Goal: Task Accomplishment & Management: Manage account settings

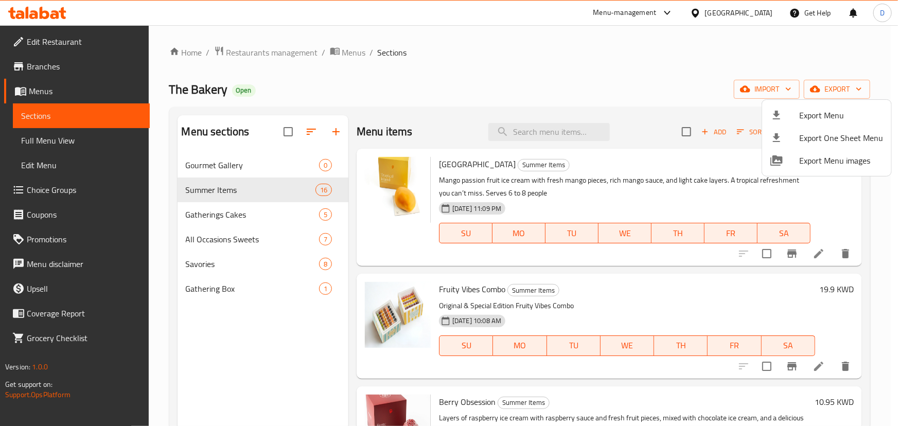
click at [56, 11] on div at bounding box center [449, 213] width 898 height 426
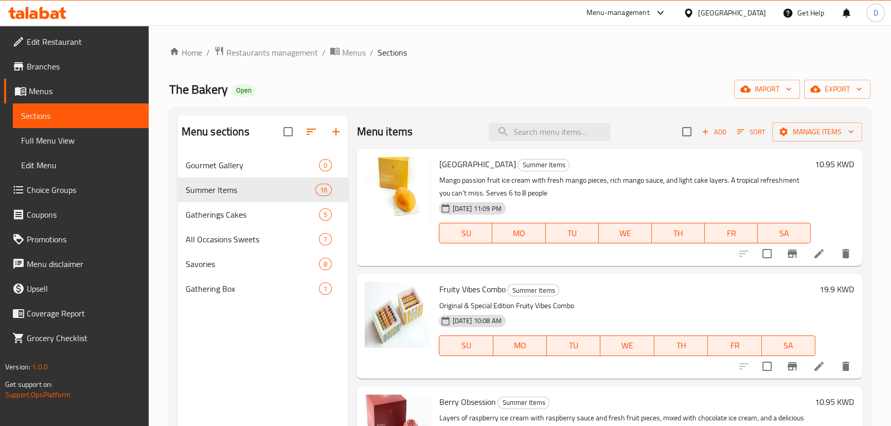
click at [56, 11] on icon at bounding box center [54, 14] width 9 height 9
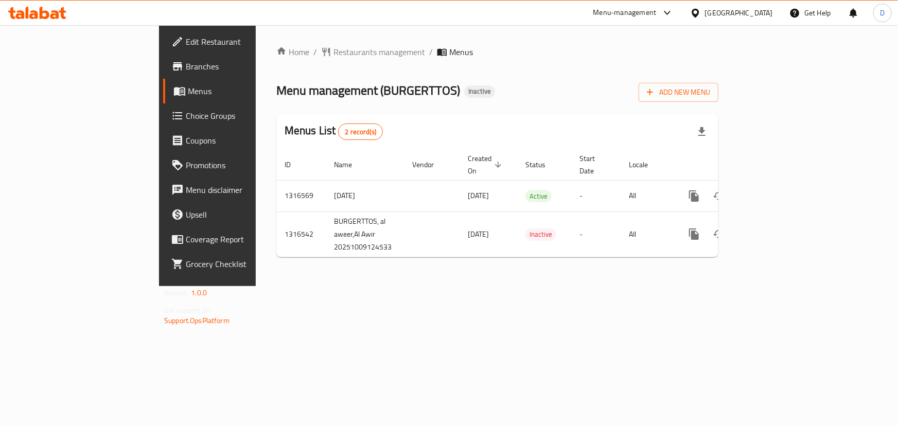
click at [618, 90] on div "Menu management ( BURGERTTOS ) Inactive Add New Menu" at bounding box center [497, 90] width 442 height 23
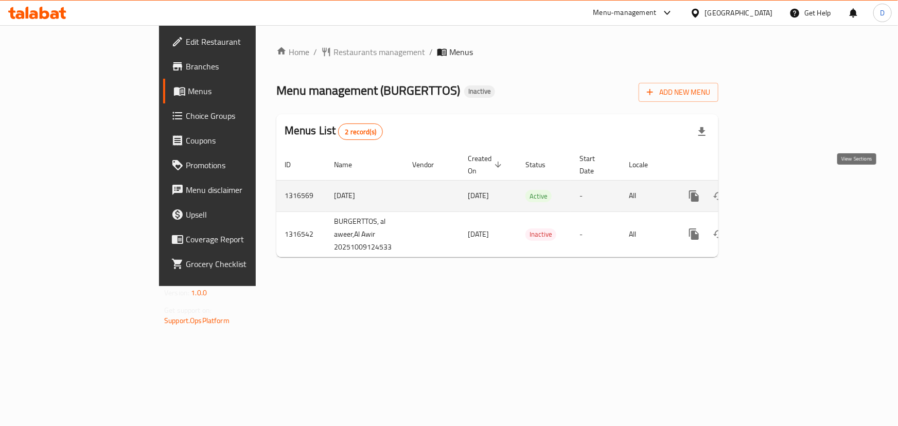
click at [773, 191] on icon "enhanced table" at bounding box center [767, 195] width 9 height 9
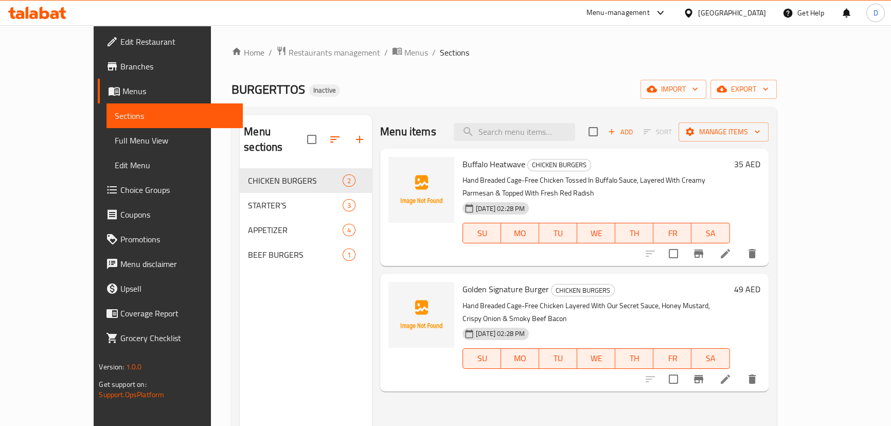
click at [370, 83] on div "BURGERTTOS Inactive import export" at bounding box center [503, 89] width 545 height 19
click at [115, 144] on span "Full Menu View" at bounding box center [174, 140] width 119 height 12
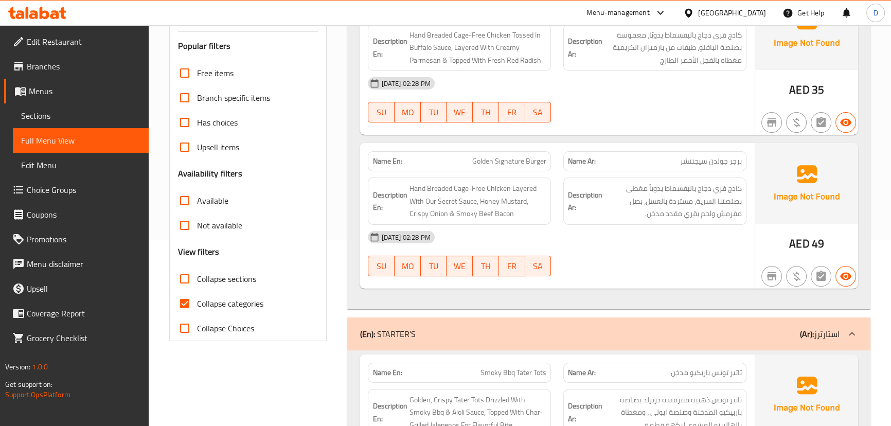
scroll to position [187, 0]
click at [246, 307] on span "Collapse categories" at bounding box center [230, 302] width 66 height 12
click at [197, 307] on input "Collapse categories" at bounding box center [184, 302] width 25 height 25
checkbox input "false"
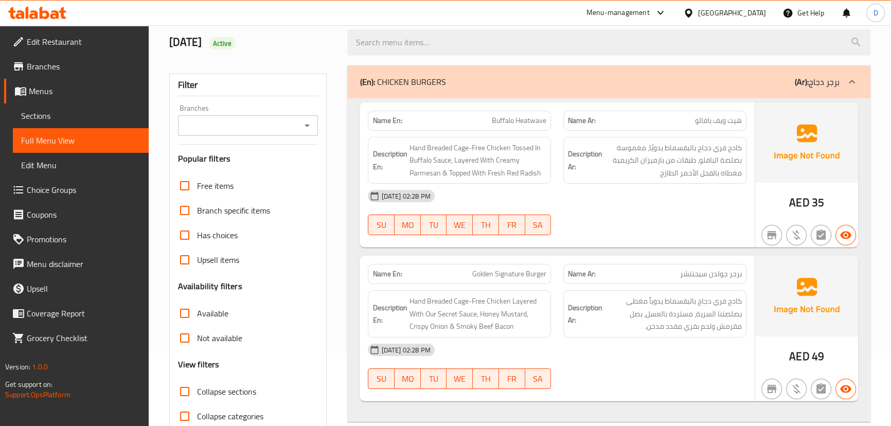
scroll to position [93, 0]
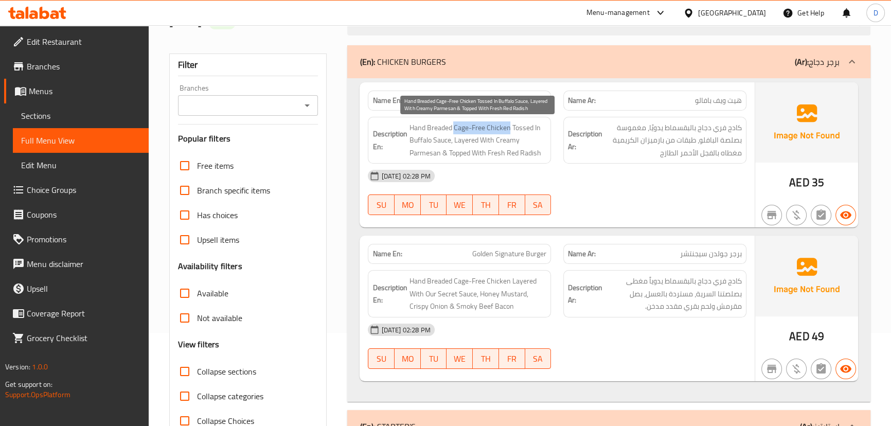
drag, startPoint x: 453, startPoint y: 128, endPoint x: 509, endPoint y: 126, distance: 56.6
click at [509, 126] on span "Hand Breaded Cage-Free Chicken Tossed In Buffalo Sauce, Layered With Creamy Par…" at bounding box center [477, 140] width 137 height 38
copy span "Cage-Free Chicken"
click at [450, 128] on span "Hand Breaded Cage-Free Chicken Tossed In Buffalo Sauce, Layered With Creamy Par…" at bounding box center [477, 140] width 137 height 38
drag, startPoint x: 512, startPoint y: 127, endPoint x: 497, endPoint y: 141, distance: 20.4
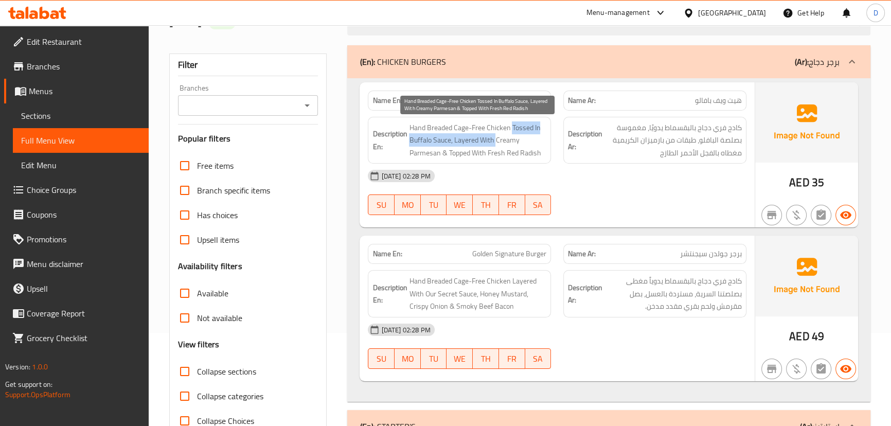
click at [497, 141] on span "Hand Breaded Cage-Free Chicken Tossed In Buffalo Sauce, Layered With Creamy Par…" at bounding box center [477, 140] width 137 height 38
click at [457, 139] on span "Hand Breaded Cage-Free Chicken Tossed In Buffalo Sauce, Layered With Creamy Par…" at bounding box center [477, 140] width 137 height 38
drag, startPoint x: 461, startPoint y: 137, endPoint x: 441, endPoint y: 155, distance: 26.6
click at [441, 155] on span "Hand Breaded Cage-Free Chicken Tossed In Buffalo Sauce, Layered With Creamy Par…" at bounding box center [477, 140] width 137 height 38
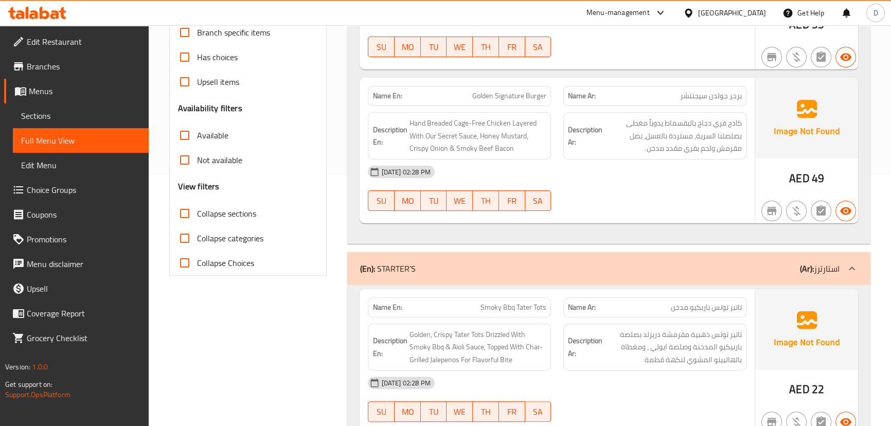
scroll to position [280, 0]
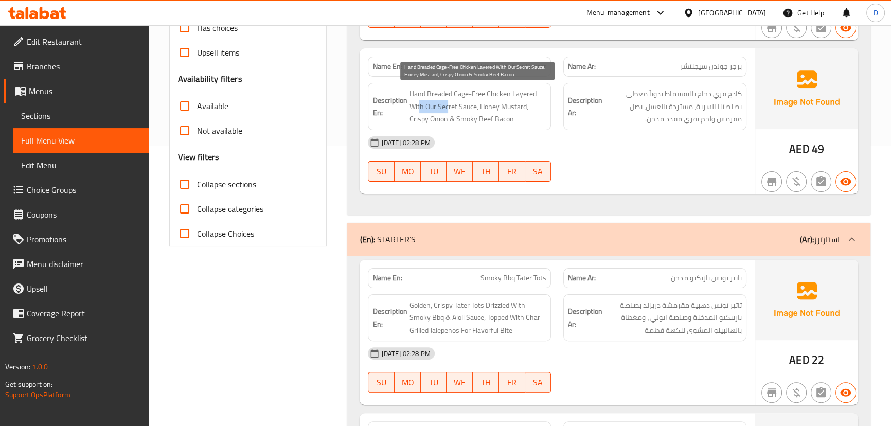
drag, startPoint x: 420, startPoint y: 106, endPoint x: 448, endPoint y: 110, distance: 28.5
click at [448, 110] on span "Hand Breaded Cage-Free Chicken Layered With Our Secret Sauce, Honey Mustard, Cr…" at bounding box center [477, 106] width 137 height 38
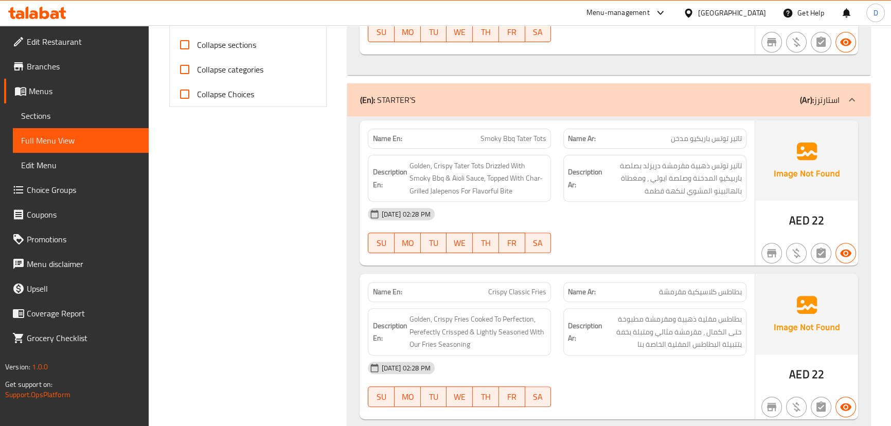
scroll to position [421, 0]
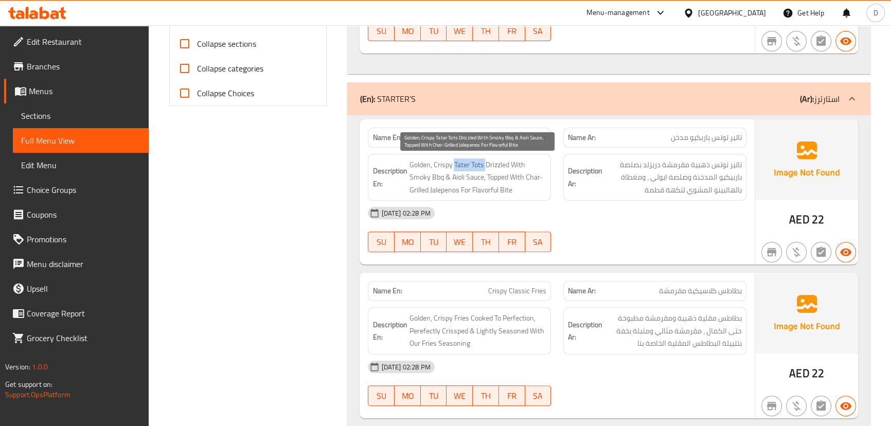
drag, startPoint x: 454, startPoint y: 163, endPoint x: 486, endPoint y: 169, distance: 32.1
click at [486, 169] on span "Golden, Crispy Tater Tots Drizzled With Smoky Bbq & Aioli Sauce, Topped With Ch…" at bounding box center [477, 177] width 137 height 38
copy span "Tater Tots"
drag, startPoint x: 443, startPoint y: 165, endPoint x: 485, endPoint y: 178, distance: 44.1
click at [485, 178] on span "Golden, Crispy Tater Tots Drizzled With Smoky Bbq & Aioli Sauce, Topped With Ch…" at bounding box center [477, 177] width 137 height 38
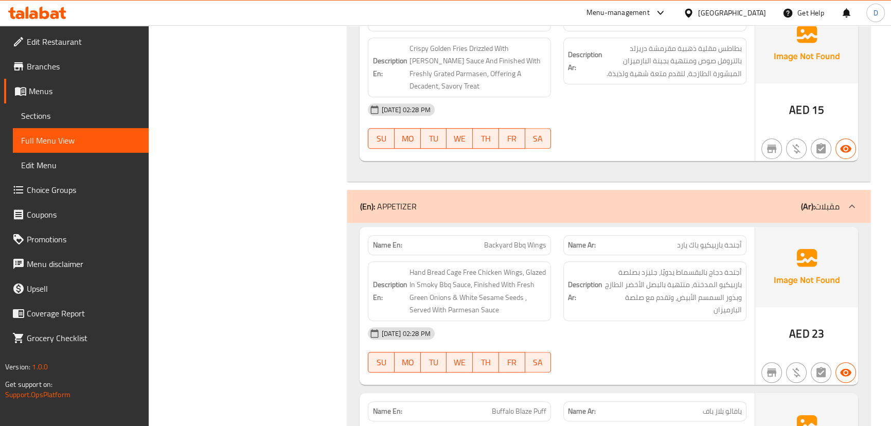
scroll to position [908, 0]
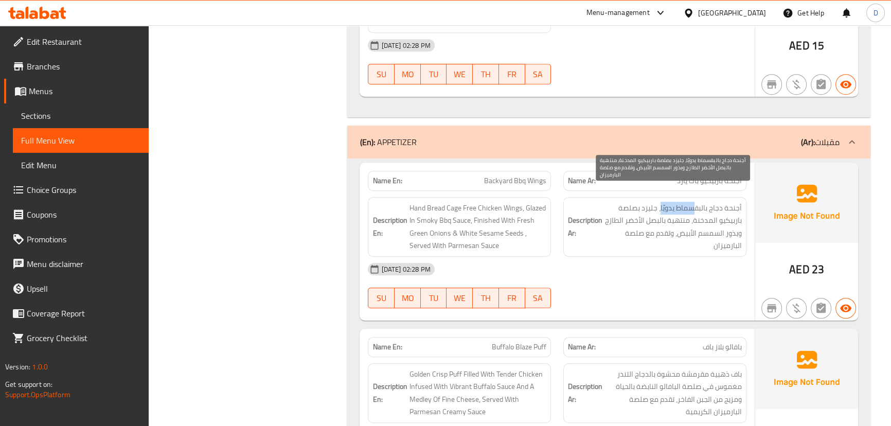
drag, startPoint x: 692, startPoint y: 198, endPoint x: 661, endPoint y: 195, distance: 31.4
click at [661, 202] on span "أجنحة دجاج بالبقسماط يدويًا، جليزد بصلصة باربيكيو المدخنة، منتهية بالبصل الأخضر…" at bounding box center [672, 227] width 137 height 50
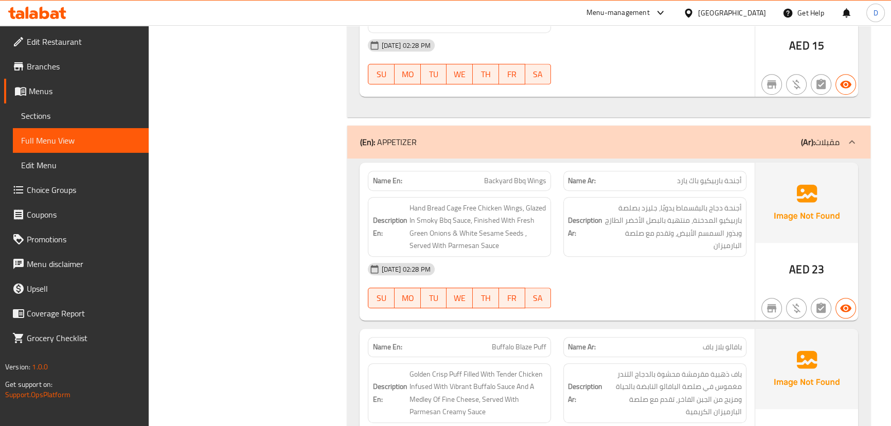
click at [500, 191] on div "Description En: Hand Bread Cage Free Chicken Wings, Glazed In Smoky Bbq Sauce, …" at bounding box center [459, 227] width 195 height 72
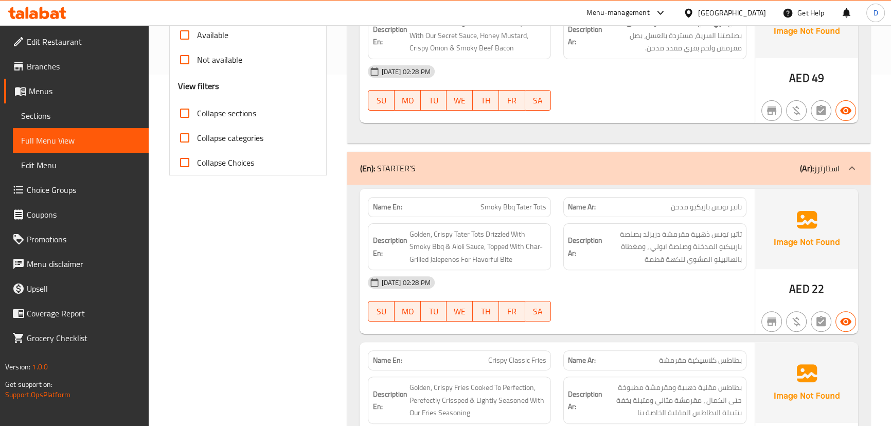
scroll to position [254, 0]
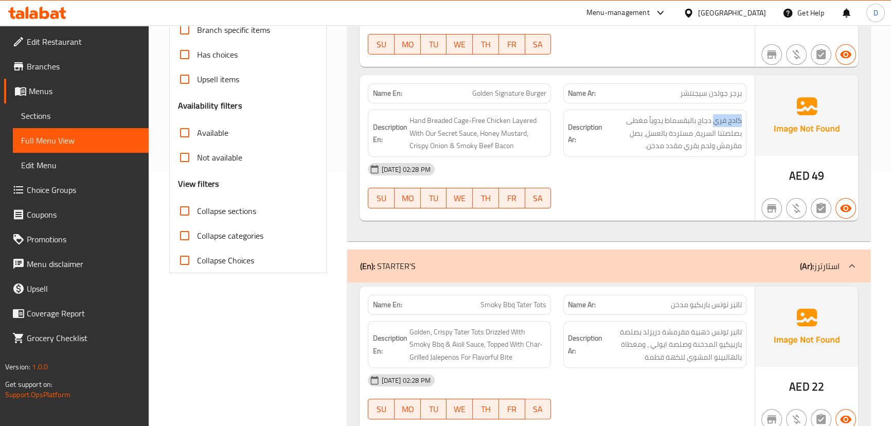
drag, startPoint x: 715, startPoint y: 119, endPoint x: 751, endPoint y: 120, distance: 36.0
click at [751, 120] on div "Description Ar: كادج فري دجاج بالبقسماط يدوياً مغطى بصلصتنا السرية، مستردة بالع…" at bounding box center [654, 133] width 195 height 60
copy span "كادج فري"
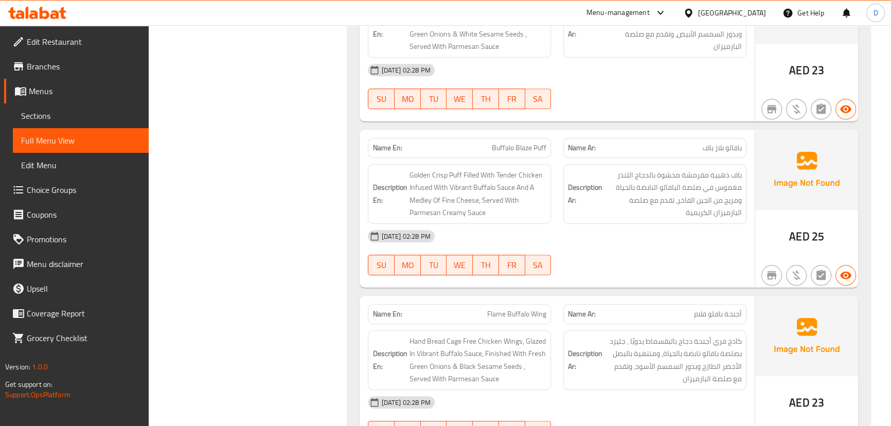
scroll to position [1120, 0]
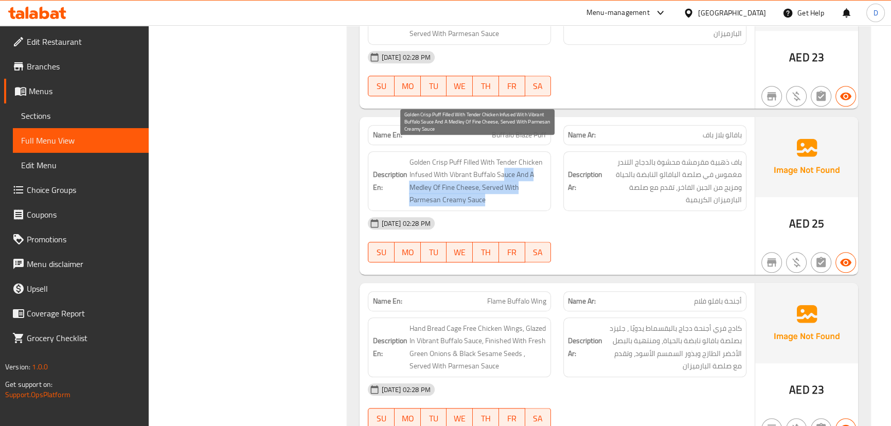
drag, startPoint x: 505, startPoint y: 159, endPoint x: 498, endPoint y: 184, distance: 25.5
click at [498, 184] on span "Golden Crisp Puff Filled With Tender Chicken Infused With Vibrant Buffalo Sauce…" at bounding box center [477, 181] width 137 height 50
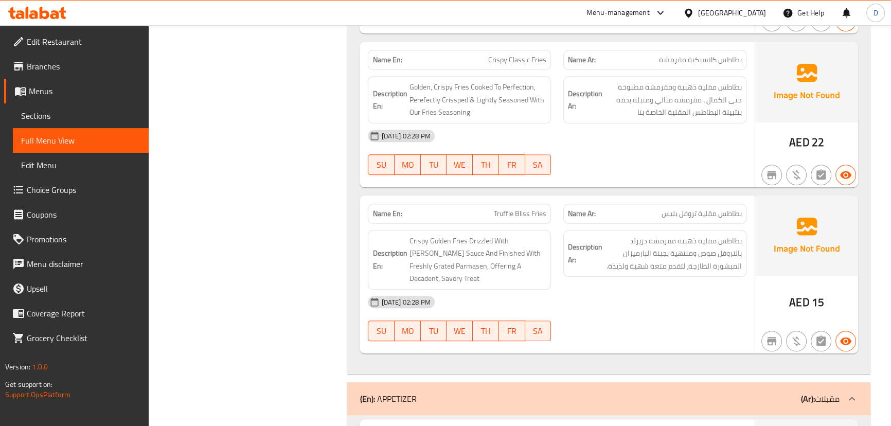
scroll to position [679, 0]
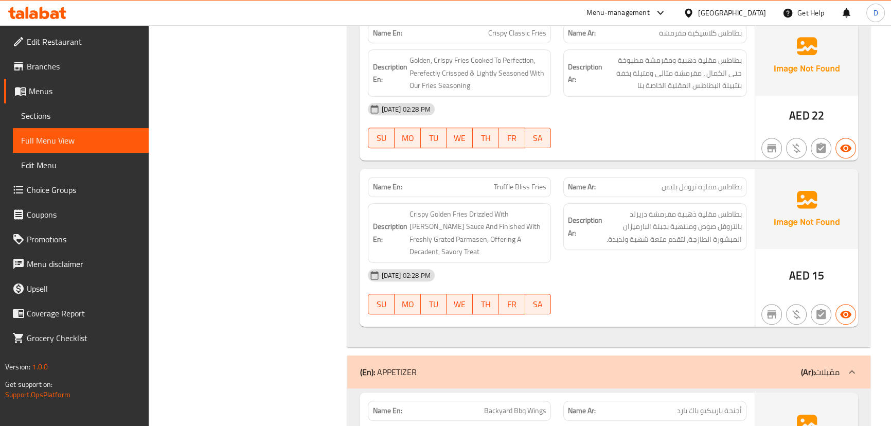
click at [494, 36] on span "Crispy Classic Fries" at bounding box center [517, 33] width 58 height 11
copy span "Crispy Classic Fries"
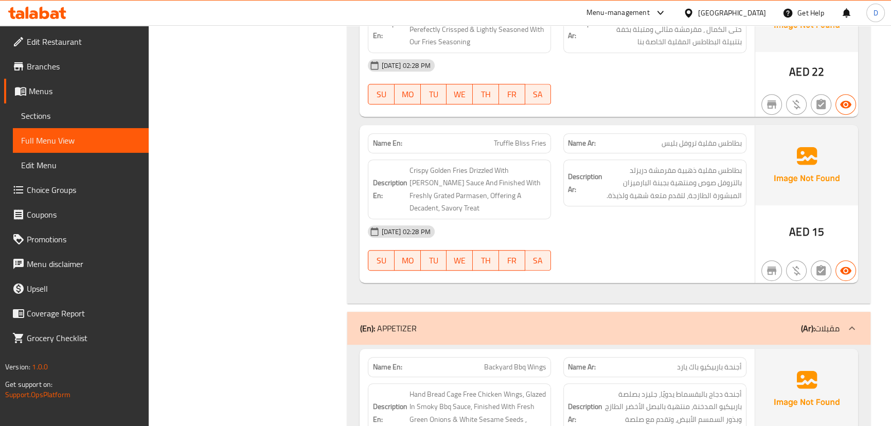
scroll to position [772, 0]
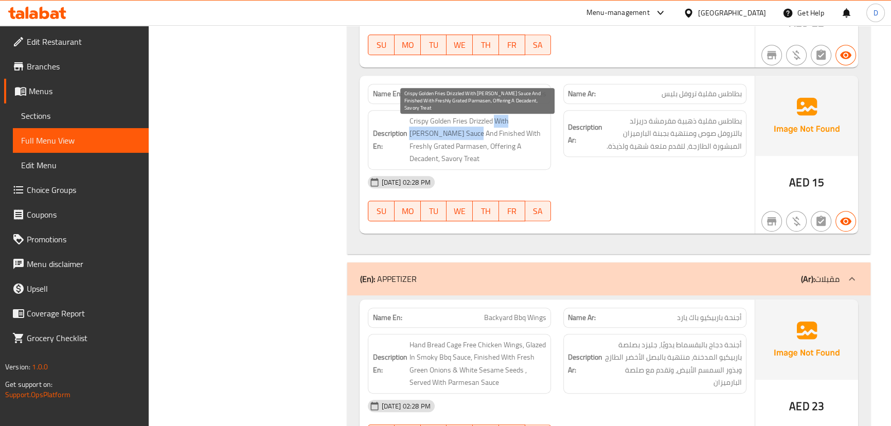
drag, startPoint x: 495, startPoint y: 118, endPoint x: 427, endPoint y: 134, distance: 69.3
click at [427, 134] on span "Crispy Golden Fries Drizzled With Rick Truffle Sauce And Finished With Freshly …" at bounding box center [477, 140] width 137 height 50
copy span "With Rick Truffle Sauce"
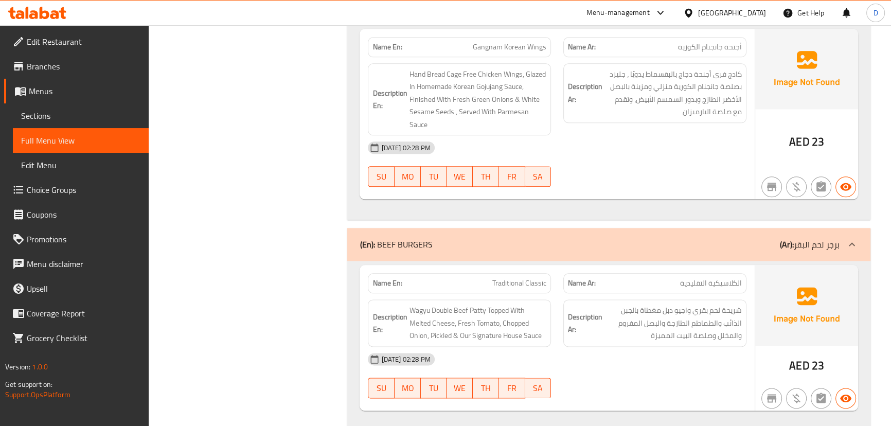
scroll to position [1551, 0]
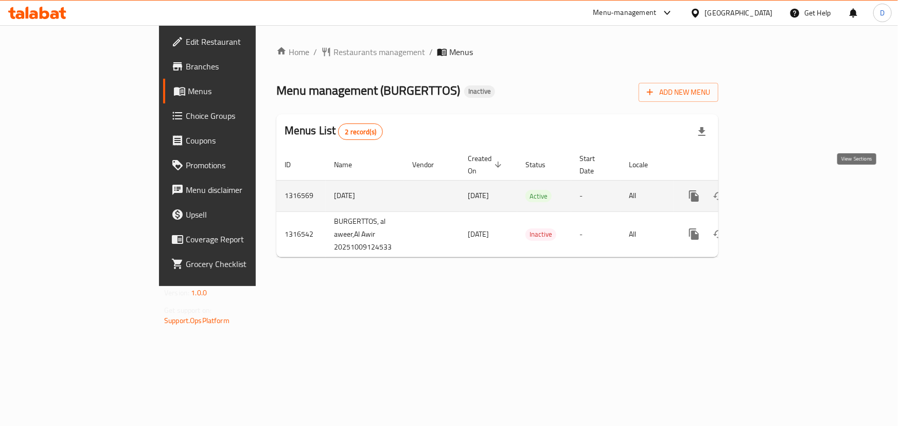
click at [774, 190] on icon "enhanced table" at bounding box center [768, 196] width 12 height 12
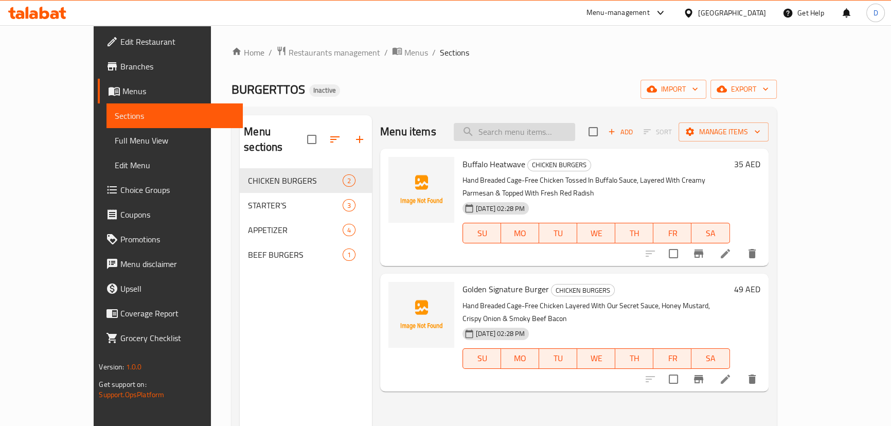
click at [516, 132] on input "search" at bounding box center [514, 132] width 121 height 18
paste input "HAND BREADED CAGE-FREE CHICKEN LAYERED WITH OUR SECRET SAUCE, HONEY MUSTARD, CR…"
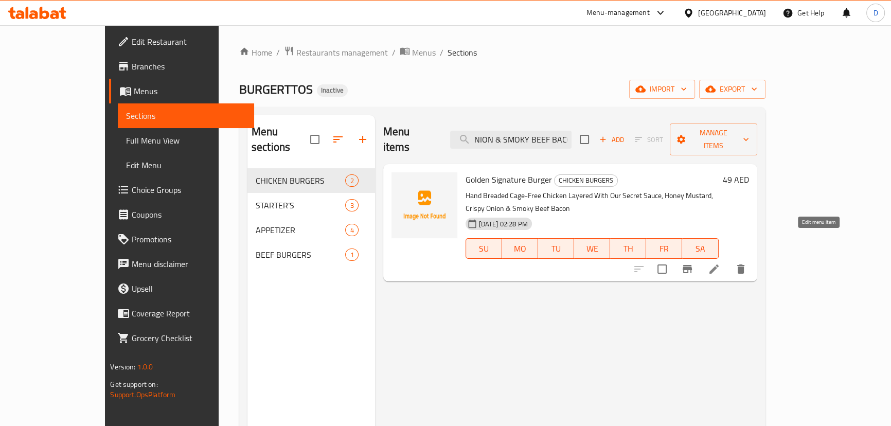
type input "HAND BREADED CAGE-FREE CHICKEN LAYERED WITH OUR SECRET SAUCE, HONEY MUSTARD, CR…"
click at [719, 264] on icon at bounding box center [713, 268] width 9 height 9
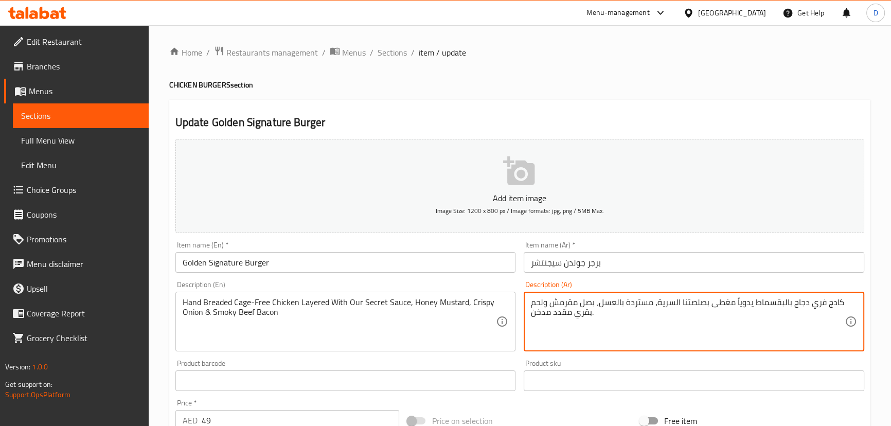
drag, startPoint x: 703, startPoint y: 299, endPoint x: 728, endPoint y: 304, distance: 25.6
click at [734, 302] on textarea "كادج فري دجاج بالبقسماط يدوياً مع صلصتنا السرية، مستردة بالعسل، بصل مقرمش ولحم …" at bounding box center [688, 321] width 314 height 49
type textarea "كادج فري دجاج بالبقسماط يدوياً طبقات مع صلصتنا السرية، مستردة بالعسل، بصل مقرمش…"
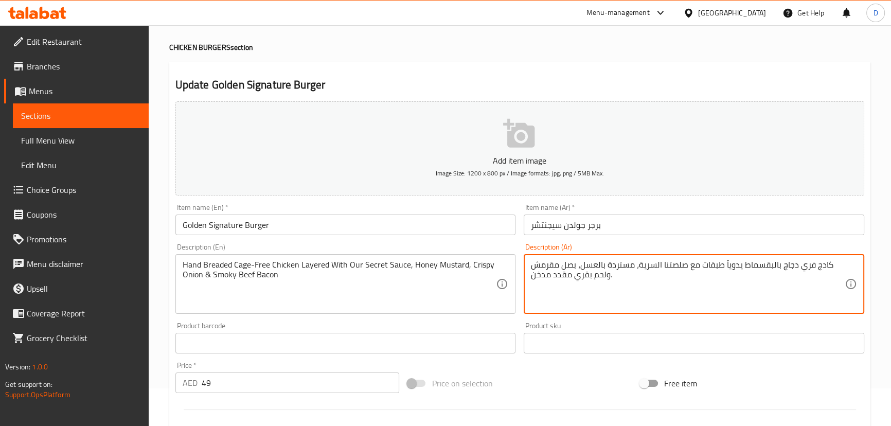
scroll to position [300, 0]
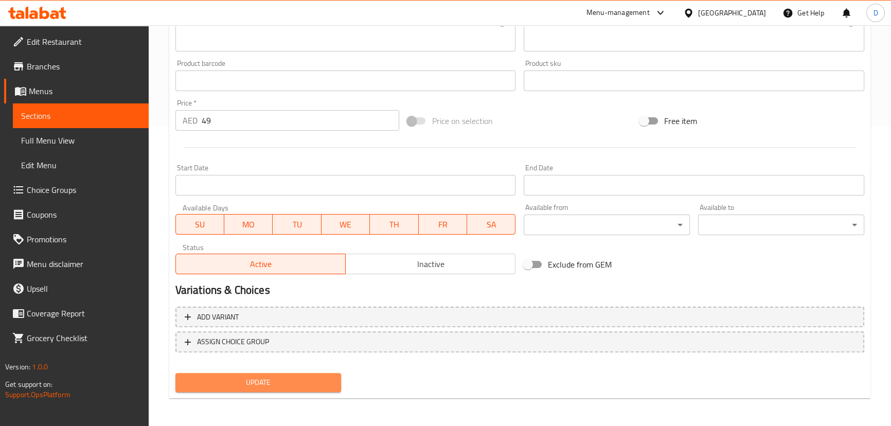
click at [298, 383] on span "Update" at bounding box center [259, 382] width 150 height 13
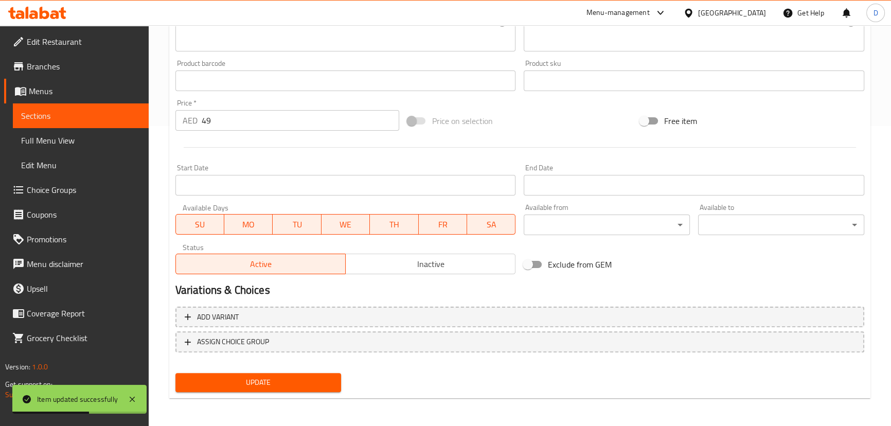
click at [107, 113] on span "Sections" at bounding box center [80, 116] width 119 height 12
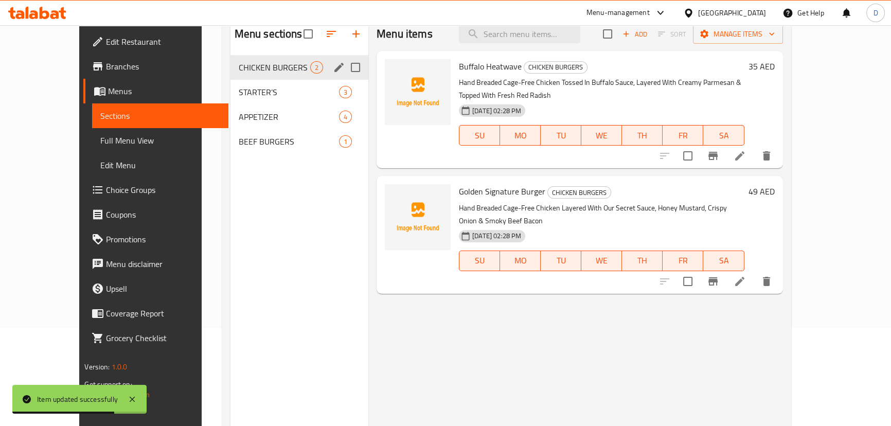
scroll to position [98, 0]
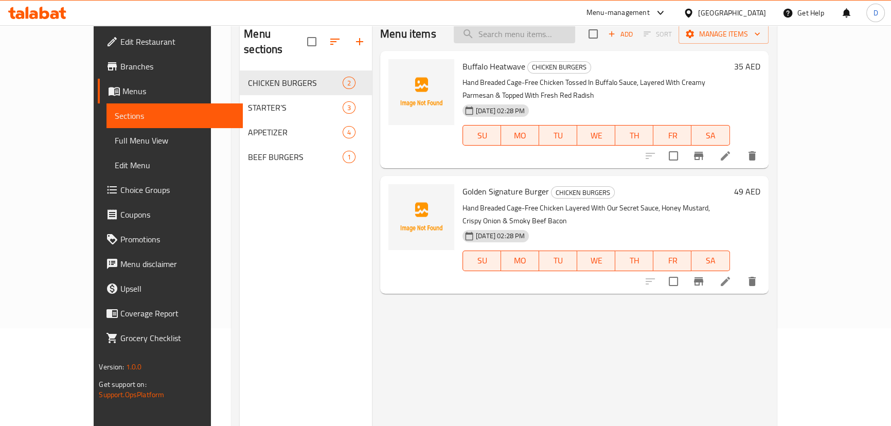
click at [510, 35] on input "search" at bounding box center [514, 34] width 121 height 18
paste input "Tater Tots"
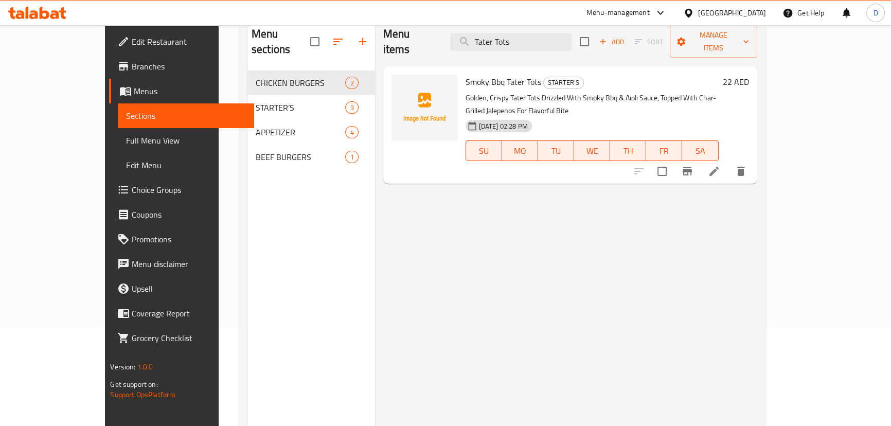
type input "Tater Tots"
click at [719, 167] on icon at bounding box center [713, 171] width 9 height 9
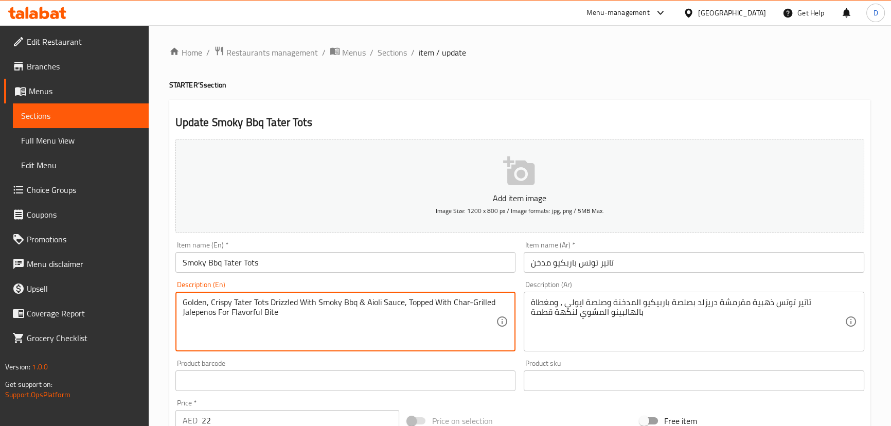
drag, startPoint x: 234, startPoint y: 302, endPoint x: 270, endPoint y: 304, distance: 36.6
click at [341, 322] on textarea "Golden, Crispy Tater Tots Drizzled With Smoky Bbq & Aioli Sauce, Topped With Ch…" at bounding box center [340, 321] width 314 height 49
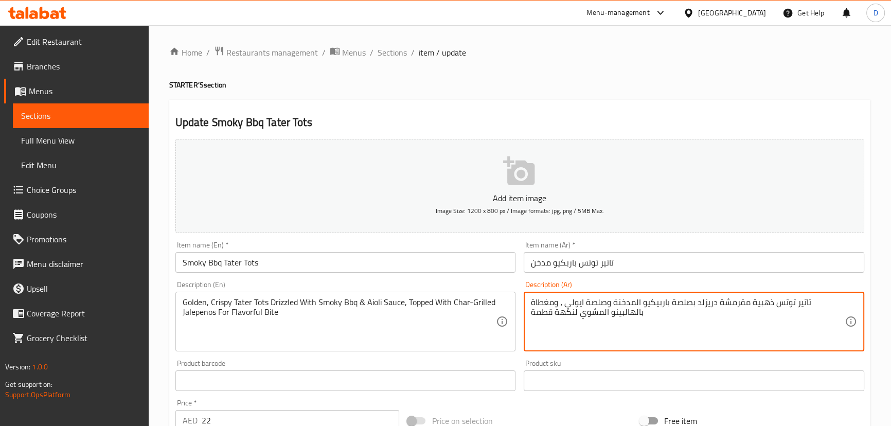
drag, startPoint x: 640, startPoint y: 300, endPoint x: 621, endPoint y: 298, distance: 19.7
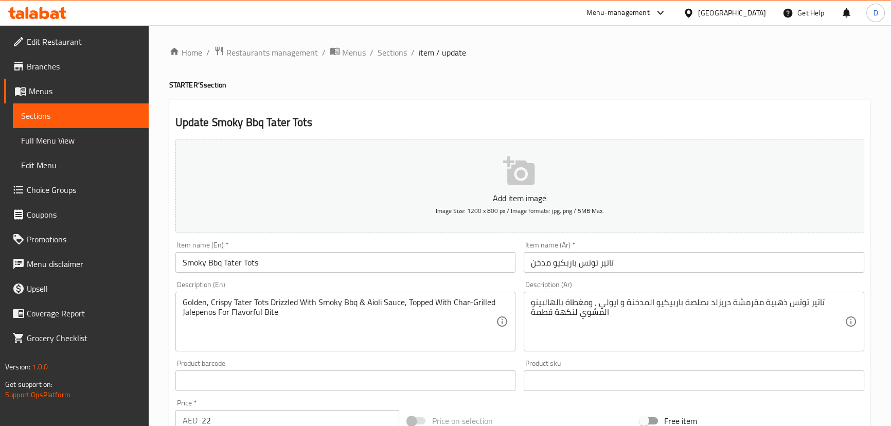
click at [267, 261] on input "Smoky Bbq Tater Tots" at bounding box center [345, 262] width 341 height 21
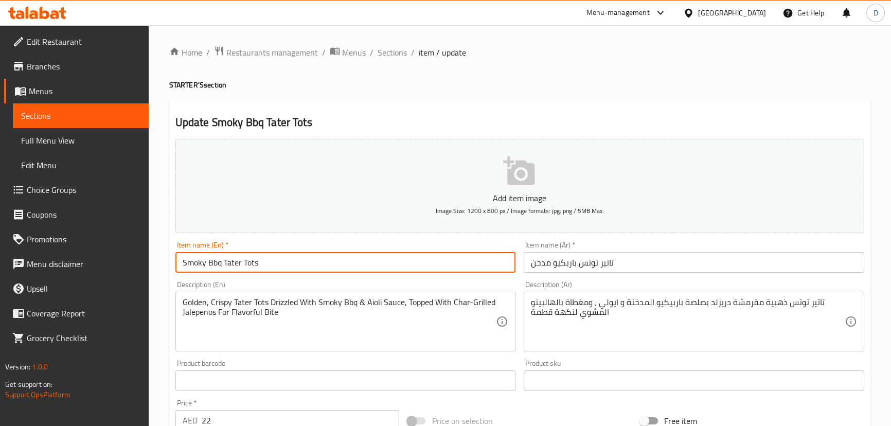
click at [267, 261] on input "Smoky Bbq Tater Tots" at bounding box center [345, 262] width 341 height 21
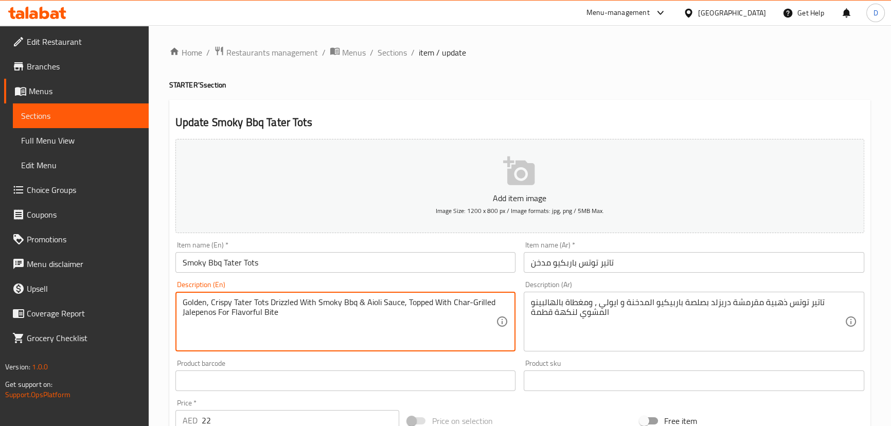
click at [456, 306] on textarea "Golden, Crispy Tater Tots Drizzled With Smoky Bbq & Aioli Sauce, Topped With Ch…" at bounding box center [340, 321] width 314 height 49
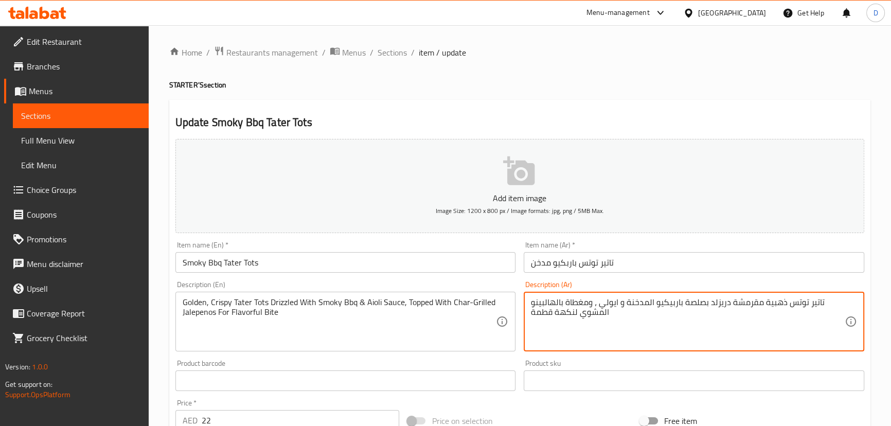
paste textarea "علي الفحم"
drag, startPoint x: 575, startPoint y: 314, endPoint x: 532, endPoint y: 311, distance: 43.3
click at [532, 311] on textarea "تاتير توتس ذهبية مقرمشة دريزلد بصلصة باربيكيو المدخنة و ايولي ، ومغطاة بالهالبي…" at bounding box center [688, 321] width 314 height 49
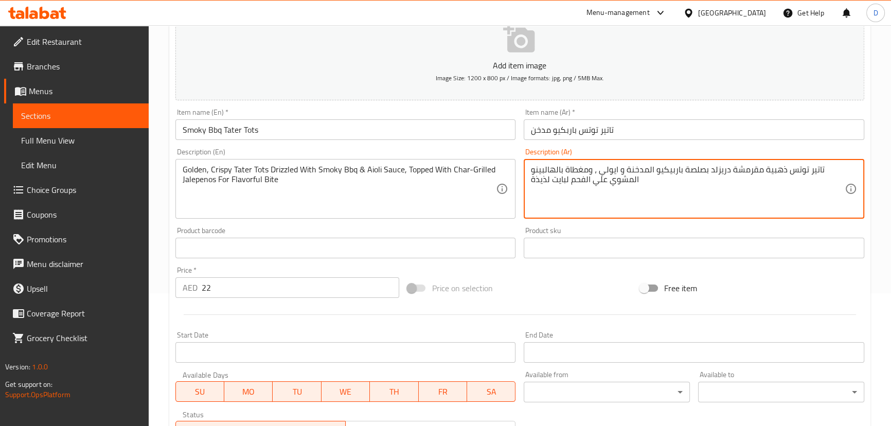
scroll to position [140, 0]
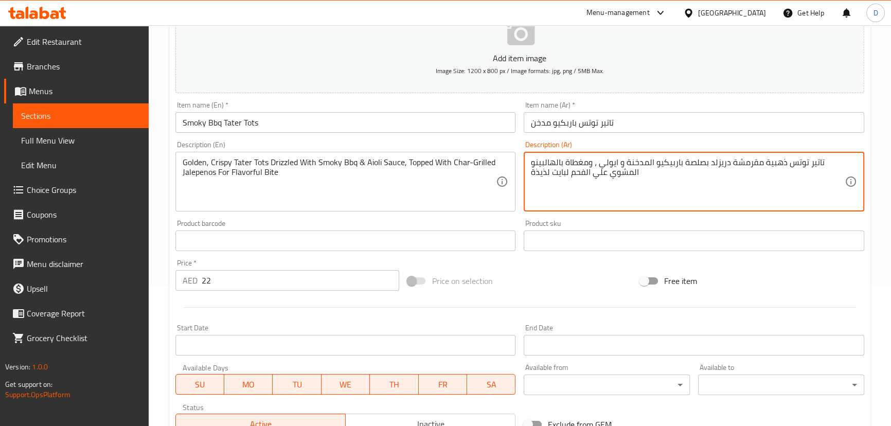
type textarea "تاتير توتس ذهبية مقرمشة دريزلد بصلصة باربيكيو المدخنة و ايولي ، ومغطاة بالهالبي…"
click at [288, 119] on input "Smoky Bbq Tater Tots" at bounding box center [345, 122] width 341 height 21
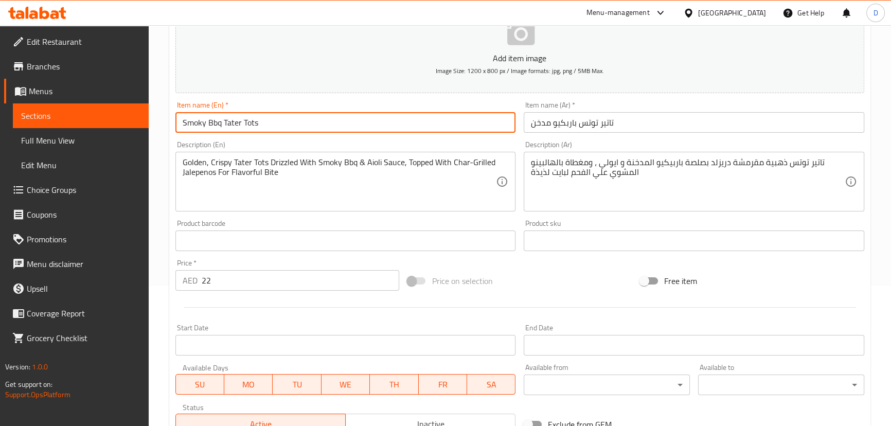
click at [288, 119] on input "Smoky Bbq Tater Tots" at bounding box center [345, 122] width 341 height 21
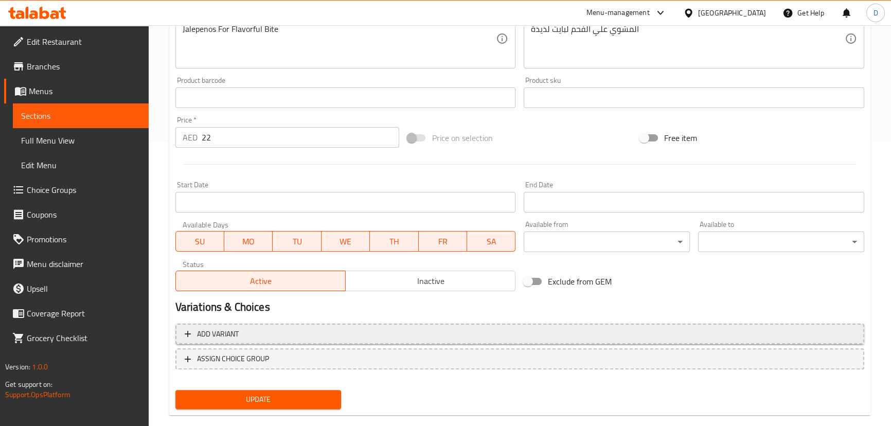
scroll to position [300, 0]
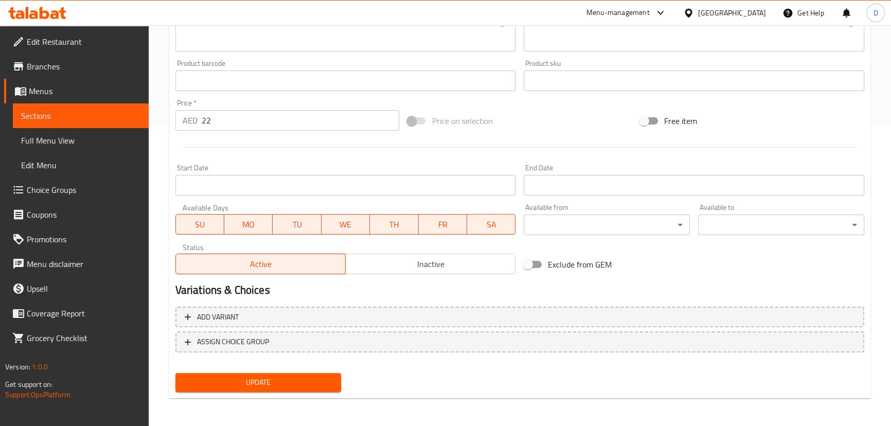
click at [304, 386] on span "Update" at bounding box center [259, 382] width 150 height 13
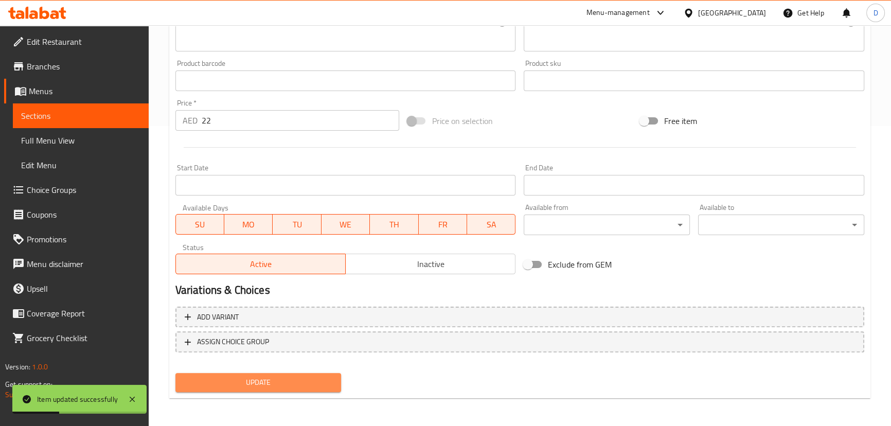
click at [241, 382] on span "Update" at bounding box center [259, 382] width 150 height 13
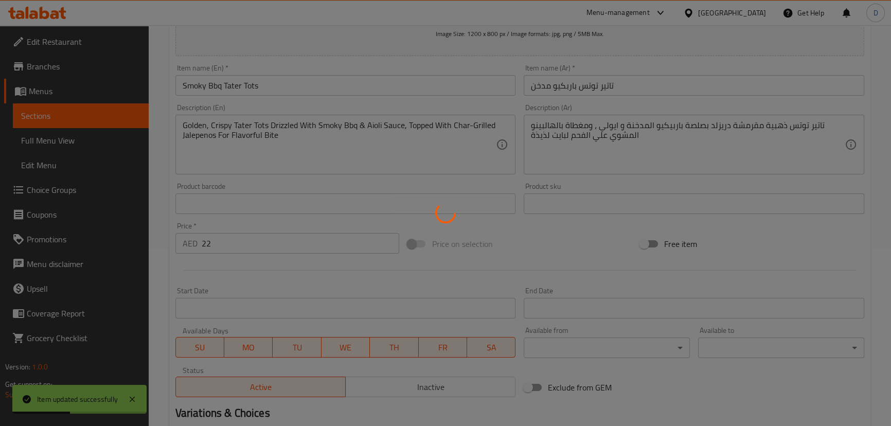
scroll to position [159, 0]
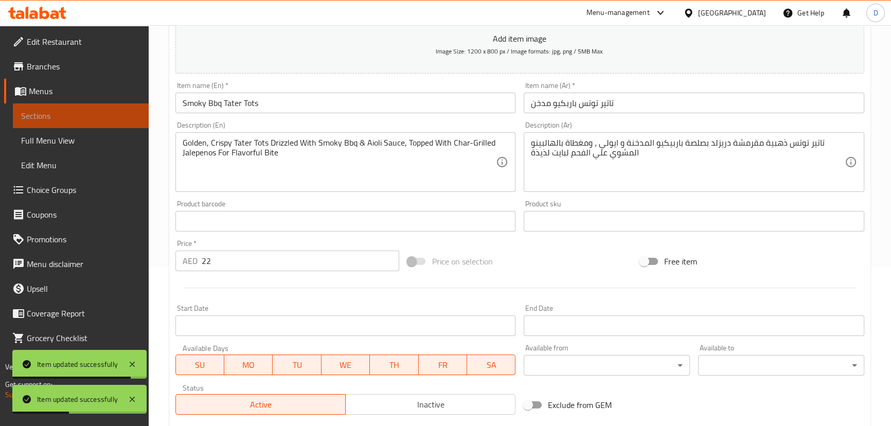
click at [114, 112] on span "Sections" at bounding box center [80, 116] width 119 height 12
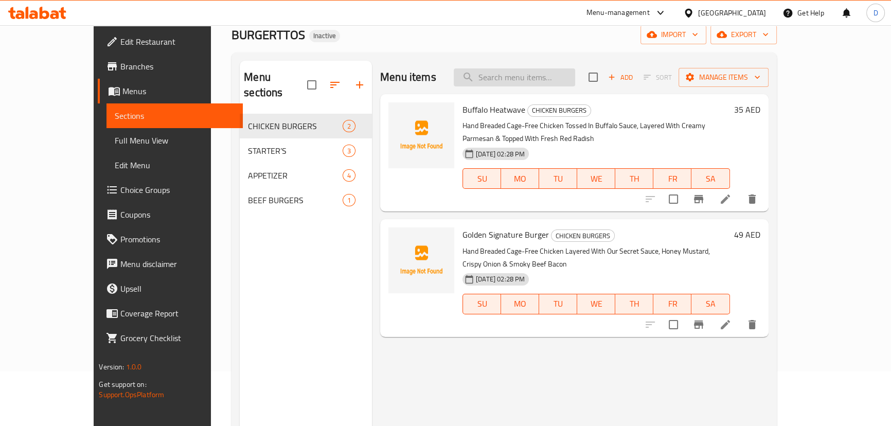
scroll to position [51, 0]
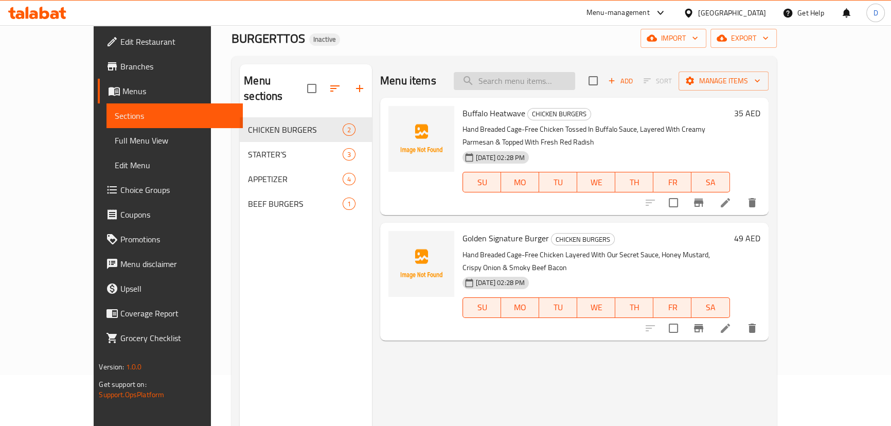
click at [531, 89] on input "search" at bounding box center [514, 81] width 121 height 18
paste input "HAND BREAD CAGE FREE CHICKEN WINGS, GLAZED IN SMOKY BBQ SAUCE, FINISHED WITH FR…"
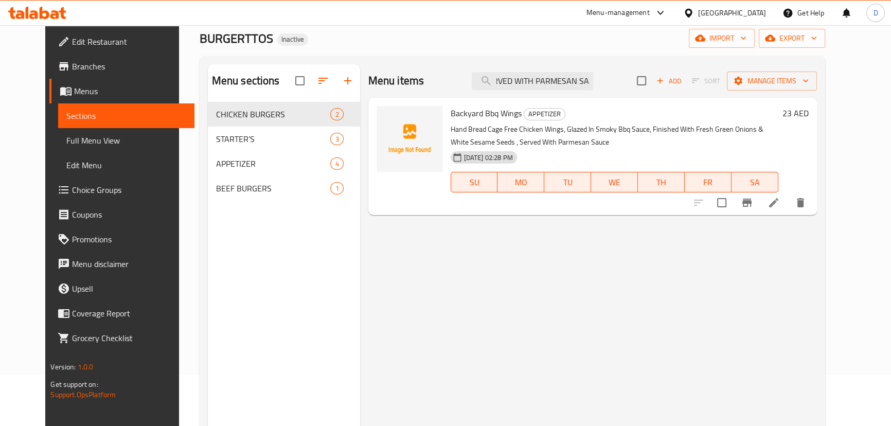
type input "HAND BREAD CAGE FREE CHICKEN WINGS, GLAZED IN SMOKY BBQ SAUCE, FINISHED WITH FR…"
click at [788, 195] on li at bounding box center [773, 202] width 29 height 19
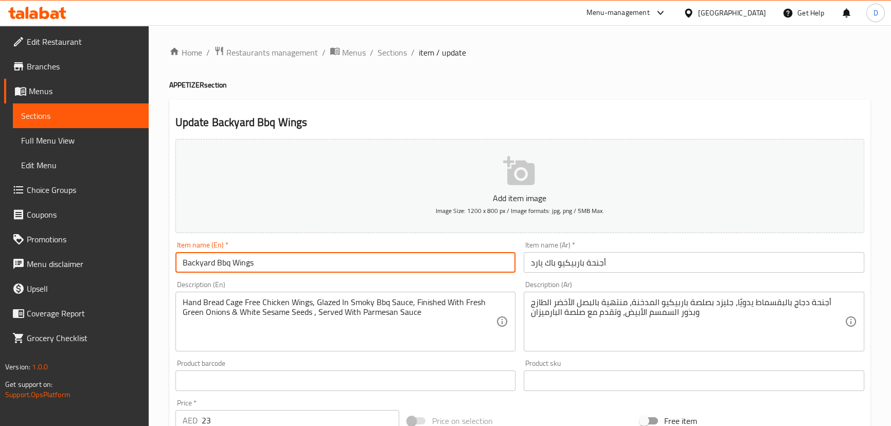
click at [318, 266] on input "Backyard Bbq Wings" at bounding box center [345, 262] width 341 height 21
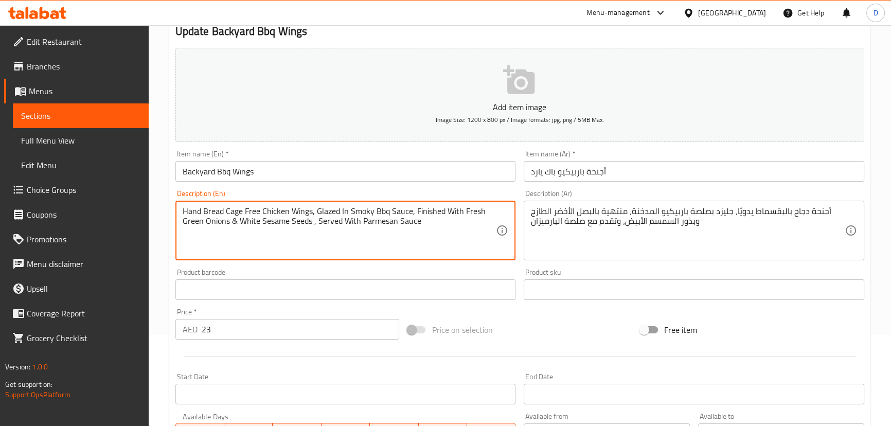
scroll to position [93, 0]
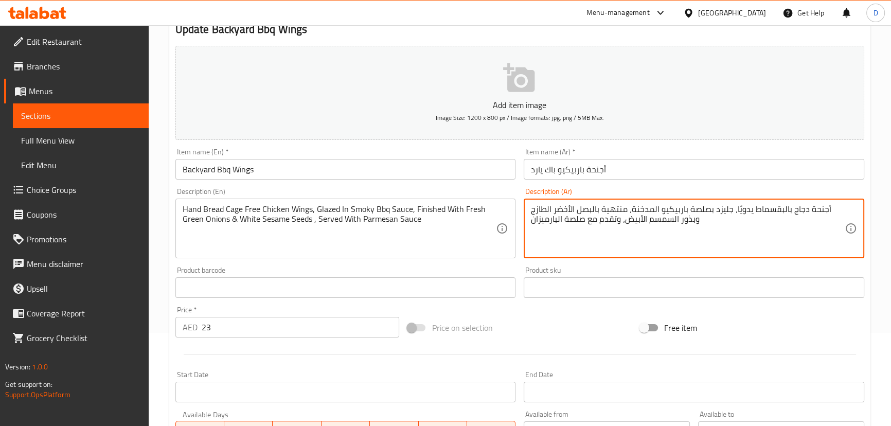
paste textarea "كادج فري"
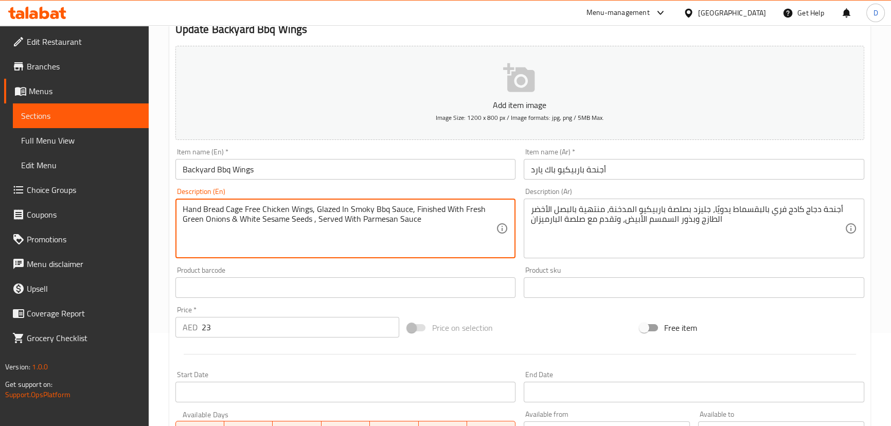
drag, startPoint x: 226, startPoint y: 209, endPoint x: 258, endPoint y: 205, distance: 31.6
drag, startPoint x: 221, startPoint y: 208, endPoint x: 177, endPoint y: 203, distance: 44.5
click at [177, 203] on div "Hand Bread Cage Free Chicken Wings, Glazed In Smoky Bbq Sauce, Finished With Fr…" at bounding box center [345, 229] width 341 height 60
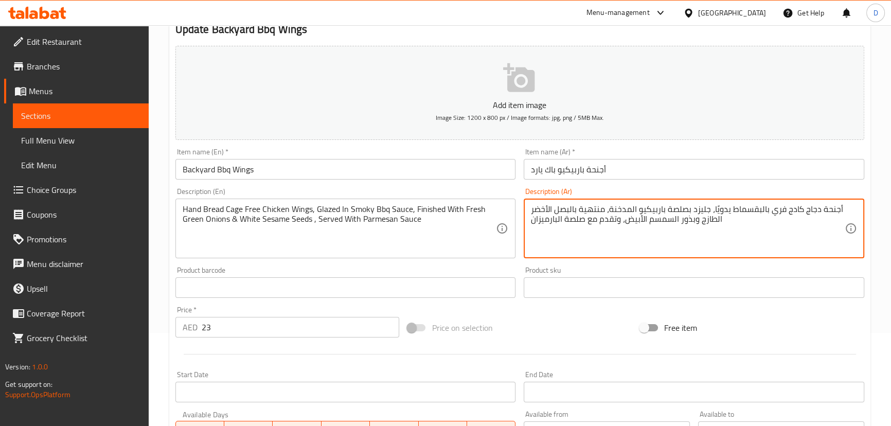
click at [772, 211] on textarea "أجنحة دجاج كادج فري بالبقسماط يدويًا، جليزد بصلصة باربيكيو المدخنة، منتهية بالب…" at bounding box center [688, 228] width 314 height 49
click at [767, 211] on textarea "أجنحة دجاج كادج فري بالبقسماط يدويًا، جليزد بصلصة باربيكيو المدخنة، منتهية بالب…" at bounding box center [688, 228] width 314 height 49
click at [755, 207] on textarea "أجنحة دجاج كادج فري. بالبقسماط يدويًا، جليزد بصلصة باربيكيو المدخنة، منتهية بال…" at bounding box center [688, 228] width 314 height 49
click at [736, 209] on textarea "أجنحة دجاج كادج فري. خبز يدويًا، جليزد بصلصة باربيكيو المدخنة، منتهية بالبصل ال…" at bounding box center [688, 228] width 314 height 49
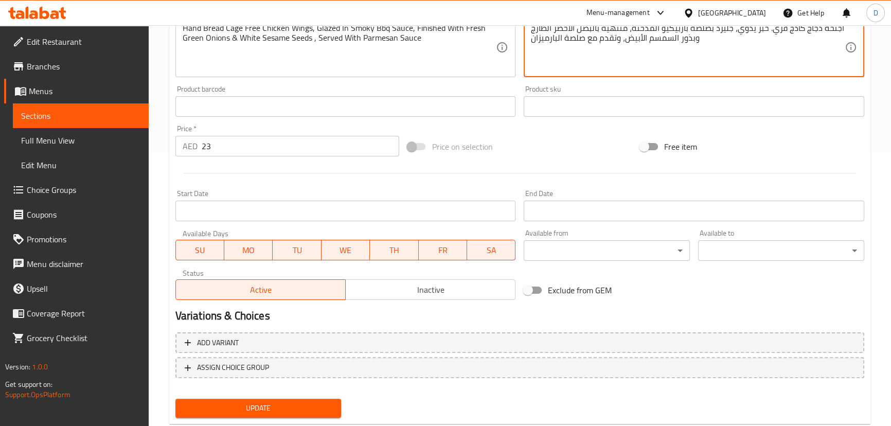
scroll to position [300, 0]
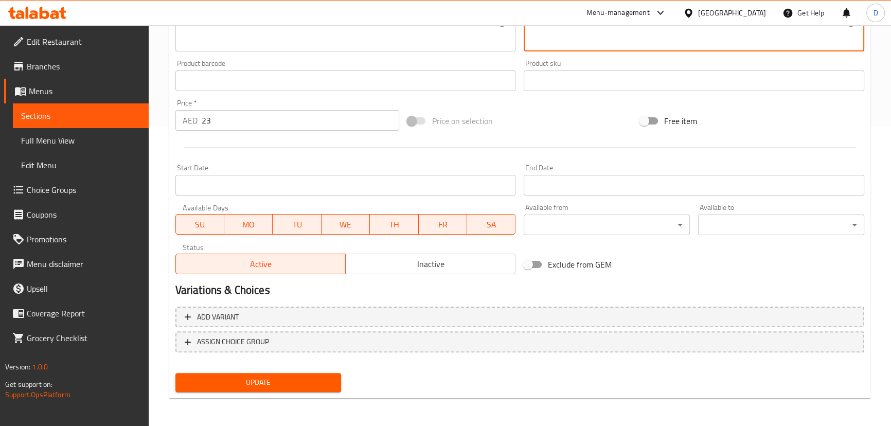
type textarea "أجنحة دجاج كادج فري. خبز يدوي، جليزد بصلصة باربيكيو المدخنة، منتهية بالبصل الأخ…"
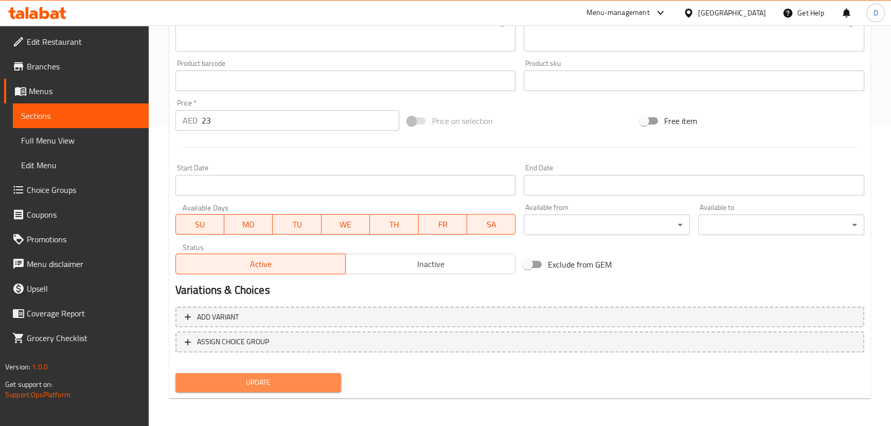
click at [308, 378] on span "Update" at bounding box center [259, 382] width 150 height 13
click at [301, 391] on div "Update" at bounding box center [258, 382] width 174 height 27
click at [303, 381] on span "Update" at bounding box center [259, 382] width 150 height 13
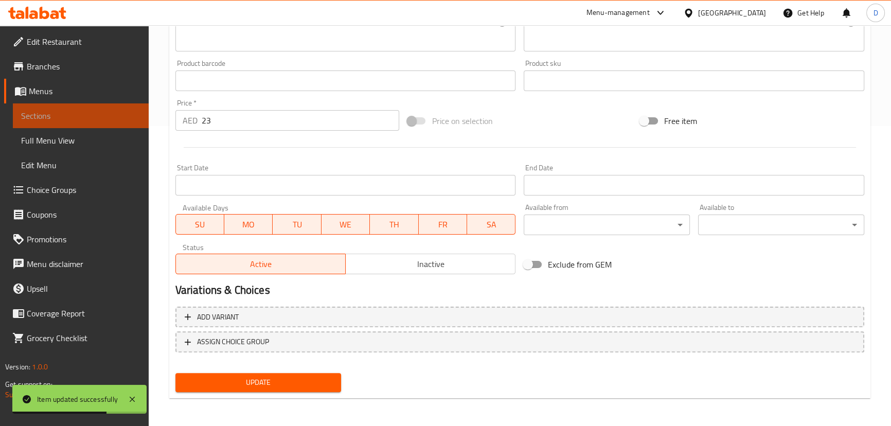
click at [122, 114] on span "Sections" at bounding box center [80, 116] width 119 height 12
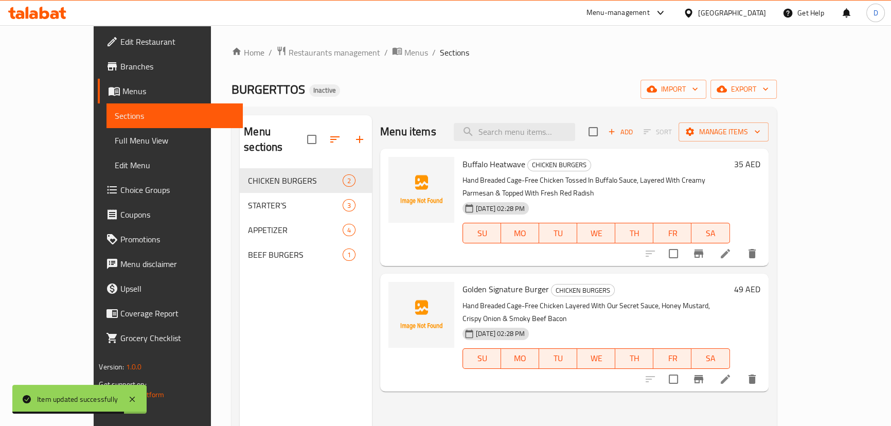
click at [543, 145] on div "Menu items Add Sort Manage items" at bounding box center [574, 131] width 388 height 33
click at [538, 134] on input "search" at bounding box center [514, 132] width 121 height 18
paste input "Crispy Classic Fries"
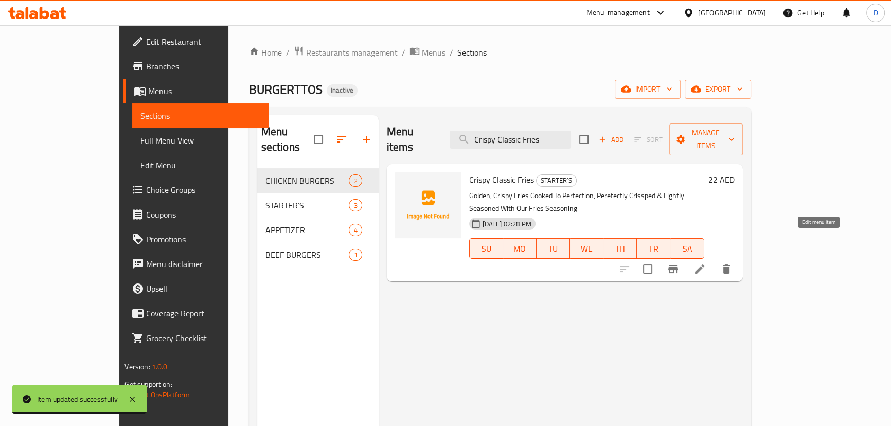
type input "Crispy Classic Fries"
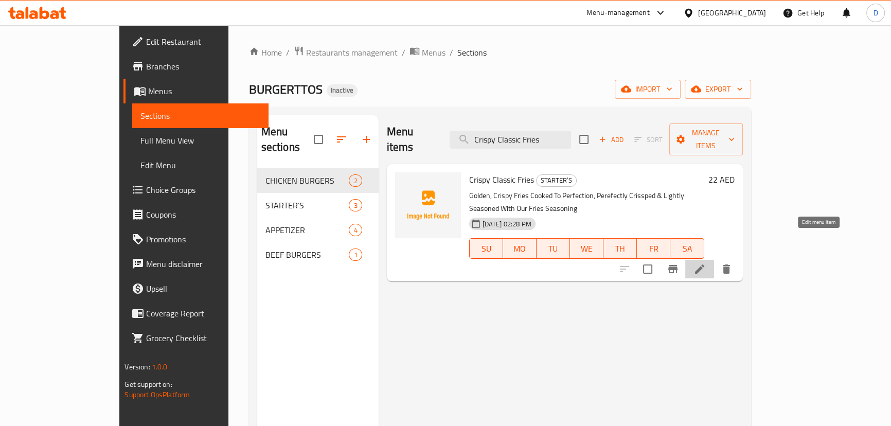
click at [706, 263] on icon at bounding box center [699, 269] width 12 height 12
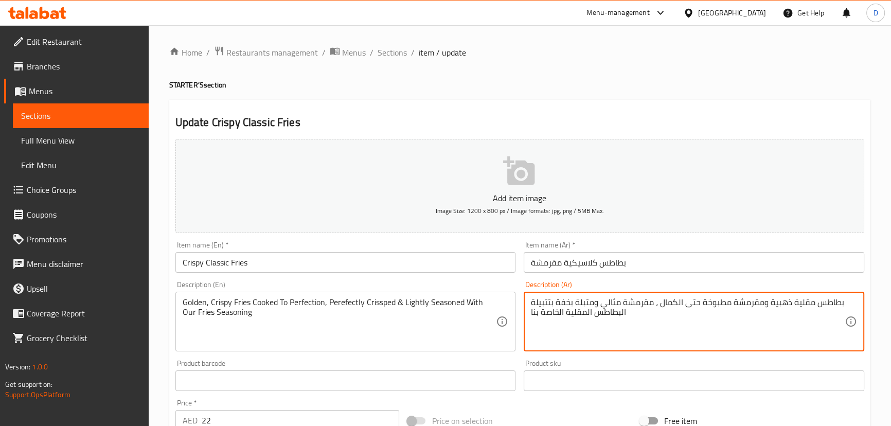
click at [794, 307] on textarea "بطاطس مقلية ذهبية ومقرمشة مطبوخة حتى الكمال ، مقرمشة مثالي ومتبلة بخفة بتتبيلة …" at bounding box center [688, 321] width 314 height 49
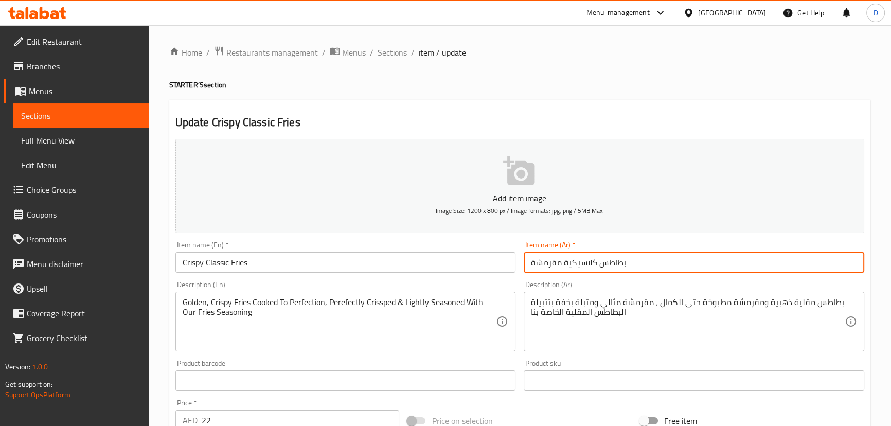
click at [597, 261] on input "بطاطس كلاسيكية مقرمشة" at bounding box center [694, 262] width 341 height 21
paste input "قلية"
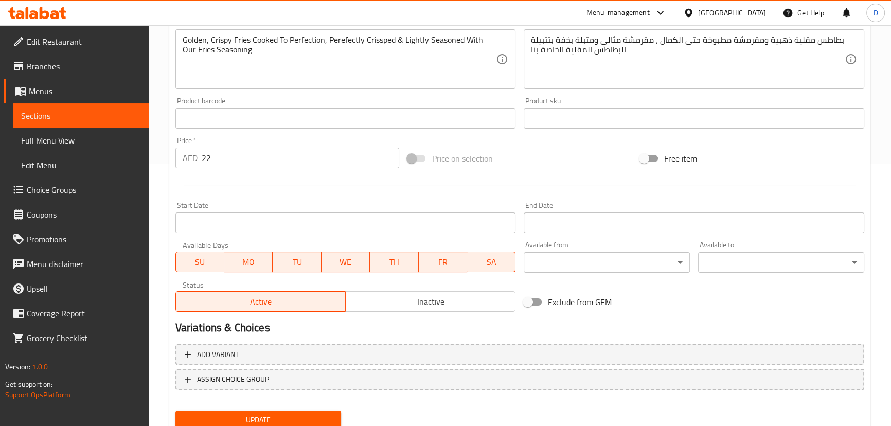
scroll to position [280, 0]
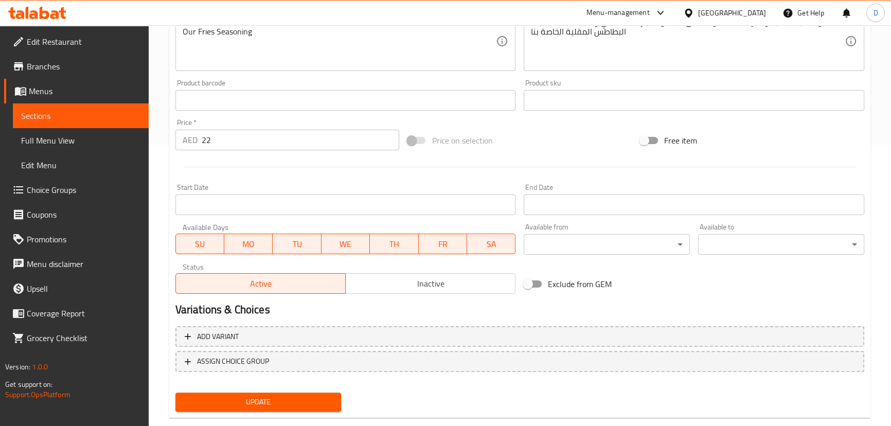
type input "بطاطس مقلية كلاسيكية مقرمشة"
click at [311, 400] on span "Update" at bounding box center [259, 402] width 150 height 13
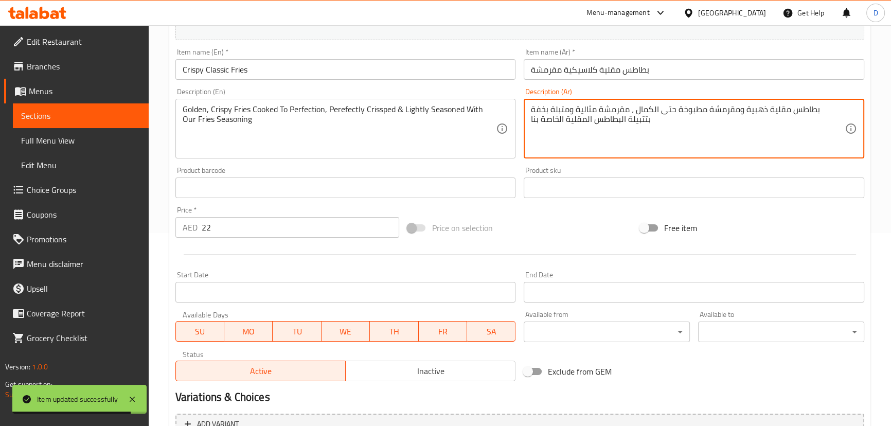
scroll to position [300, 0]
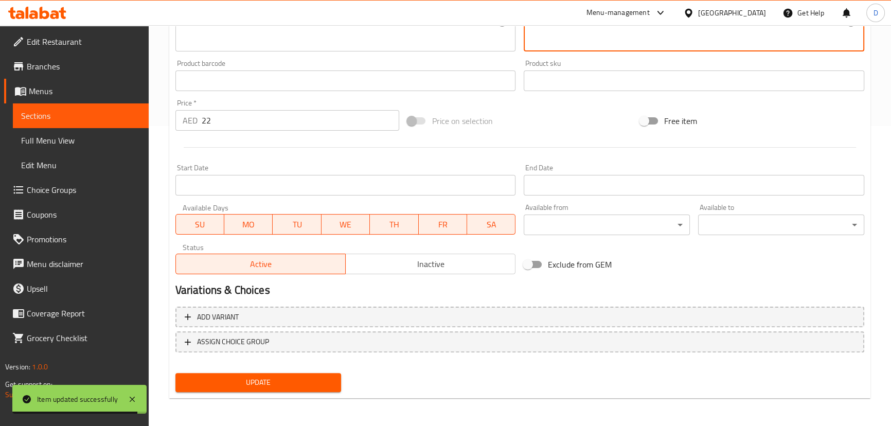
type textarea "بطاطس مقلية ذهبية ومقرمشة مطبوخة حتى الكمال ، مقرمشة مثالية ومتبلة بخفة بتتبيلة…"
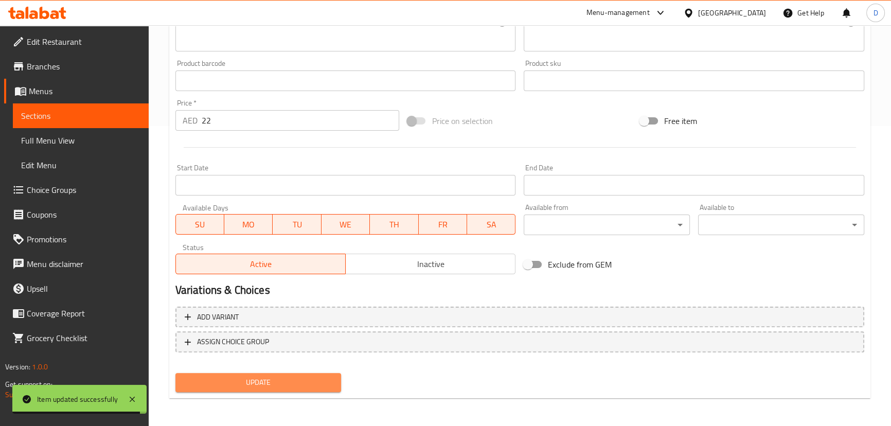
click at [295, 382] on span "Update" at bounding box center [259, 382] width 150 height 13
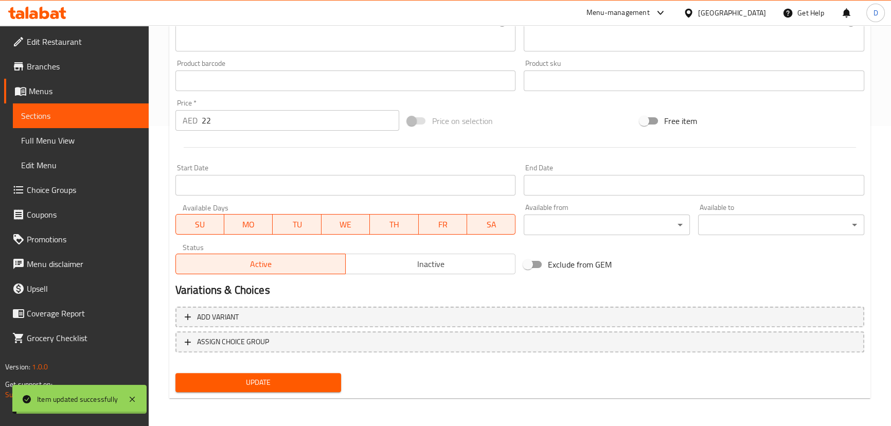
click at [127, 111] on span "Sections" at bounding box center [80, 116] width 119 height 12
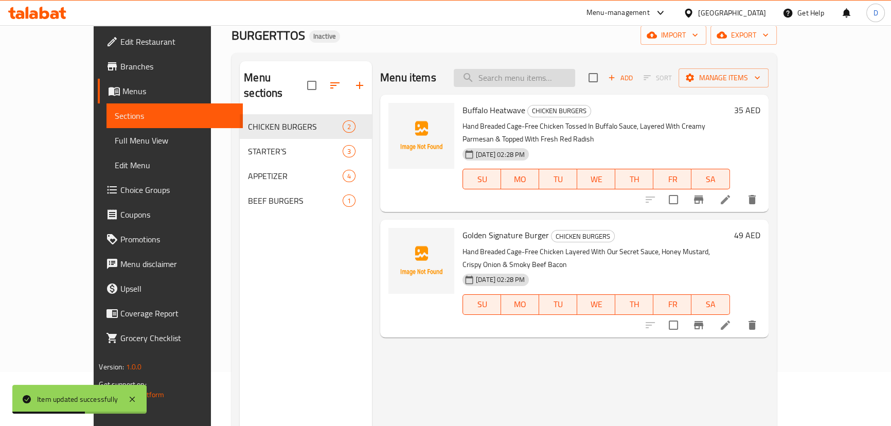
scroll to position [51, 0]
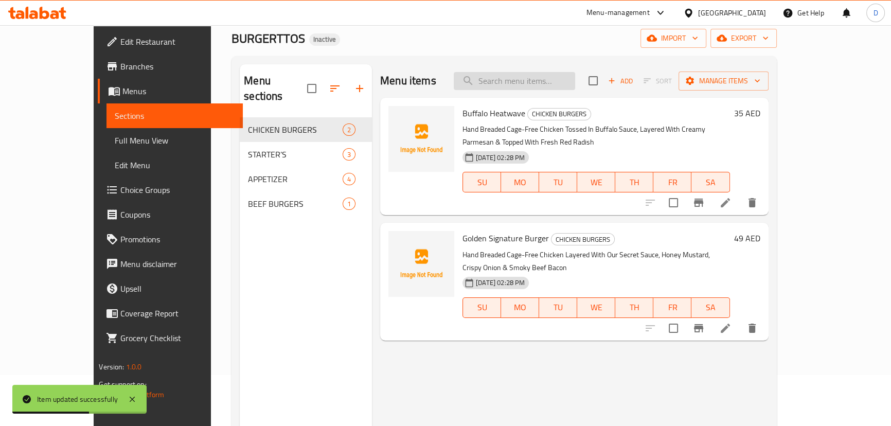
click at [552, 82] on input "search" at bounding box center [514, 81] width 121 height 18
paste input "With Rick Truffle Sauce"
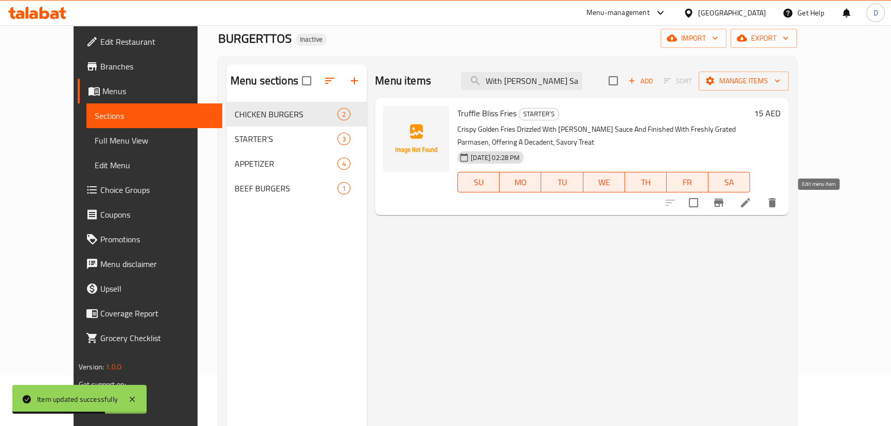
type input "With Rick Truffle Sauce"
click at [752, 200] on icon at bounding box center [745, 203] width 12 height 12
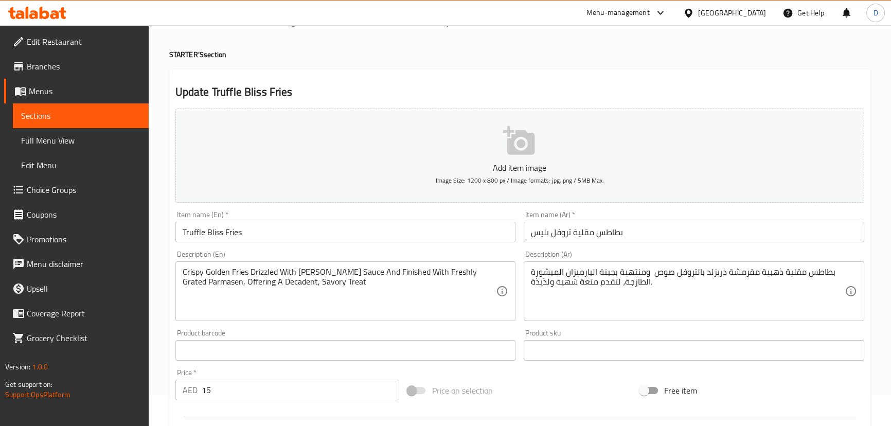
scroll to position [46, 0]
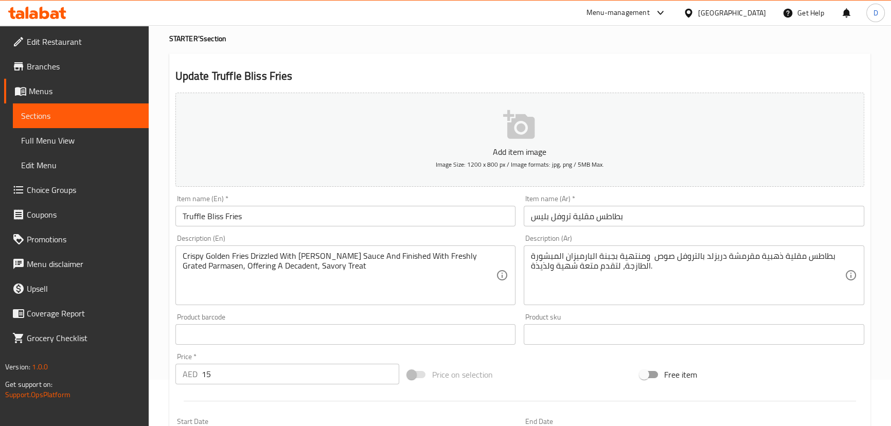
click at [395, 226] on div "Item name (En)   * Truffle Bliss Fries Item name (En) *" at bounding box center [345, 211] width 349 height 40
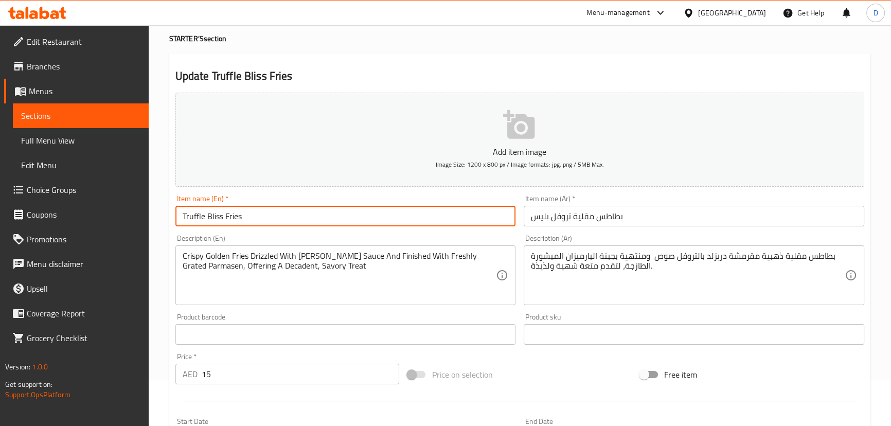
click at [384, 220] on input "Truffle Bliss Fries" at bounding box center [345, 216] width 341 height 21
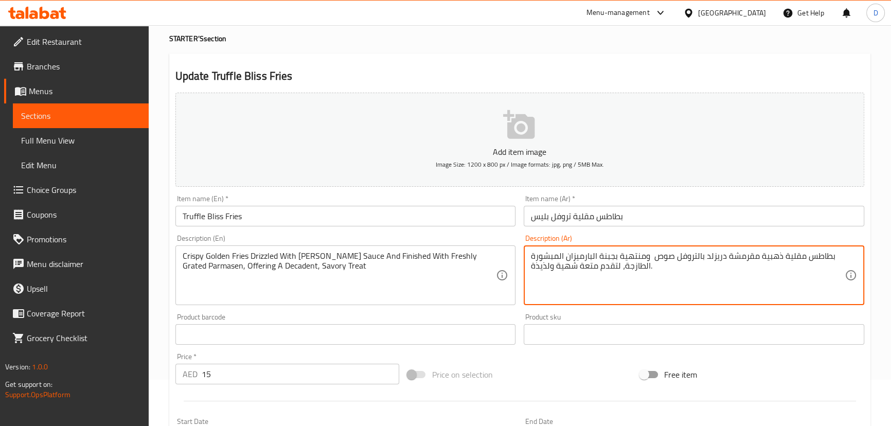
click at [668, 258] on textarea "بطاطس مقلية ذهبية مقرمشة دريزلد بالتروفل صوص ومنتهية بجبنة البارميزان المبشورة …" at bounding box center [688, 275] width 314 height 49
click at [705, 256] on textarea "بطاطس مقلية ذهبية مقرمشة دريزلد بالتروفل ومنتهية بجبنة البارميزان المبشورة الطا…" at bounding box center [688, 275] width 314 height 49
click at [702, 254] on textarea "بطاطس مقلية ذهبية مقرمشة دريزلد بالتروفل ومنتهية بجبنة البارميزان المبشورة الطا…" at bounding box center [688, 275] width 314 height 49
click at [700, 253] on textarea "بطاطس مقلية ذهبية مقرمشة دريزلد بالتروفل ومنتهية بجبنة البارميزان المبشورة الطا…" at bounding box center [688, 275] width 314 height 49
paste textarea "وص"
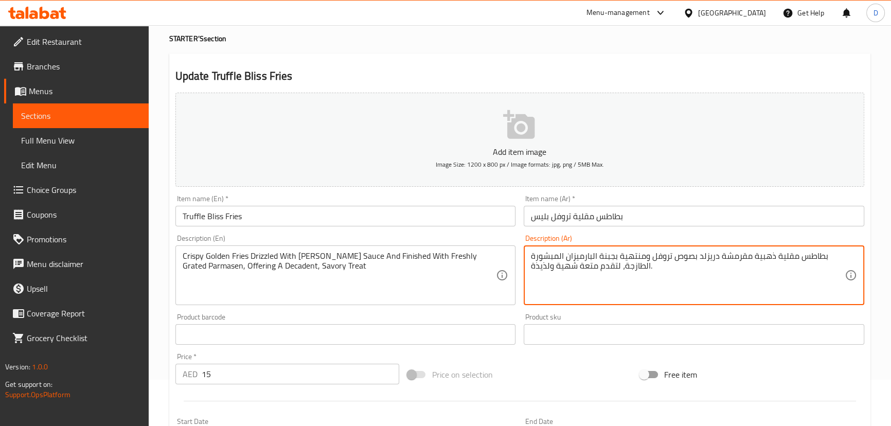
click at [648, 257] on textarea "بطاطس مقلية ذهبية مقرمشة دريزلد بصوص تروفل ومنتهية بجبنة البارميزان المبشورة ال…" at bounding box center [688, 275] width 314 height 49
drag, startPoint x: 614, startPoint y: 257, endPoint x: 596, endPoint y: 256, distance: 18.1
click at [596, 256] on textarea "بطاطس مقلية ذهبية مقرمشة دريزلد بصوص تروفل ريك ومنتهية بجبنة البارميزان المبشور…" at bounding box center [688, 275] width 314 height 49
click at [535, 258] on textarea "بطاطس مقلية ذهبية مقرمشة دريزلد بصوص تروفل ريك ومنتهية بالبارميزان المبشورة الط…" at bounding box center [688, 275] width 314 height 49
click at [623, 264] on textarea "بطاطس مقلية ذهبية مقرمشة دريزلد بصوص تروفل ريك ومنتهية بالبارميزان المبشور الطا…" at bounding box center [688, 275] width 314 height 49
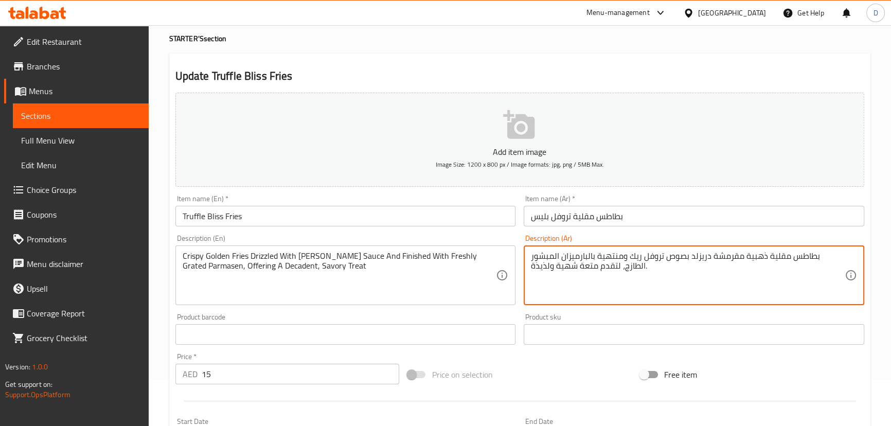
type textarea "بطاطس مقلية ذهبية مقرمشة دريزلد بصوص تروفل ريك ومنتهية بالبارميزان المبشور الطا…"
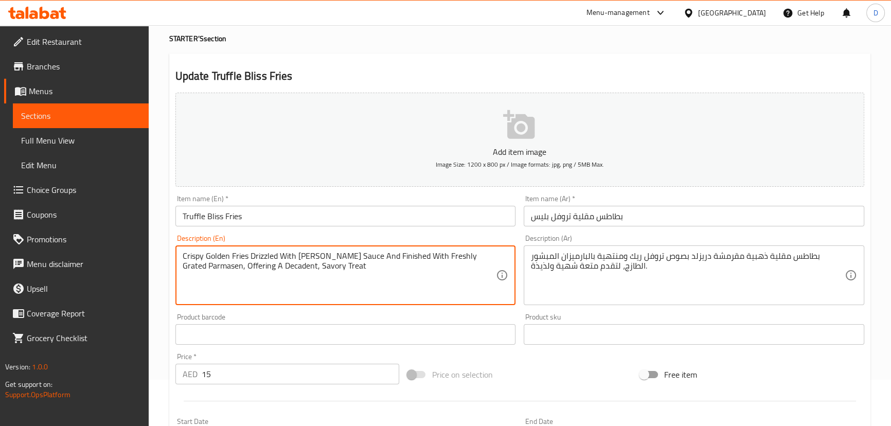
drag, startPoint x: 223, startPoint y: 265, endPoint x: 292, endPoint y: 268, distance: 69.0
click at [225, 266] on textarea "Crispy Golden Fries Drizzled With Rick Truffle Sauce And Finished With Freshly …" at bounding box center [340, 275] width 314 height 49
click at [258, 270] on textarea "Crispy Golden Fries Drizzled With Rick Truffle Sauce And Finished With Freshly …" at bounding box center [340, 275] width 314 height 49
type textarea "Crispy Golden Fries Drizzled With Rick Truffle Sauce And Finished With Freshly …"
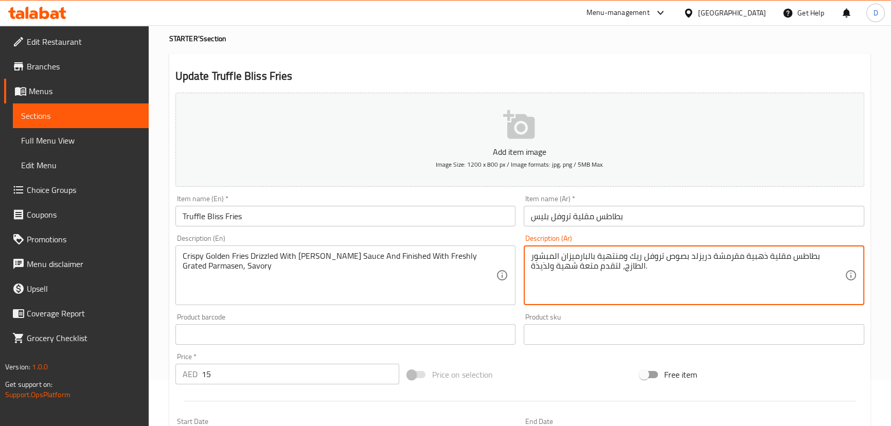
click at [586, 266] on textarea "بطاطس مقلية ذهبية مقرمشة دريزلد بصوص تروفل ريك ومنتهية بالبارميزان المبشور الطا…" at bounding box center [688, 275] width 314 height 49
click at [586, 265] on textarea "بطاطس مقلية ذهبية مقرمشة دريزلد بصوص تروفل ريك ومنتهية بالبارميزان المبشور الطا…" at bounding box center [688, 275] width 314 height 49
drag, startPoint x: 617, startPoint y: 267, endPoint x: 517, endPoint y: 269, distance: 99.8
click at [517, 269] on div "Add item image Image Size: 1200 x 800 px / Image formats: jpg, png / 5MB Max. I…" at bounding box center [519, 309] width 697 height 443
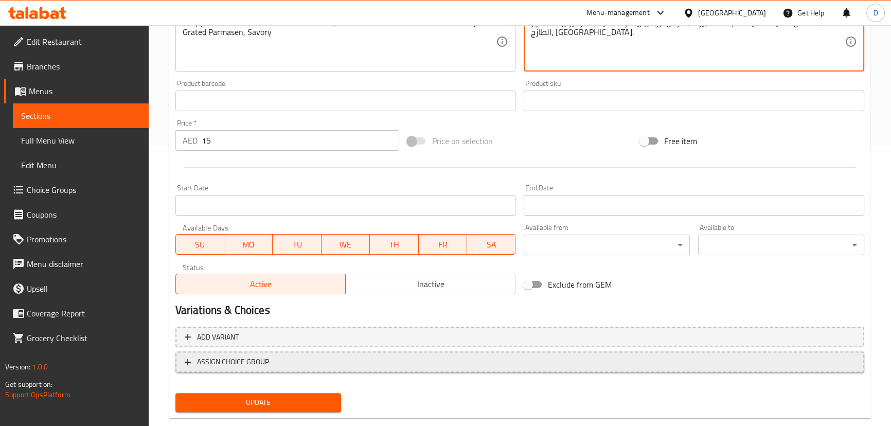
scroll to position [280, 0]
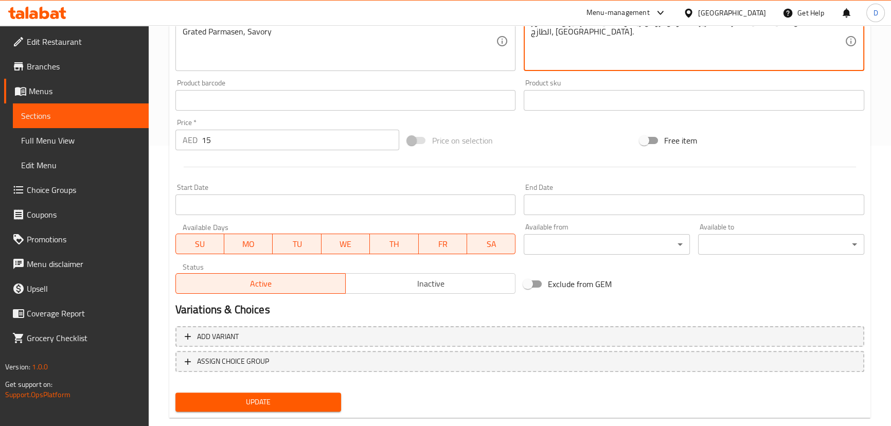
type textarea "بطاطس مقلية ذهبية مقرمشة دريزلد بصوص تروفل ريك ومنتهية بالبارميزان المبشور الطا…"
click at [284, 393] on button "Update" at bounding box center [258, 402] width 166 height 19
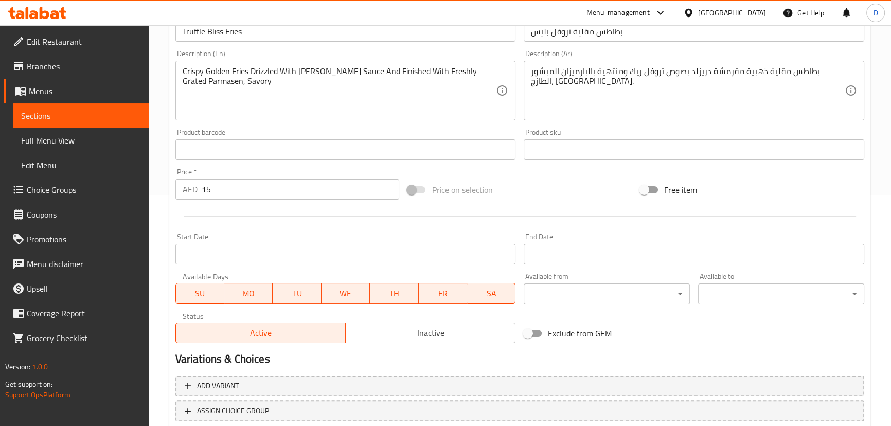
scroll to position [140, 0]
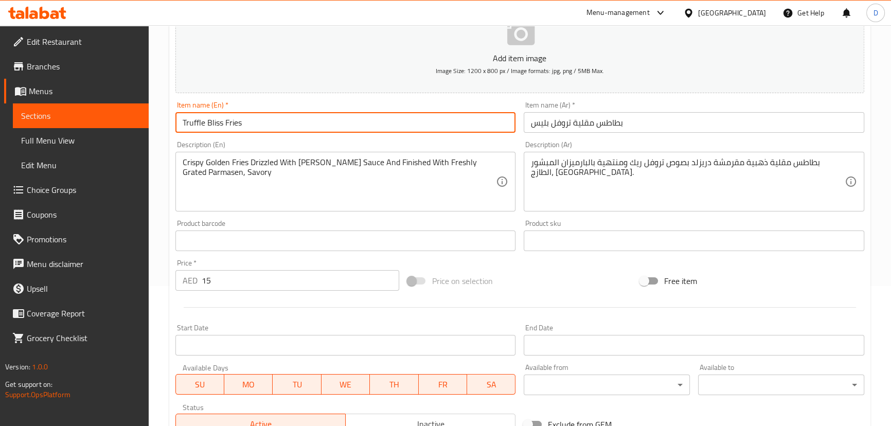
click at [323, 118] on input "Truffle Bliss Fries" at bounding box center [345, 122] width 341 height 21
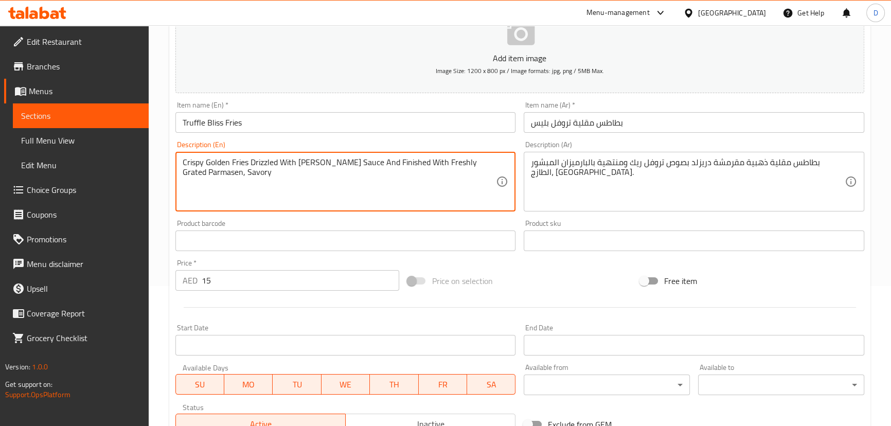
scroll to position [300, 0]
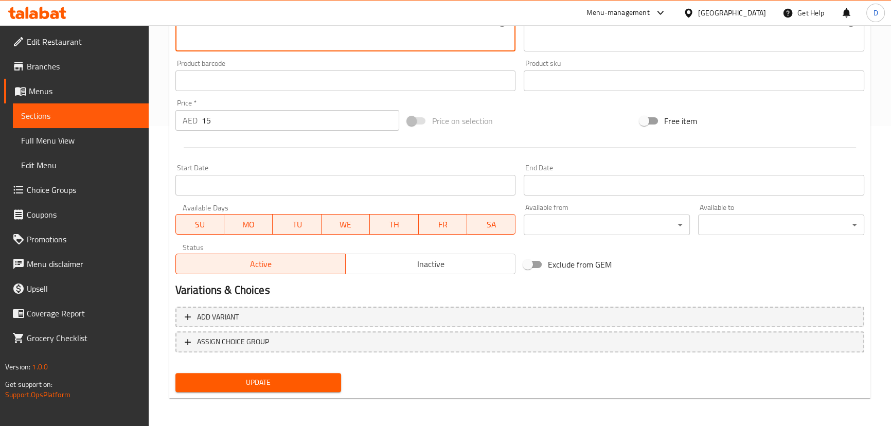
click at [291, 381] on span "Update" at bounding box center [259, 382] width 150 height 13
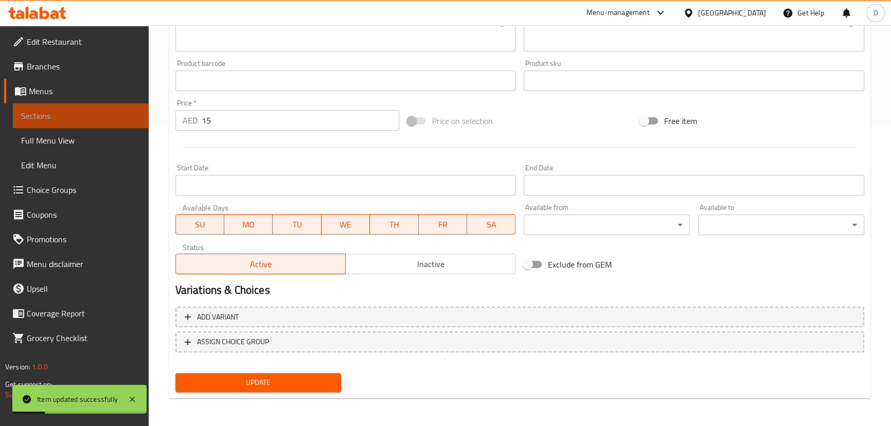
click at [109, 110] on span "Sections" at bounding box center [80, 116] width 119 height 12
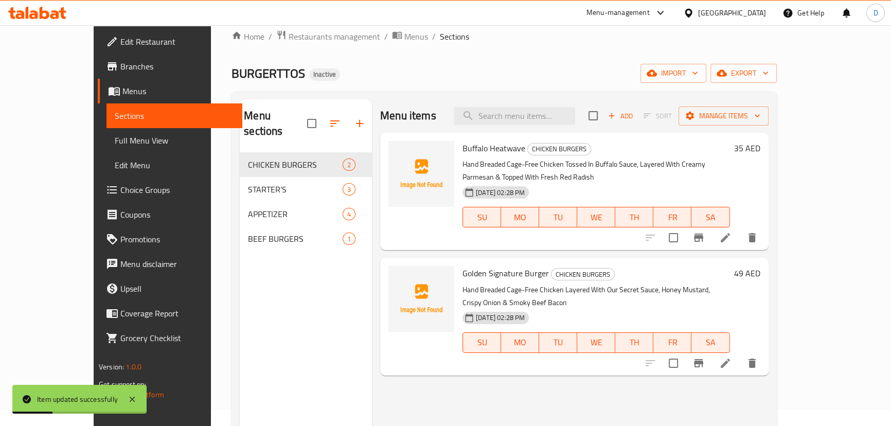
scroll to position [4, 0]
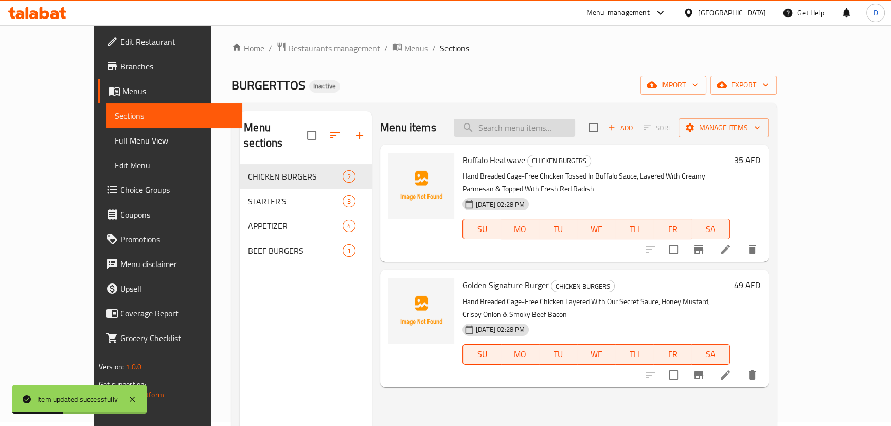
click at [531, 123] on input "search" at bounding box center [514, 128] width 121 height 18
paste input "HAND BREAD CAGE FREE CHICKEN WINGS, GLAZED IN VIBRANT BUFFALO SAUCE, FINISHED W…"
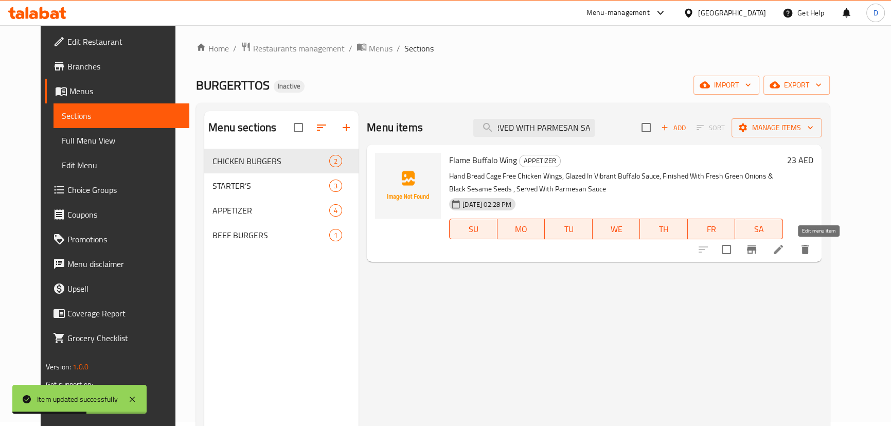
type input "HAND BREAD CAGE FREE CHICKEN WINGS, GLAZED IN VIBRANT BUFFALO SAUCE, FINISHED W…"
click at [783, 249] on icon at bounding box center [778, 249] width 9 height 9
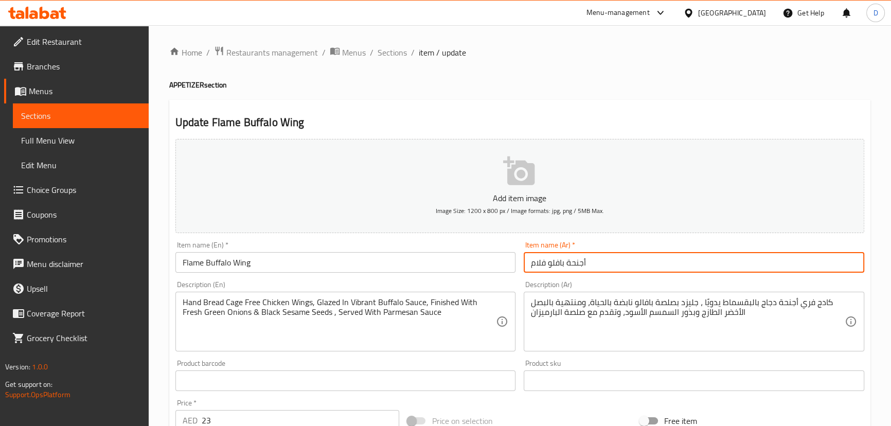
click at [537, 264] on input "أجنحة بافلو فلام" at bounding box center [694, 262] width 341 height 21
click at [536, 263] on input "أجنحة بافلو فلام" at bounding box center [694, 262] width 341 height 21
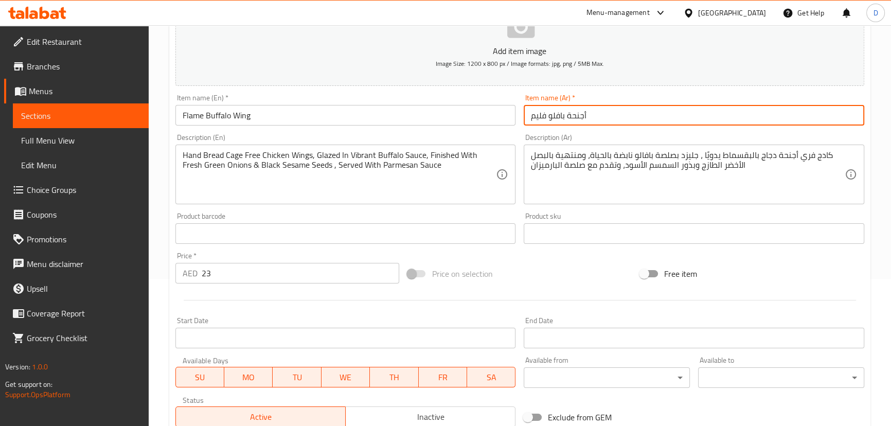
scroll to position [187, 0]
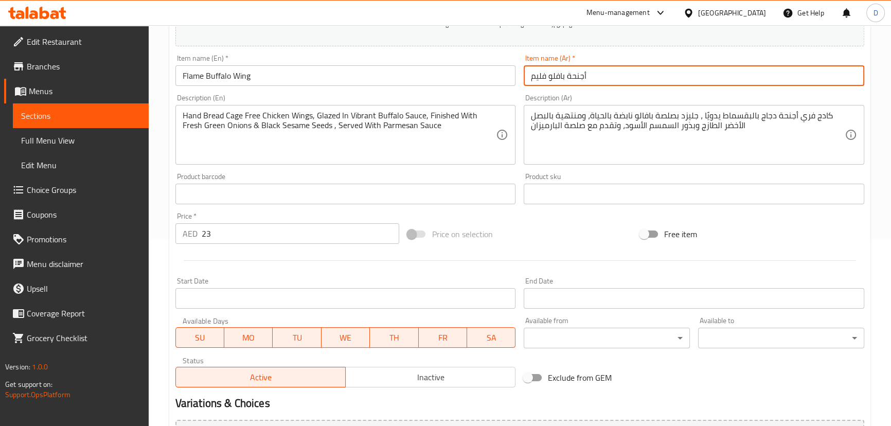
type input "أجنحة بافلو فليم"
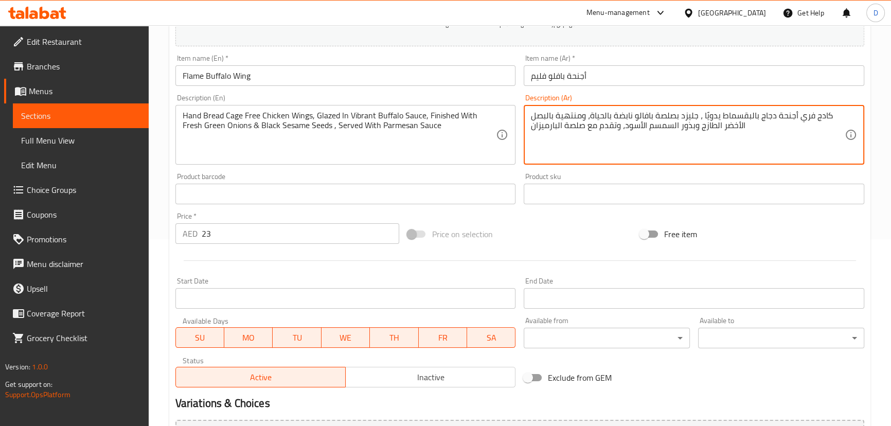
click at [749, 117] on textarea "كادج فري أجنحة دجاج بالبقسماط يدويًا ، جليزد بصلصة بافالو نابضة بالحياة، ومنتهي…" at bounding box center [688, 135] width 314 height 49
click at [757, 119] on textarea "كادج فري أجنحة دجاج بالبقسماط يدويًا ، جليزد بصلصة بافالو نابضة بالحياة، ومنتهي…" at bounding box center [688, 135] width 314 height 49
click at [756, 116] on textarea "كادج فري أجنحة دجاج بالبقسماط يدويًا ، جليزد بصلصة بافالو نابضة بالحياة، ومنتهي…" at bounding box center [688, 135] width 314 height 49
drag, startPoint x: 753, startPoint y: 113, endPoint x: 720, endPoint y: 117, distance: 33.2
click at [720, 117] on textarea "كادج فري أجنحة دجاج بالبقسماط يدويًا ، جليزد بصلصة بافالو نابضة بالحياة، ومنتهي…" at bounding box center [688, 135] width 314 height 49
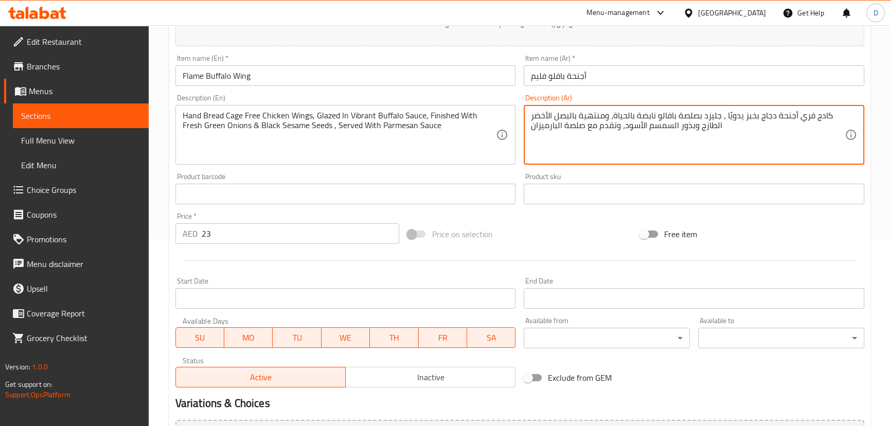
drag, startPoint x: 725, startPoint y: 111, endPoint x: 730, endPoint y: 112, distance: 5.8
click at [730, 112] on textarea "كادج فري أجنحة دجاج بخبز يدويًا ، جليزد بصلصة بافالو نابضة بالحياة، ومنتهية بال…" at bounding box center [688, 135] width 314 height 49
drag, startPoint x: 797, startPoint y: 115, endPoint x: 830, endPoint y: 118, distance: 32.6
click at [830, 118] on textarea "كادج فري أجنحة دجاج بخبز يدوي، جليزد بصلصة بافالو نابضة بالحياة، ومنتهية بالبصل…" at bounding box center [688, 135] width 314 height 49
click at [804, 118] on textarea "أجنحة دجاج بخبز يدوي، جليزد بصلصة بافالو نابضة بالحياة، ومنتهية بالبصل الأخضر ا…" at bounding box center [688, 135] width 314 height 49
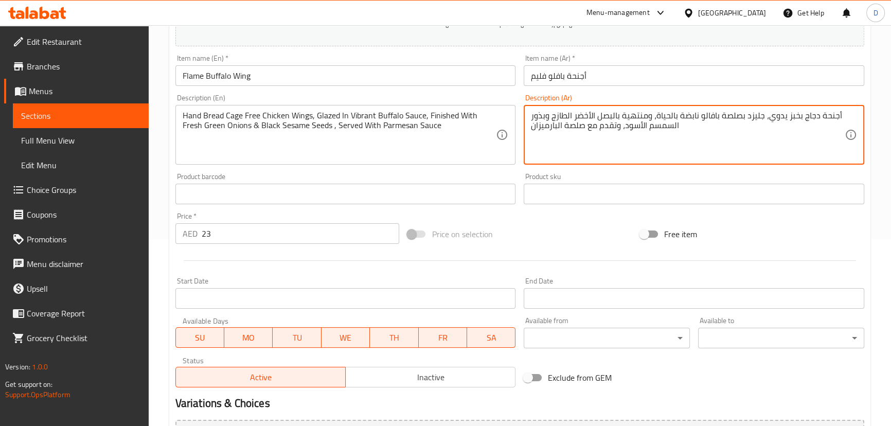
paste textarea "كادج فري"
click at [794, 117] on textarea "أجنحة دجاجكادج فري بخبز يدوي، جليزد بصلصة بافالو نابضة بالحياة، ومنتهية بالبصل …" at bounding box center [688, 135] width 314 height 49
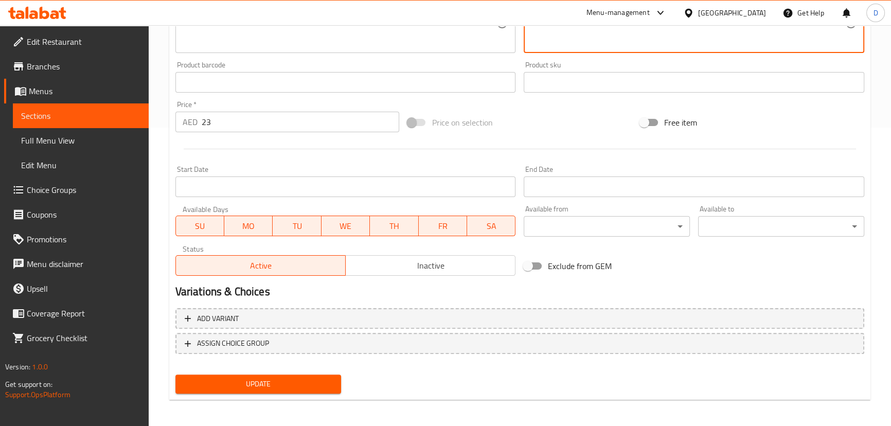
scroll to position [300, 0]
type textarea "أجنحة دجاج كادج فري بخبز يدوي، جليزد بصلصة بافالو نابضة بالحياة، ومنتهية بالبصل…"
click at [313, 383] on span "Update" at bounding box center [259, 382] width 150 height 13
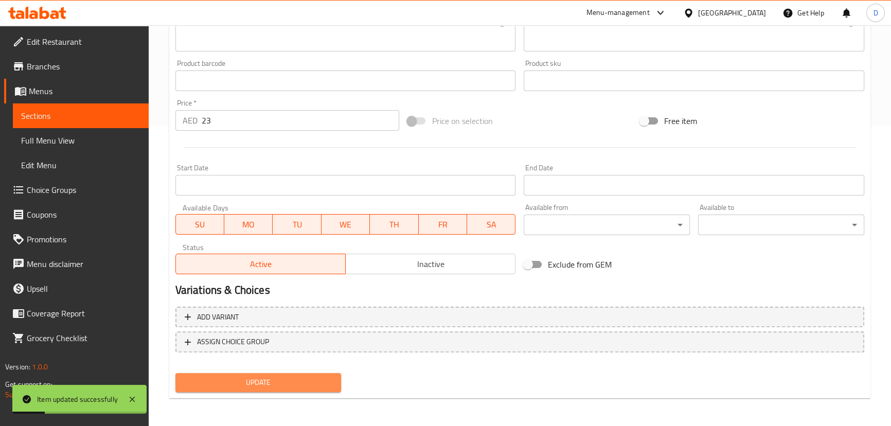
click at [257, 378] on span "Update" at bounding box center [259, 382] width 150 height 13
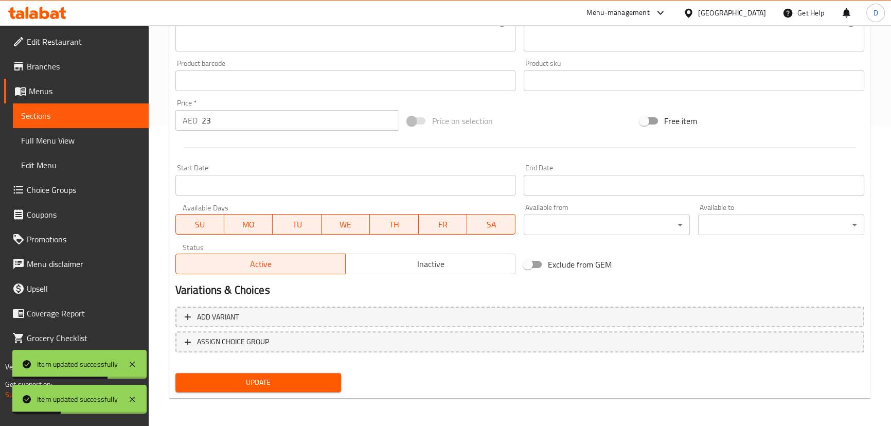
click at [93, 117] on span "Sections" at bounding box center [80, 116] width 119 height 12
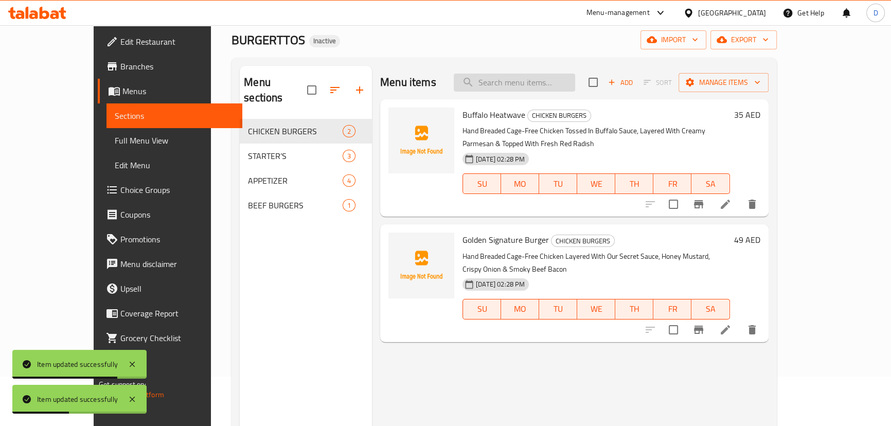
scroll to position [4, 0]
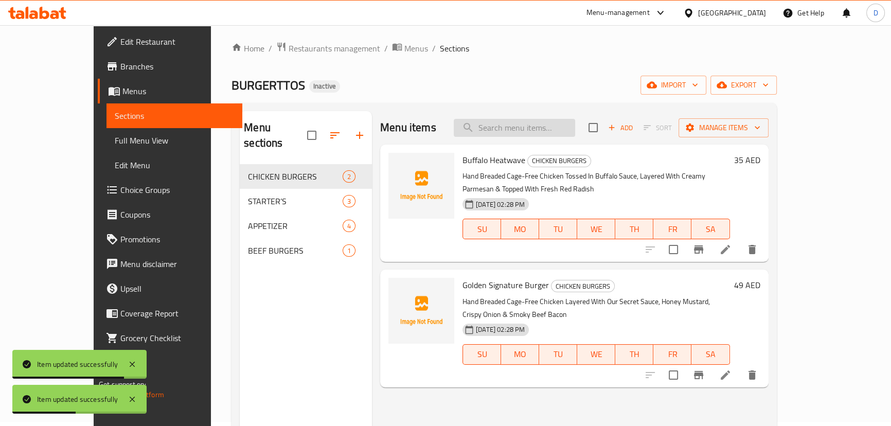
click at [524, 127] on input "search" at bounding box center [514, 128] width 121 height 18
paste input "HAND BREAD CAGE FREE CHICKEN WINGS, GLAZED IN HOMEMADE KOREAN GOJUJANG SAUCE, F…"
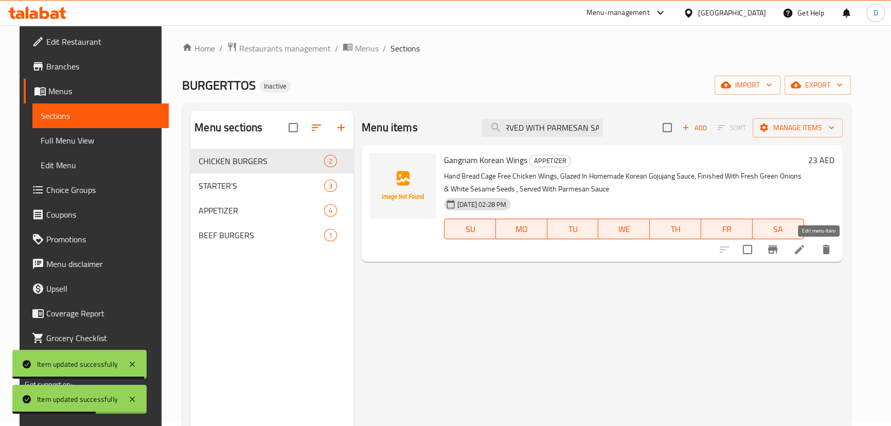
type input "HAND BREAD CAGE FREE CHICKEN WINGS, GLAZED IN HOMEMADE KOREAN GOJUJANG SAUCE, F…"
click at [806, 251] on icon at bounding box center [799, 249] width 12 height 12
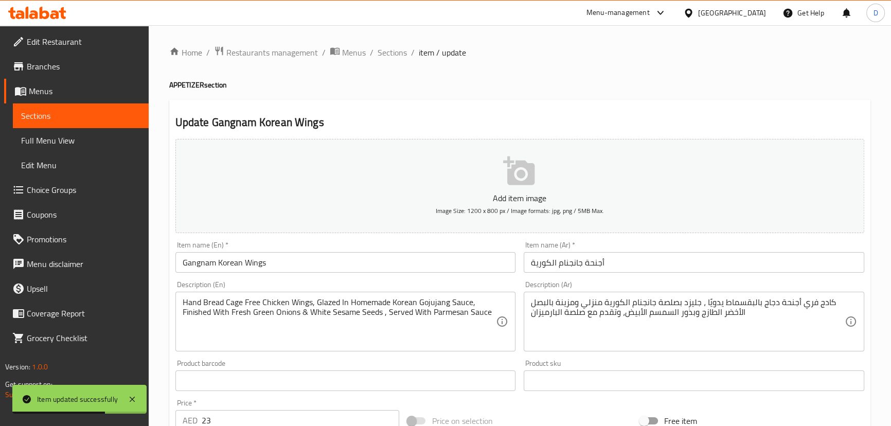
scroll to position [93, 0]
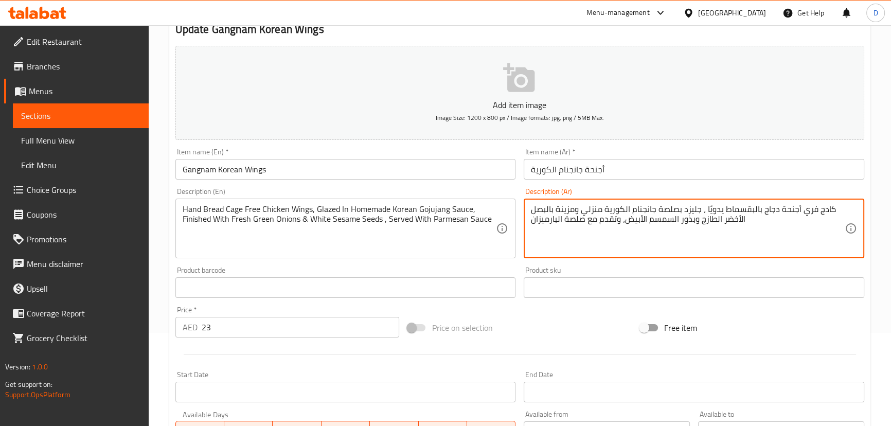
drag, startPoint x: 797, startPoint y: 210, endPoint x: 830, endPoint y: 211, distance: 32.4
click at [830, 211] on textarea "كادج فري أجنحة دجاج بالبقسماط يدويًا ، جليزد بصلصة جانجنام الكورية منزلي ومزينة…" at bounding box center [688, 228] width 314 height 49
click at [802, 212] on textarea "أجنحة دجاج بالبقسماط يدويًا ، جليزد بصلصة جانجنام الكورية منزلي ومزينة بالبصل ا…" at bounding box center [688, 228] width 314 height 49
click at [805, 216] on textarea "أجنحة دجاج بالبقسماط يدويًا ، جليزد بصلصة جانجنام الكورية منزلي ومزينة بالبصل ا…" at bounding box center [688, 228] width 314 height 49
click at [805, 214] on textarea "أجنحة دجاج بالبقسماط يدويًا ، جليزد بصلصة جانجنام الكورية منزلي ومزينة بالبصل ا…" at bounding box center [688, 228] width 314 height 49
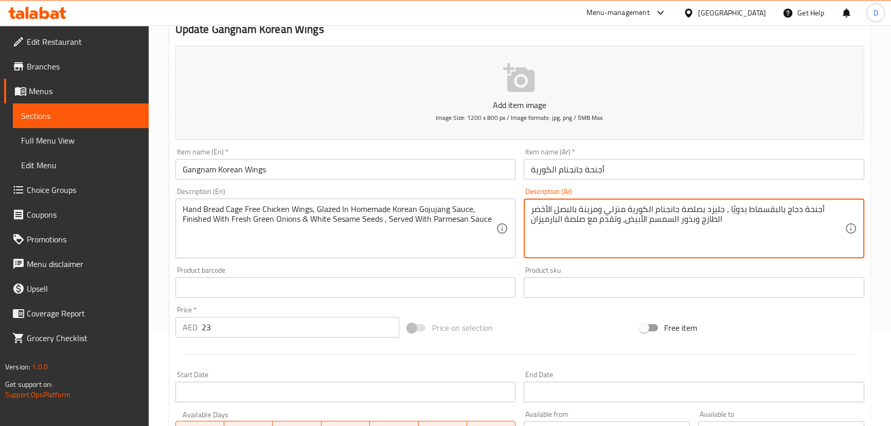
paste textarea "كادج فري"
drag, startPoint x: 752, startPoint y: 211, endPoint x: 722, endPoint y: 211, distance: 29.8
click at [722, 211] on textarea "أجنحة دجاج كادج فري بالبقسماط يدويًا ، جليزد بصلصة جانجنام الكورية منزلي ومزينة…" at bounding box center [688, 228] width 314 height 49
click at [727, 206] on textarea "أجنحة دجاج كادج فري بالخبز يدويًا ، جليزد بصلصة جانجنام الكورية منزلي ومزينة با…" at bounding box center [688, 228] width 314 height 49
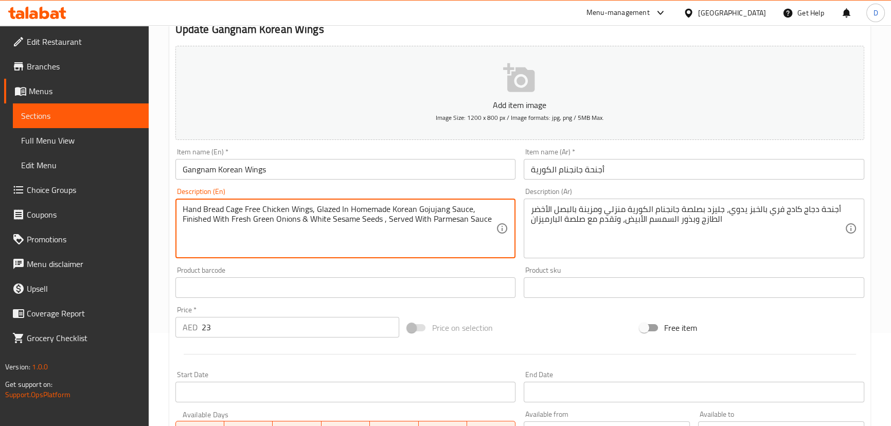
click at [426, 205] on textarea "Hand Bread Cage Free Chicken Wings, Glazed In Homemade Korean Gojujang Sauce, F…" at bounding box center [340, 228] width 314 height 49
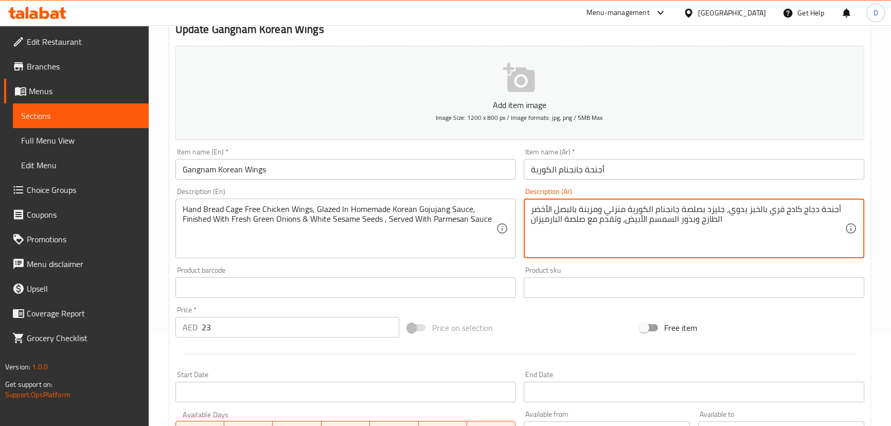
click at [669, 206] on textarea "أجنحة دجاج كادج فري بالخبز يدوي، جليزد بصلصة جانجنام الكورية منزلي ومزينة بالبص…" at bounding box center [688, 228] width 314 height 49
click at [586, 211] on textarea "أجنحة دجاج كادج فري بالخبز يدوي، جليزد بصلصة جوجوجانج الكورية منزلي ومزينة بالب…" at bounding box center [688, 228] width 314 height 49
type textarea "أجنحة دجاج كادج فري بالخبز يدوي، جليزد بصلصة جوجوجانج الكورية البيتي ومزينة بال…"
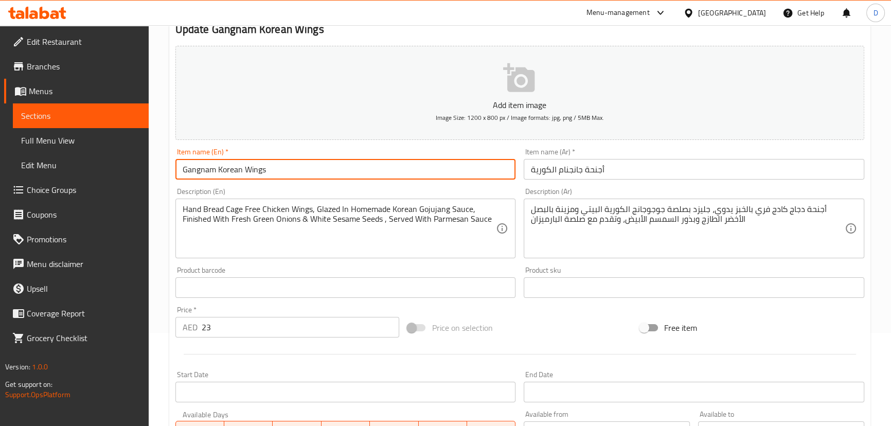
drag, startPoint x: 180, startPoint y: 169, endPoint x: 216, endPoint y: 174, distance: 36.3
click at [216, 174] on input "Gangnam Korean Wings" at bounding box center [345, 169] width 341 height 21
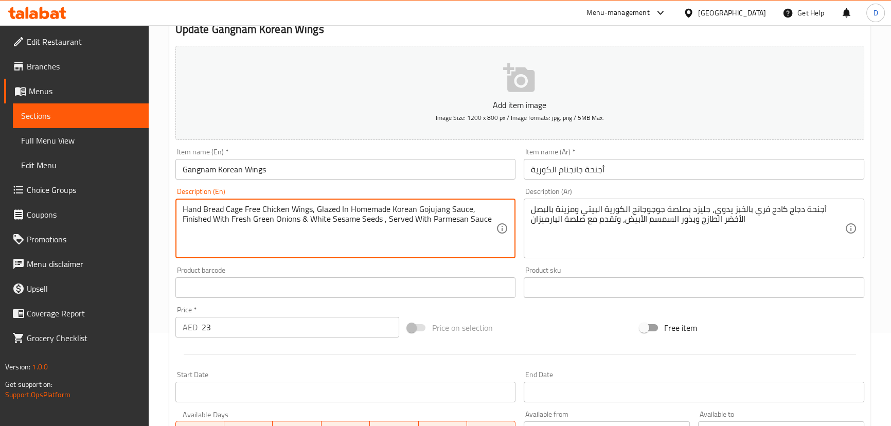
click at [427, 214] on textarea "Hand Bread Cage Free Chicken Wings, Glazed In Homemade Korean Gojujang Sauce, F…" at bounding box center [340, 228] width 314 height 49
click at [355, 249] on textarea "Hand Bread Cage Free Chicken Wings, Glazed In Homemade Korean Gojujang Sauce, F…" at bounding box center [340, 228] width 314 height 49
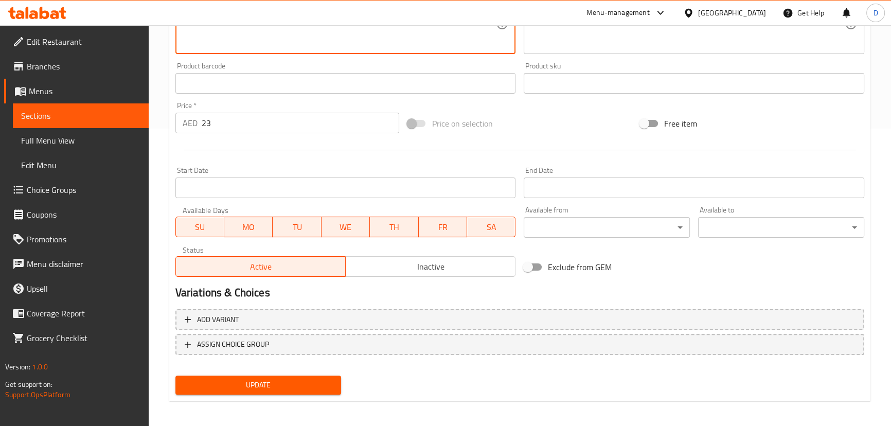
scroll to position [300, 0]
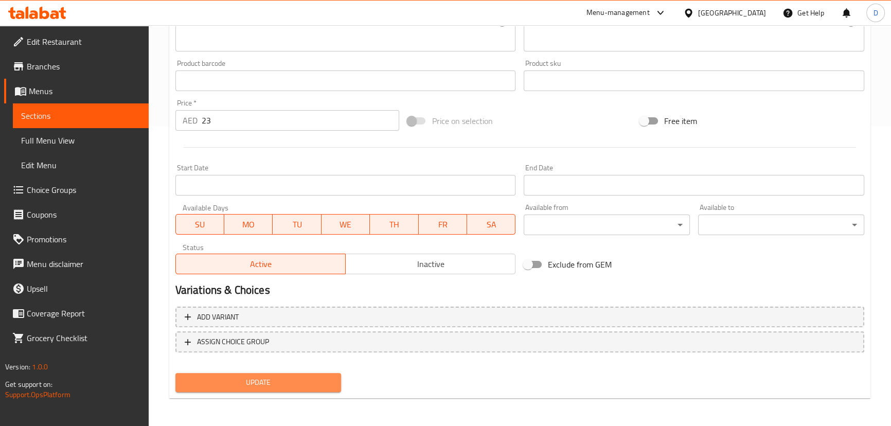
click at [310, 386] on span "Update" at bounding box center [259, 382] width 150 height 13
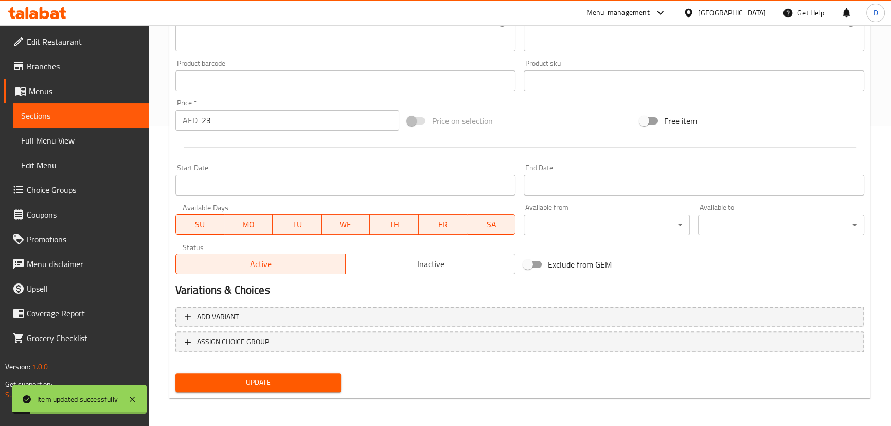
click at [307, 380] on span "Update" at bounding box center [259, 382] width 150 height 13
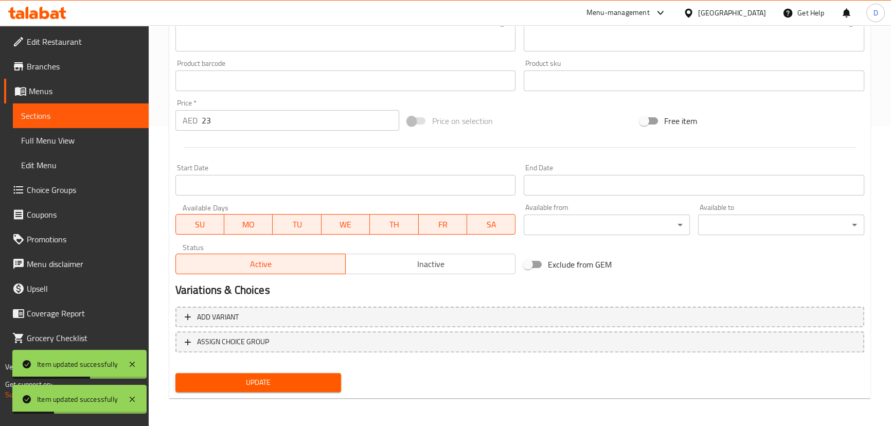
click at [148, 114] on link "Sections" at bounding box center [81, 115] width 136 height 25
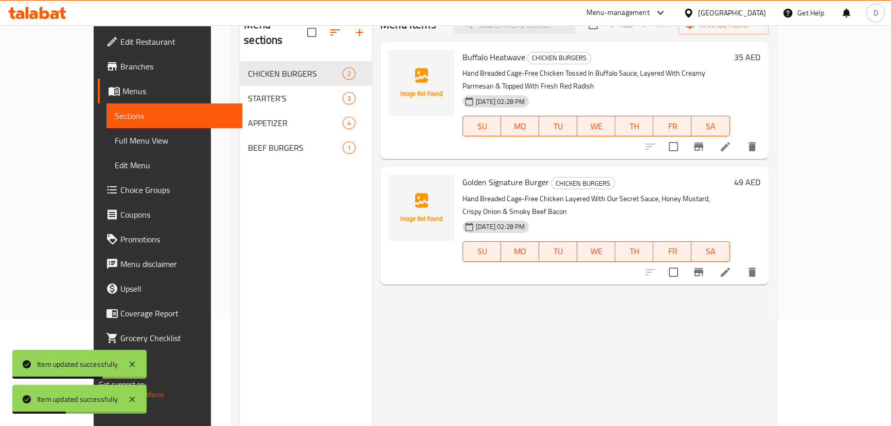
scroll to position [4, 0]
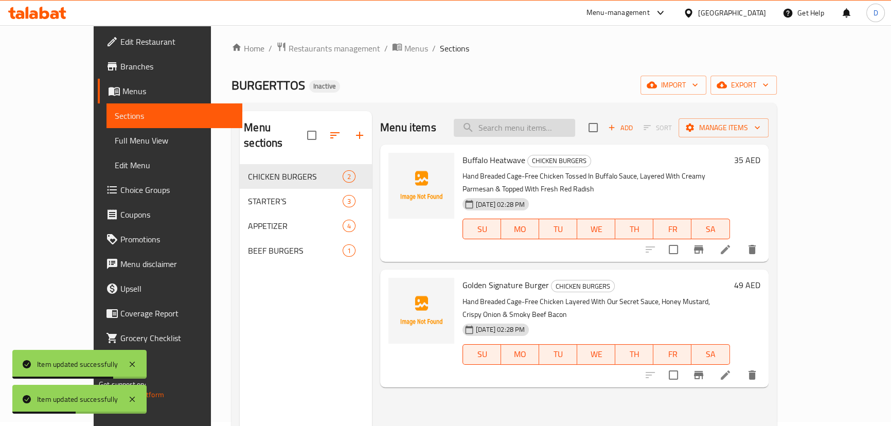
click at [536, 127] on input "search" at bounding box center [514, 128] width 121 height 18
paste input "WAGYU DOUBLE BEEF PATTY TOPPED WITH MELTED CHEESE, FRESH TOMATO, CHOPPED ONION,…"
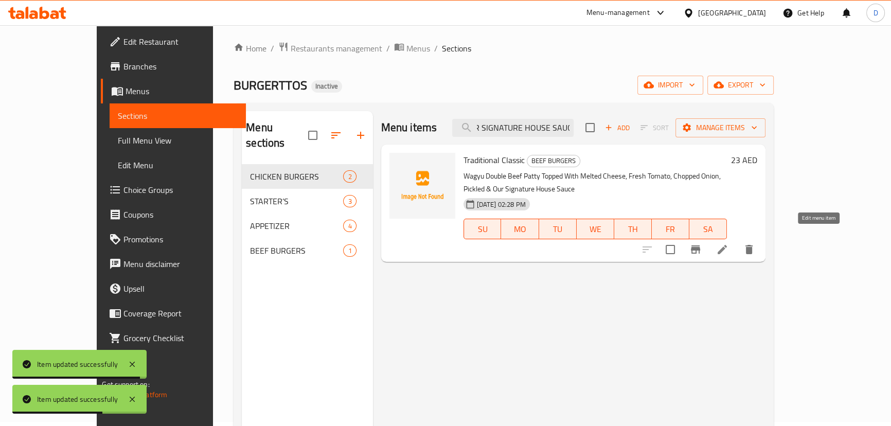
type input "WAGYU DOUBLE BEEF PATTY TOPPED WITH MELTED CHEESE, FRESH TOMATO, CHOPPED ONION,…"
click at [728, 243] on icon at bounding box center [722, 249] width 12 height 12
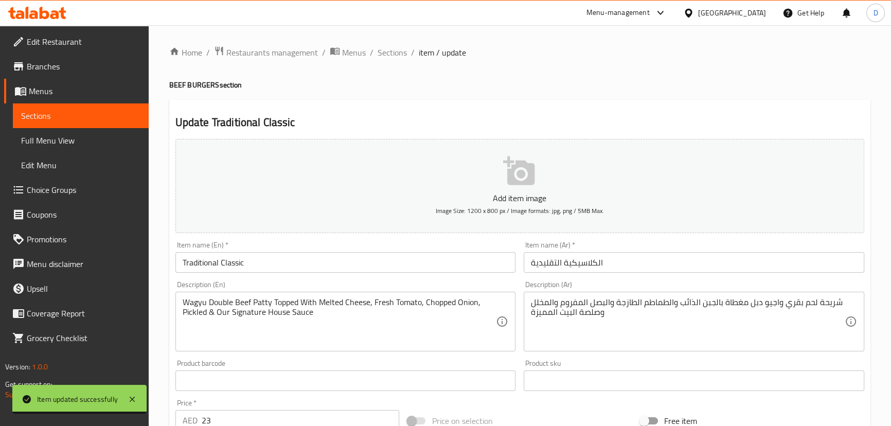
click at [255, 260] on input "Traditional Classic" at bounding box center [345, 262] width 341 height 21
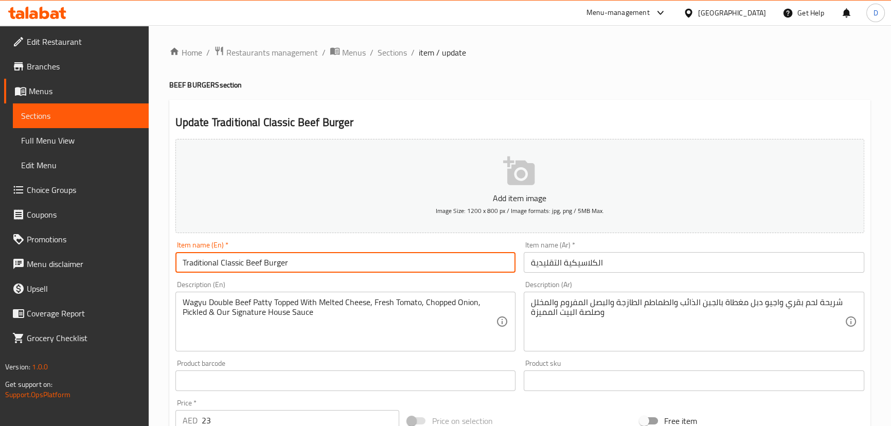
type input "Traditional Classic Beef Burger"
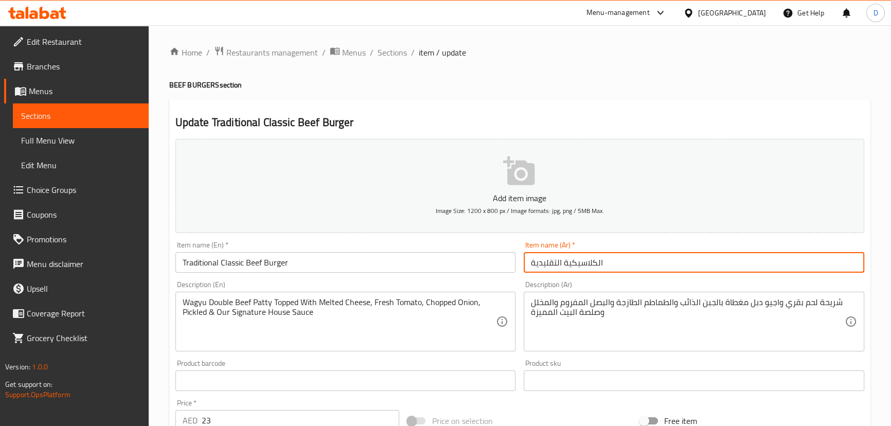
click at [531, 258] on input "الكلاسيكية التقليدية" at bounding box center [694, 262] width 341 height 21
click at [564, 259] on input "برجر لحح بقري الكلاسيكية التقليدية" at bounding box center [694, 262] width 341 height 21
drag, startPoint x: 534, startPoint y: 268, endPoint x: 524, endPoint y: 266, distance: 10.4
click at [524, 266] on input "برجر لحح بقري الكلاسيكي التقليدية" at bounding box center [694, 262] width 341 height 21
drag, startPoint x: 622, startPoint y: 262, endPoint x: 625, endPoint y: 270, distance: 8.3
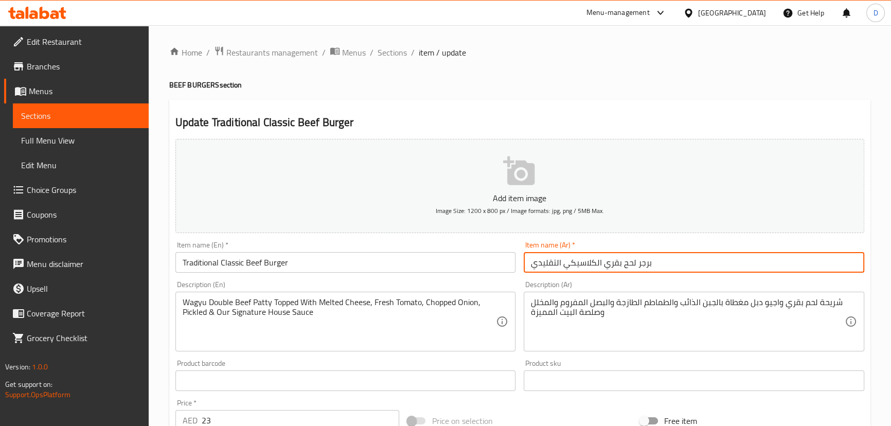
click at [625, 270] on input "برجر لحح بقري الكلاسيكي التقليدي" at bounding box center [694, 262] width 341 height 21
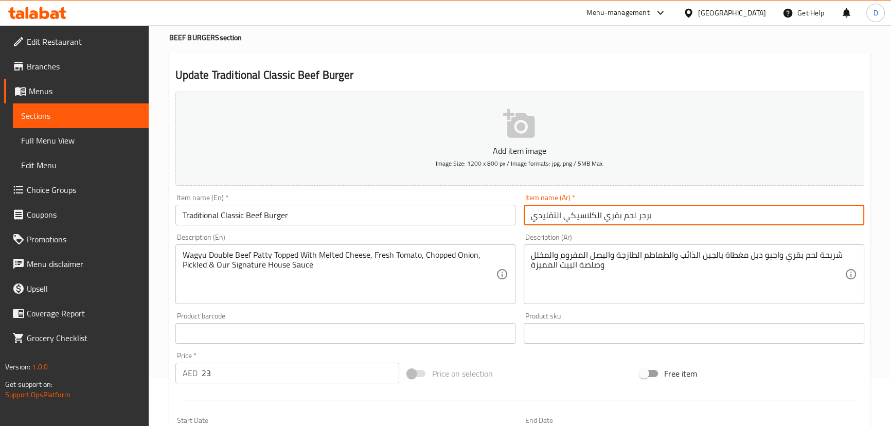
scroll to position [93, 0]
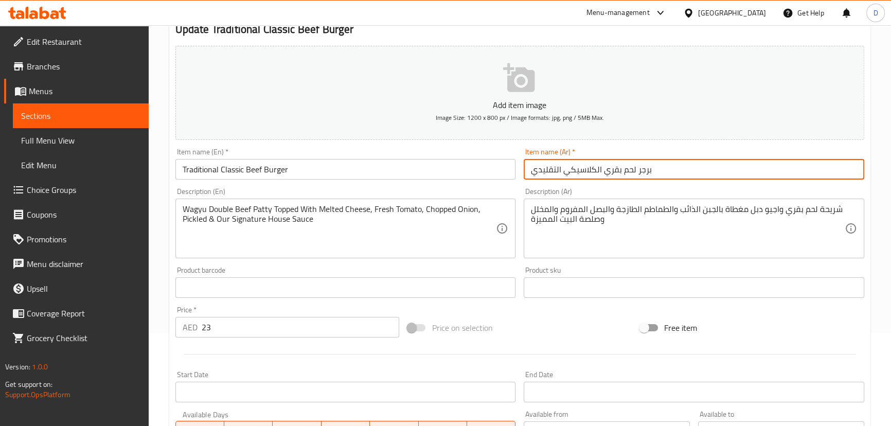
type input "برجر لحم بقري الكلاسيكي التقليدي"
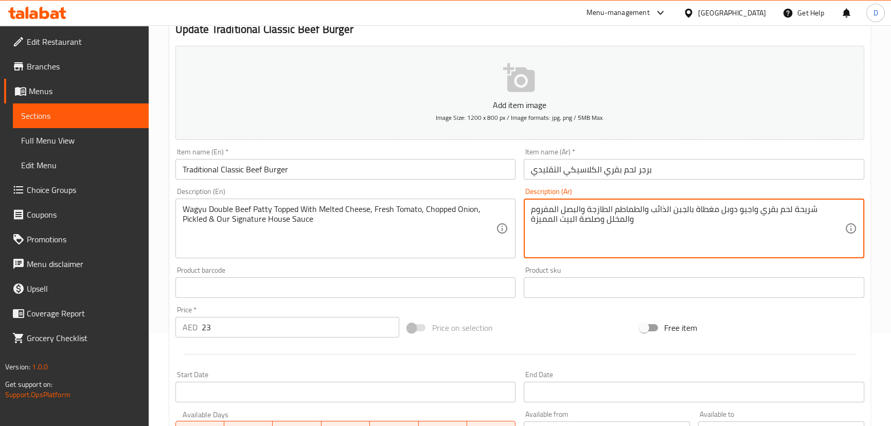
drag, startPoint x: 576, startPoint y: 206, endPoint x: 562, endPoint y: 204, distance: 14.6
click at [562, 204] on textarea "شريحة لحم بقري واجيو دوبل مغطاة بالجبن الذائب والطماطم الطازجة والبصل المفروم و…" at bounding box center [688, 228] width 314 height 49
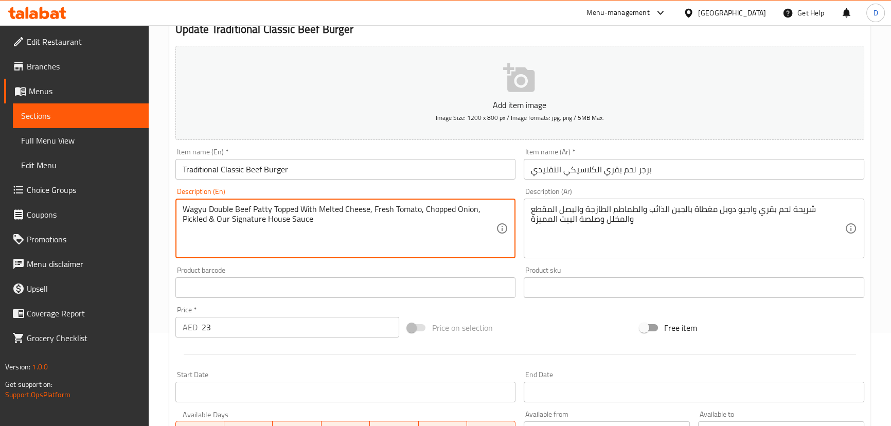
click at [431, 209] on textarea "Wagyu Double Beef Patty Topped With Melted Cheese, Fresh Tomato, Chopped Onion,…" at bounding box center [340, 228] width 314 height 49
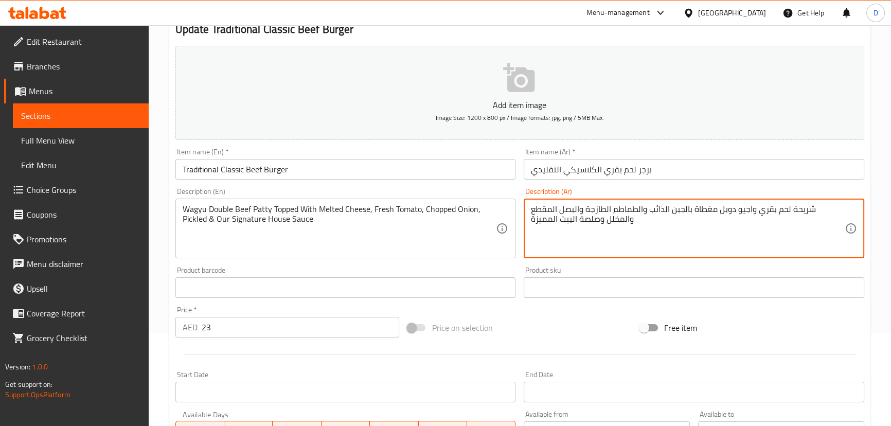
drag, startPoint x: 578, startPoint y: 223, endPoint x: 532, endPoint y: 218, distance: 46.1
click at [532, 218] on textarea "شريحة لحم بقري واجيو دوبل مغطاة بالجبن الذائب والطماطم الطازجة والبصل المقطع وا…" at bounding box center [688, 228] width 314 height 49
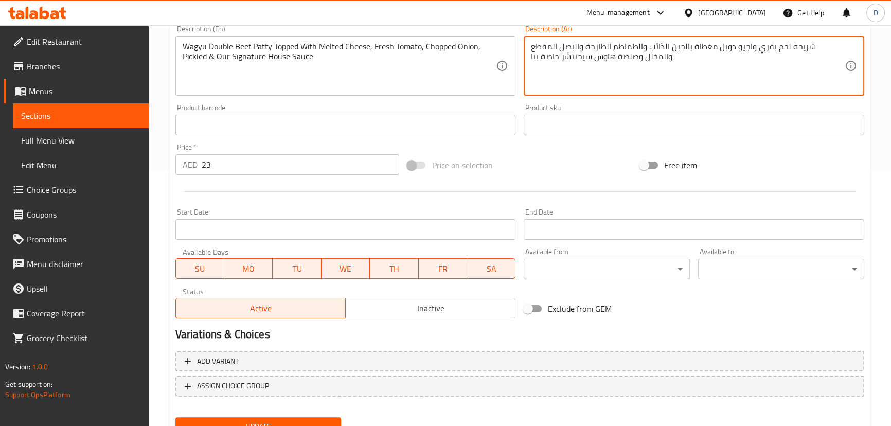
scroll to position [300, 0]
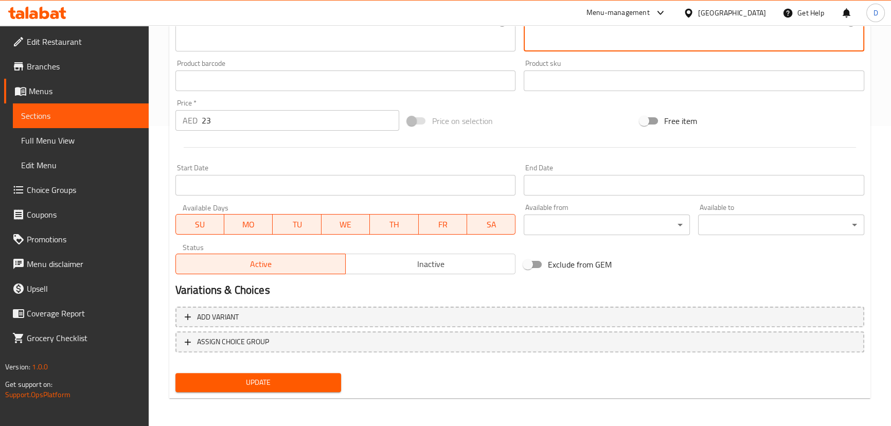
type textarea "شريحة لحم بقري واجيو دوبل مغطاة بالجبن الذائب والطماطم الطازجة والبصل المقطع وا…"
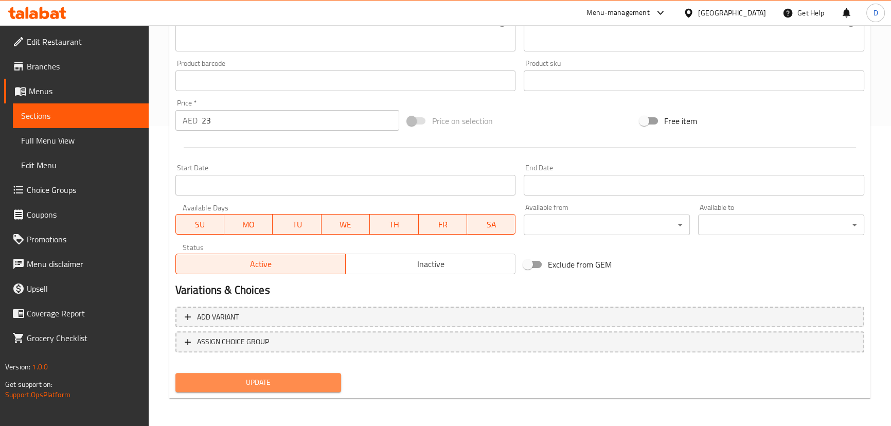
click at [291, 373] on button "Update" at bounding box center [258, 382] width 166 height 19
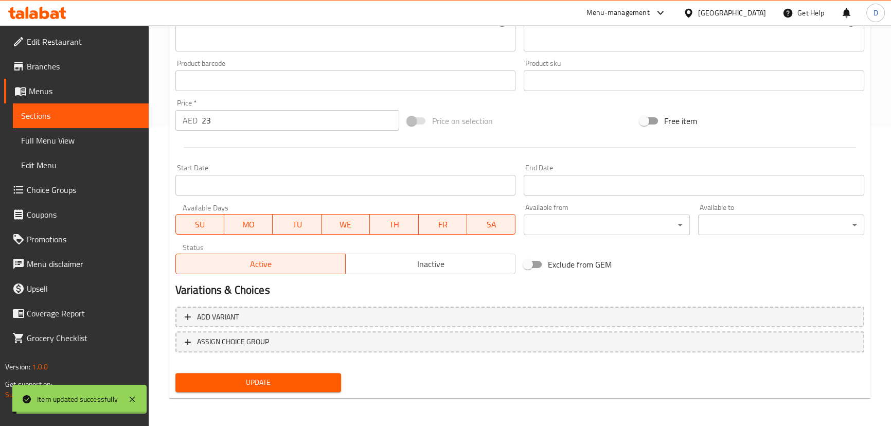
click at [293, 381] on span "Update" at bounding box center [259, 382] width 150 height 13
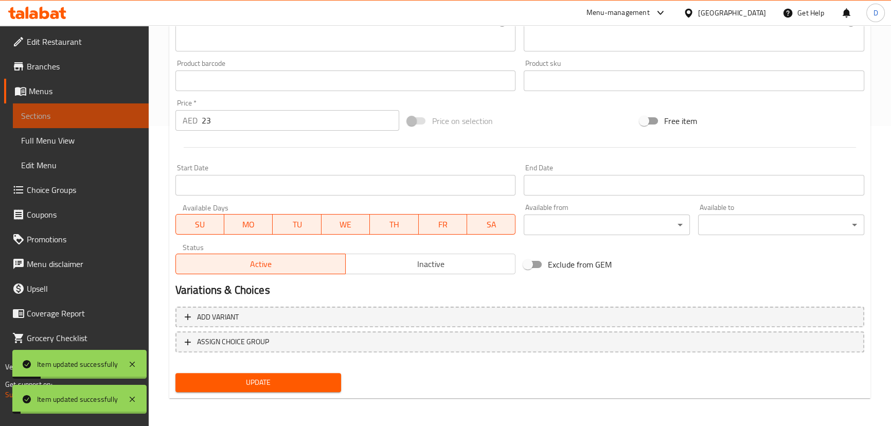
click at [128, 113] on span "Sections" at bounding box center [80, 116] width 119 height 12
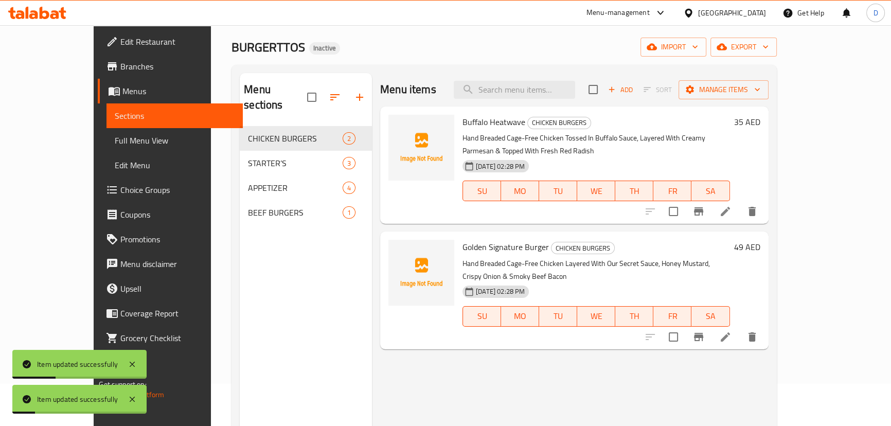
scroll to position [4, 0]
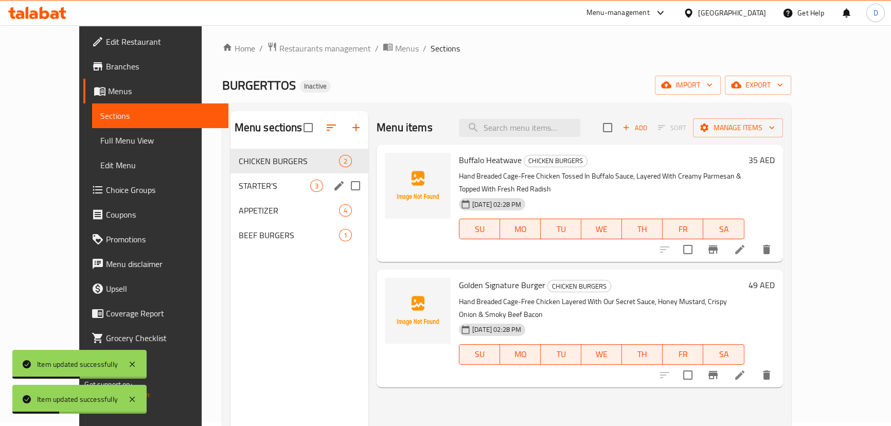
click at [283, 186] on span "STARTER’S" at bounding box center [275, 186] width 72 height 12
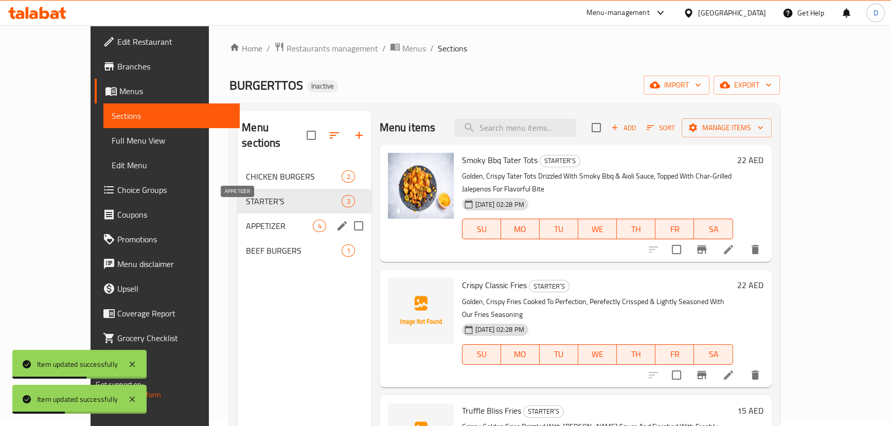
click at [265, 220] on span "APPETIZER" at bounding box center [279, 226] width 67 height 12
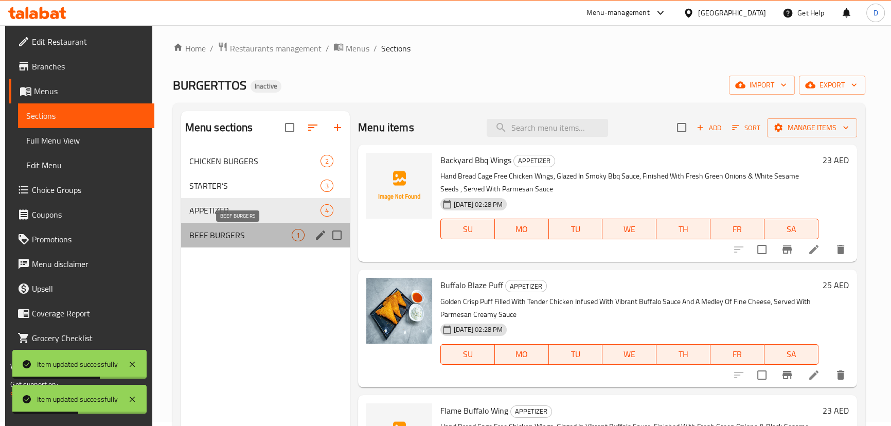
click at [252, 231] on span "BEEF BURGERS" at bounding box center [240, 235] width 102 height 12
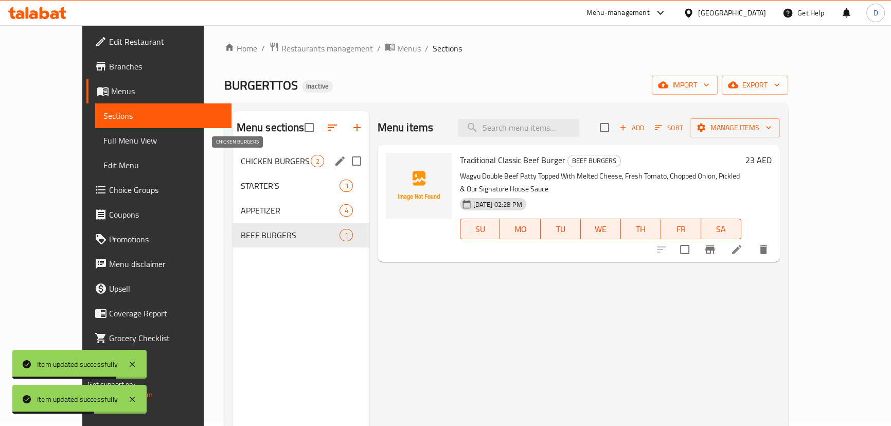
click at [241, 160] on span "CHICKEN BURGERS" at bounding box center [276, 161] width 70 height 12
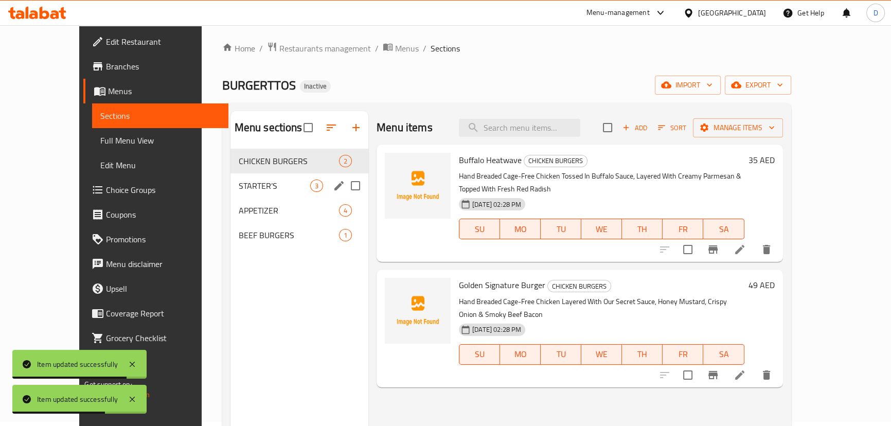
click at [235, 177] on div "STARTER’S 3" at bounding box center [299, 185] width 138 height 25
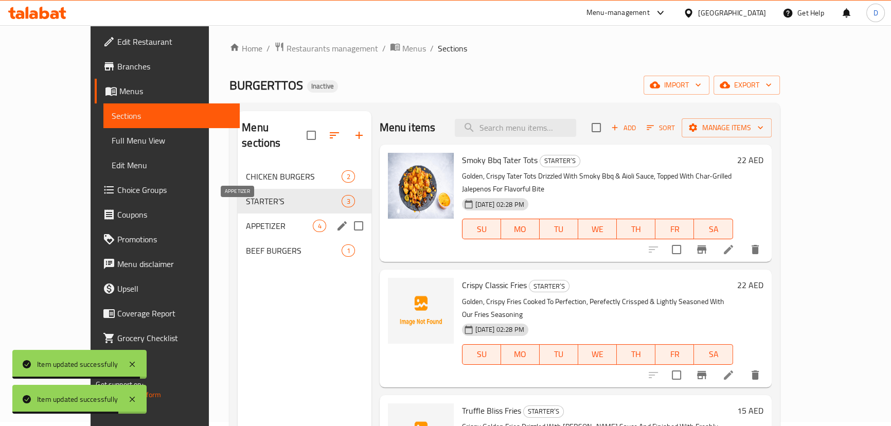
click at [246, 220] on span "APPETIZER" at bounding box center [279, 226] width 67 height 12
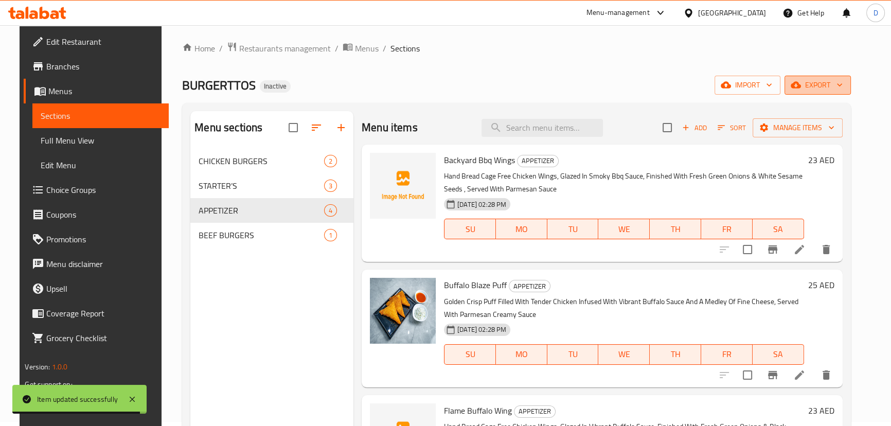
click at [817, 92] on span "export" at bounding box center [818, 85] width 50 height 13
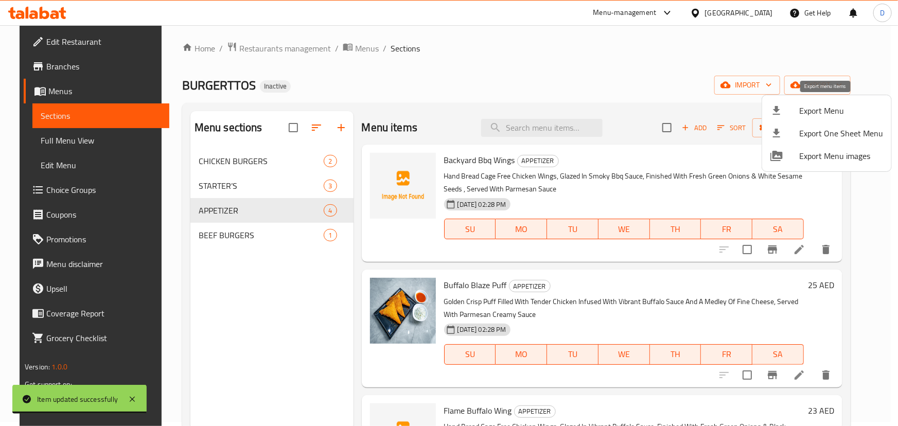
click at [818, 108] on span "Export Menu" at bounding box center [841, 110] width 84 height 12
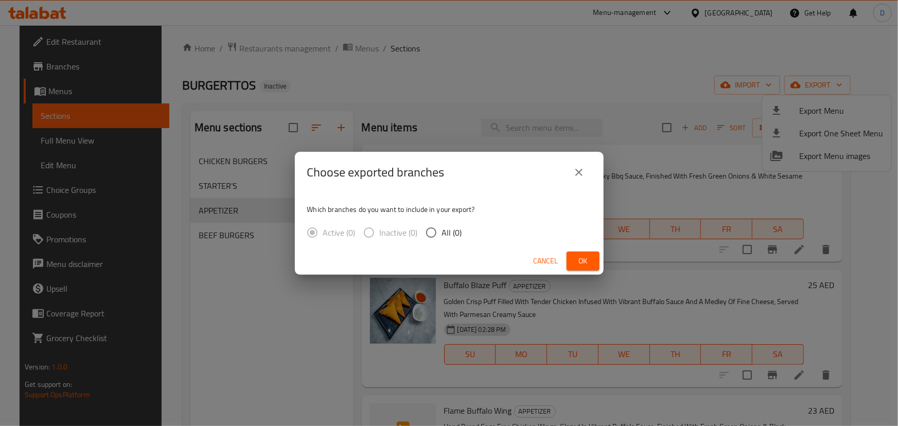
click at [452, 233] on span "All (0)" at bounding box center [452, 232] width 20 height 12
click at [442, 233] on input "All (0)" at bounding box center [431, 233] width 22 height 22
radio input "true"
click at [580, 261] on span "Ok" at bounding box center [583, 261] width 16 height 13
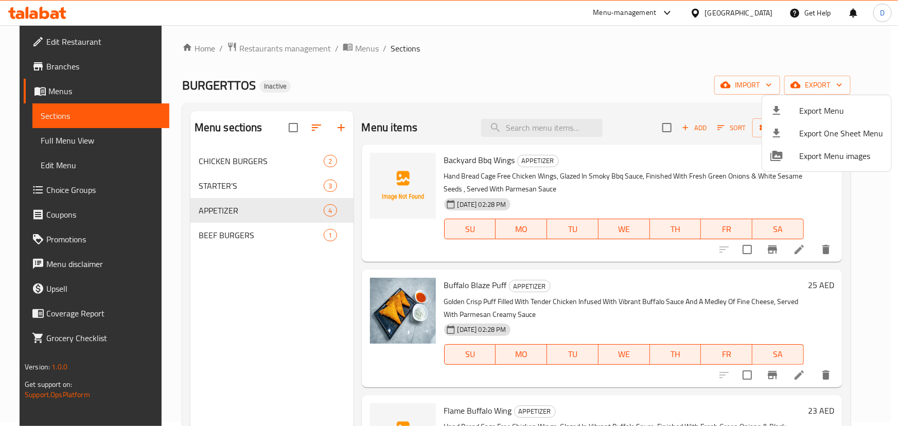
click at [857, 85] on div at bounding box center [449, 213] width 898 height 426
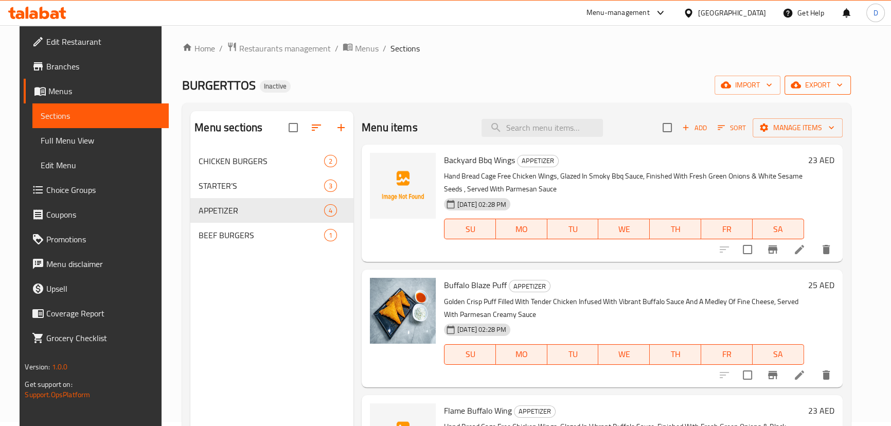
click at [801, 90] on icon "button" at bounding box center [796, 85] width 10 height 10
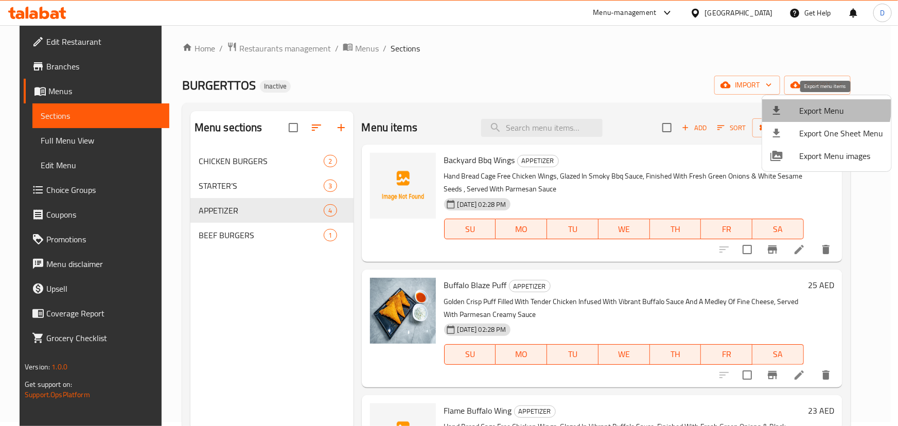
click at [820, 106] on span "Export Menu" at bounding box center [841, 110] width 84 height 12
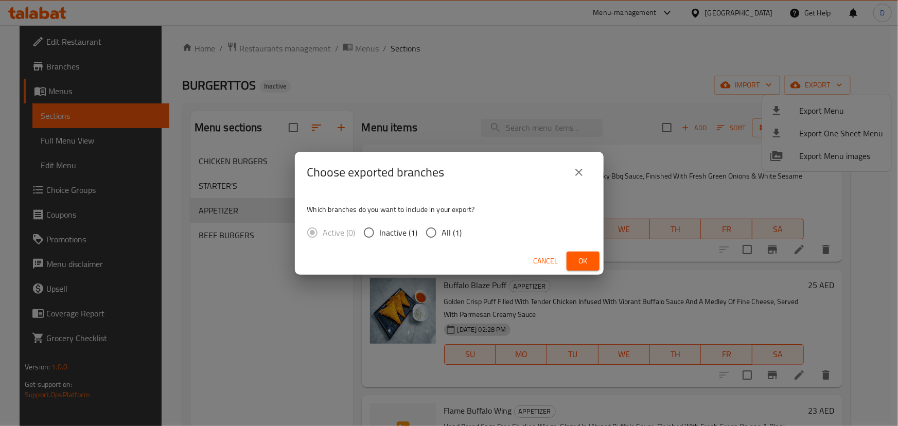
click at [426, 235] on input "All (1)" at bounding box center [431, 233] width 22 height 22
radio input "true"
click at [569, 258] on button "Ok" at bounding box center [582, 261] width 33 height 19
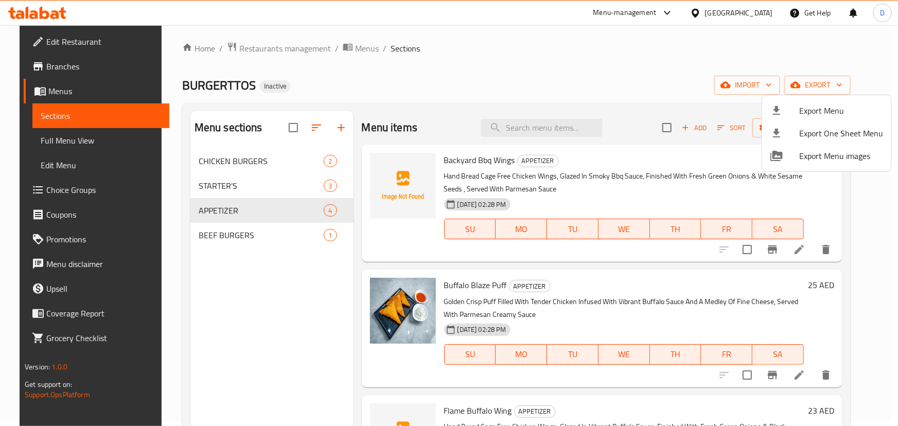
click at [289, 307] on div at bounding box center [449, 213] width 898 height 426
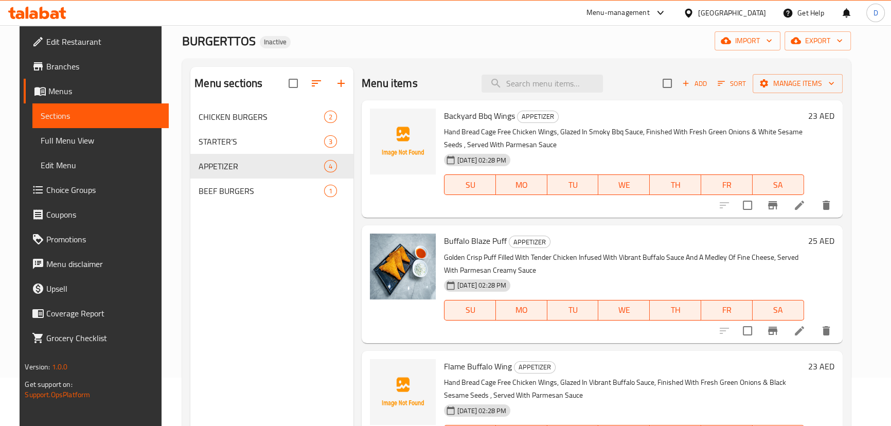
scroll to position [4, 0]
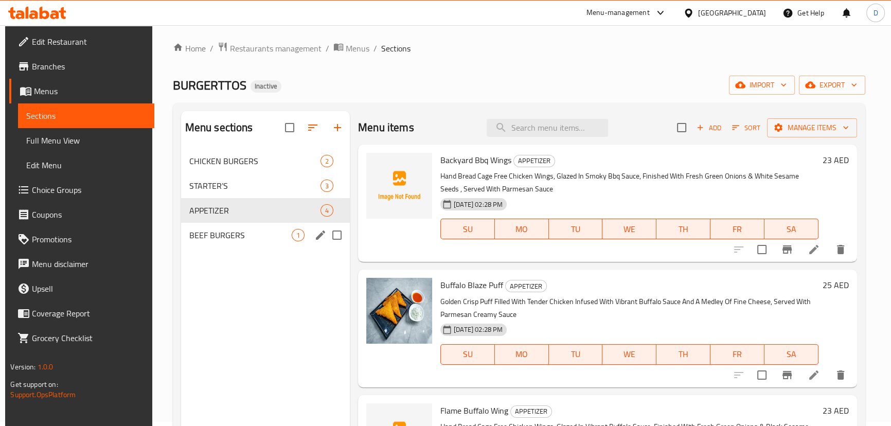
click at [240, 224] on div "BEEF BURGERS 1" at bounding box center [265, 235] width 169 height 25
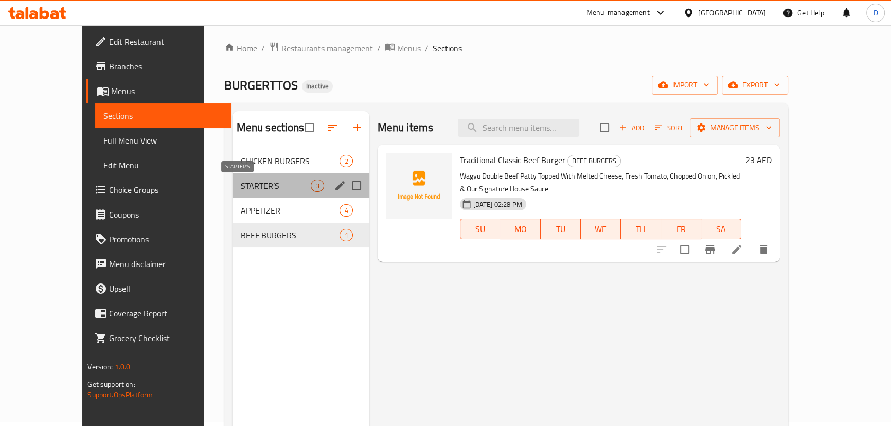
click at [241, 187] on span "STARTER’S" at bounding box center [276, 186] width 70 height 12
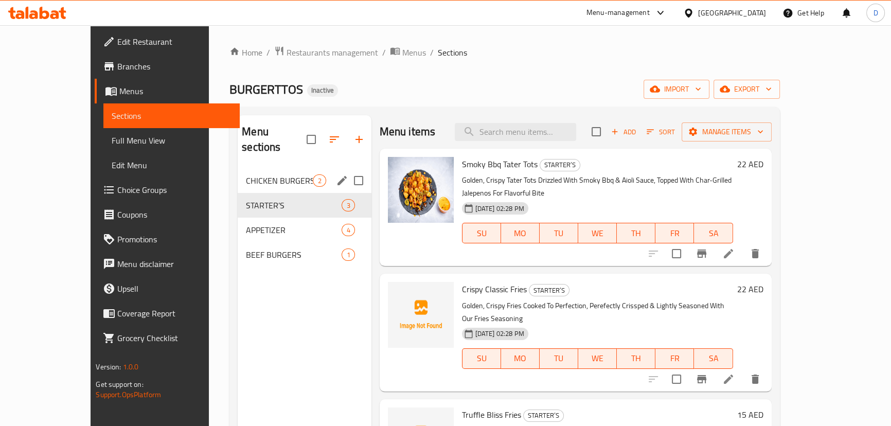
click at [247, 174] on span "CHICKEN BURGERS" at bounding box center [279, 180] width 67 height 12
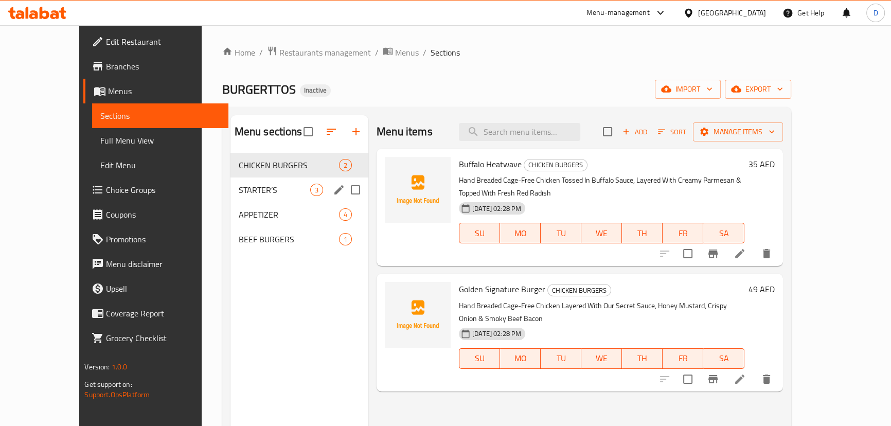
click at [230, 182] on div "STARTER’S 3" at bounding box center [299, 189] width 138 height 25
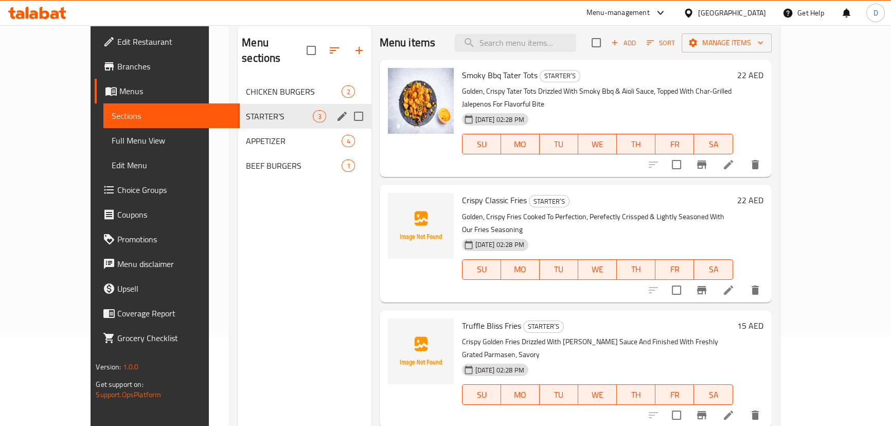
scroll to position [93, 0]
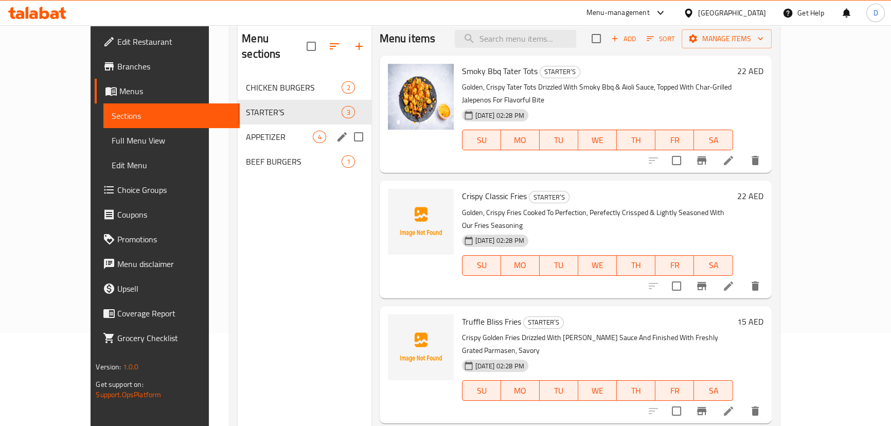
click at [245, 128] on div "APPETIZER 4" at bounding box center [304, 136] width 133 height 25
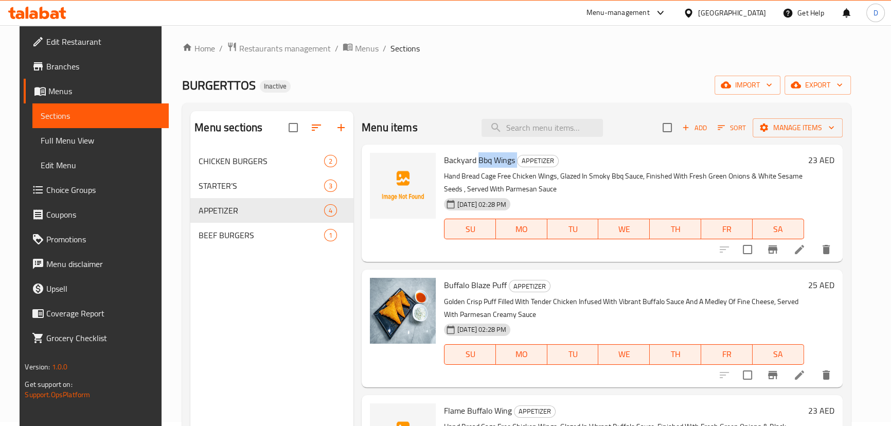
drag, startPoint x: 473, startPoint y: 163, endPoint x: 510, endPoint y: 158, distance: 37.3
click at [510, 158] on h6 "Backyard Bbq Wings APPETIZER" at bounding box center [624, 160] width 360 height 14
copy h6 "Bbq Wings"
click at [519, 124] on input "search" at bounding box center [541, 128] width 121 height 18
paste input "Bbq Wings"
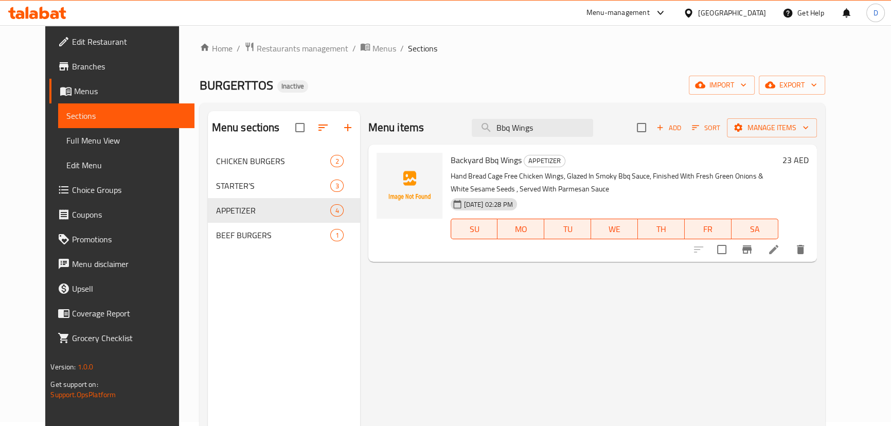
type input "Bbq Wings"
click at [372, 44] on span "Menus" at bounding box center [384, 48] width 24 height 12
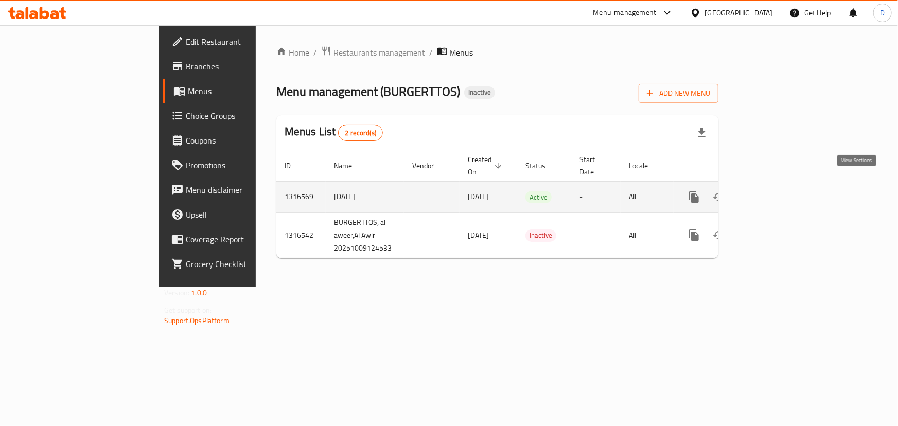
click at [774, 191] on icon "enhanced table" at bounding box center [768, 197] width 12 height 12
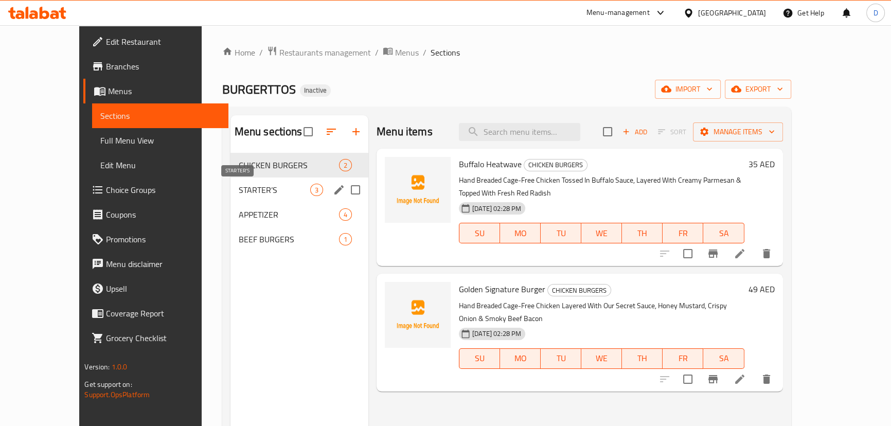
click at [239, 187] on span "STARTER’S" at bounding box center [275, 190] width 72 height 12
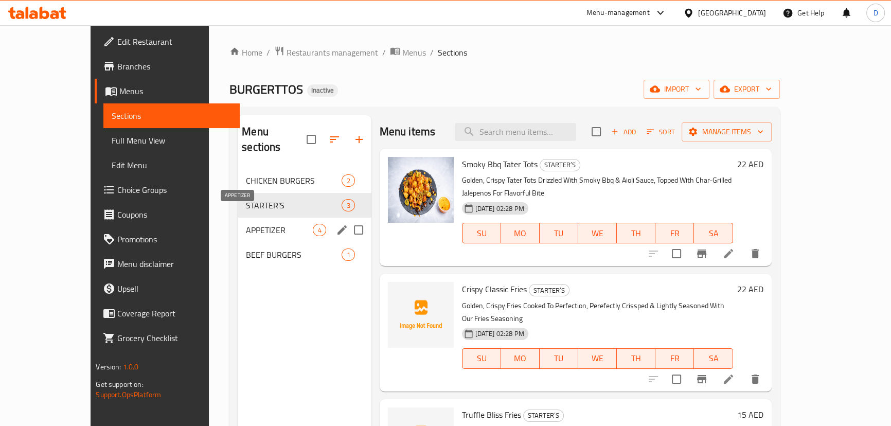
click at [246, 224] on span "APPETIZER" at bounding box center [279, 230] width 67 height 12
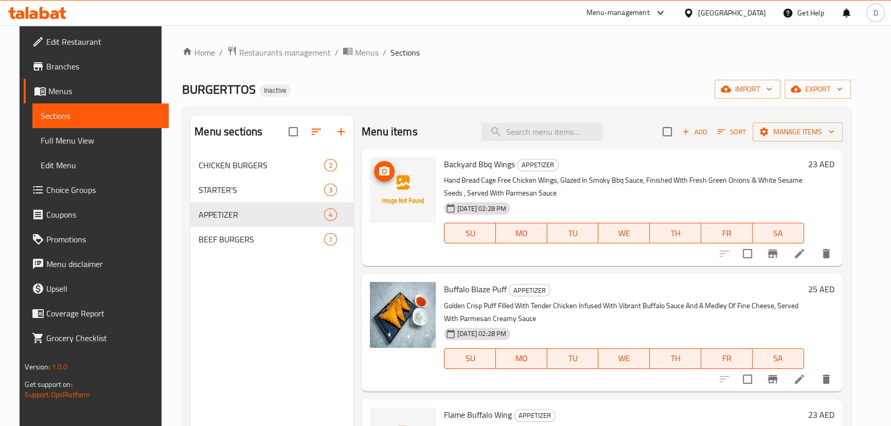
click at [379, 170] on icon "upload picture" at bounding box center [384, 170] width 10 height 9
click at [381, 173] on icon "upload picture" at bounding box center [384, 171] width 12 height 12
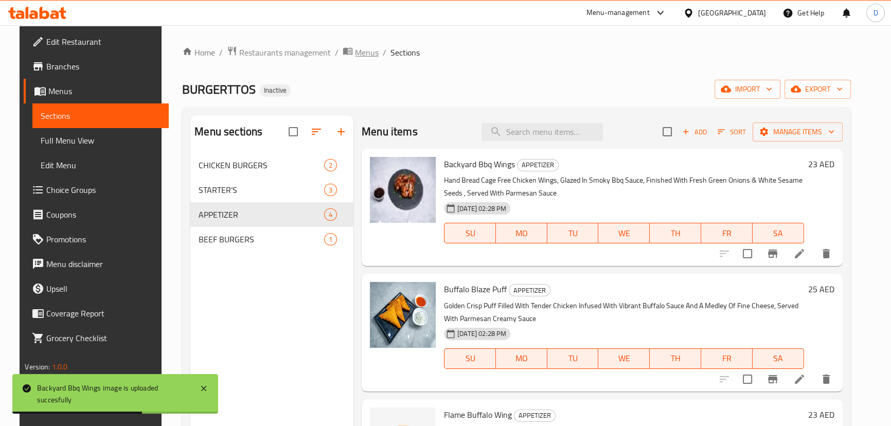
click at [355, 53] on span "Menus" at bounding box center [367, 52] width 24 height 12
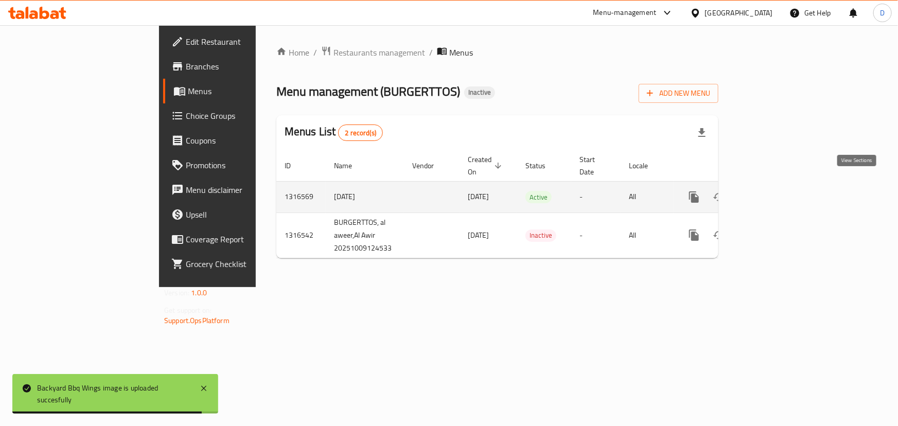
click at [780, 185] on link "enhanced table" at bounding box center [768, 197] width 25 height 25
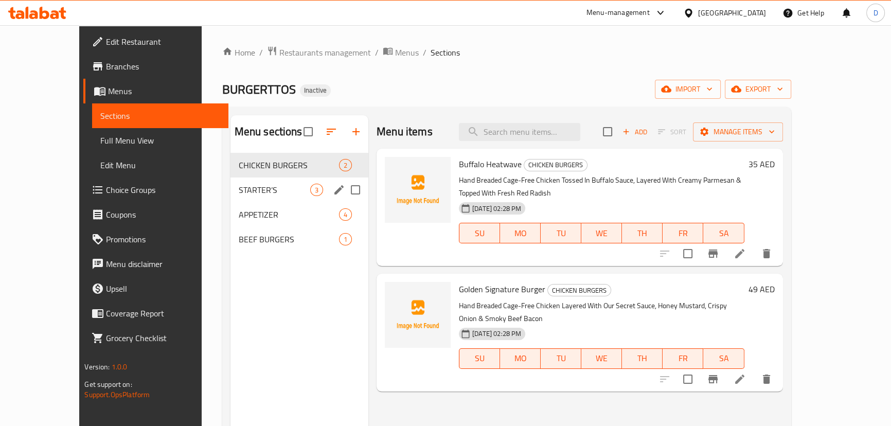
click at [230, 182] on div "STARTER’S 3" at bounding box center [299, 189] width 138 height 25
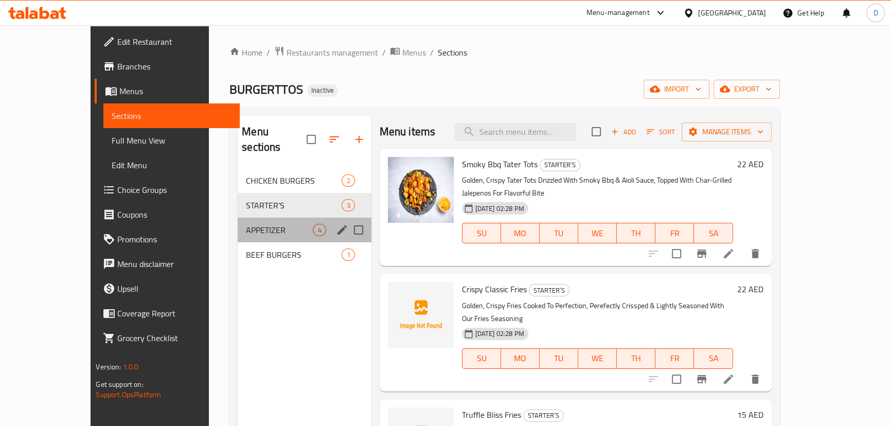
click at [238, 218] on div "APPETIZER 4" at bounding box center [304, 230] width 133 height 25
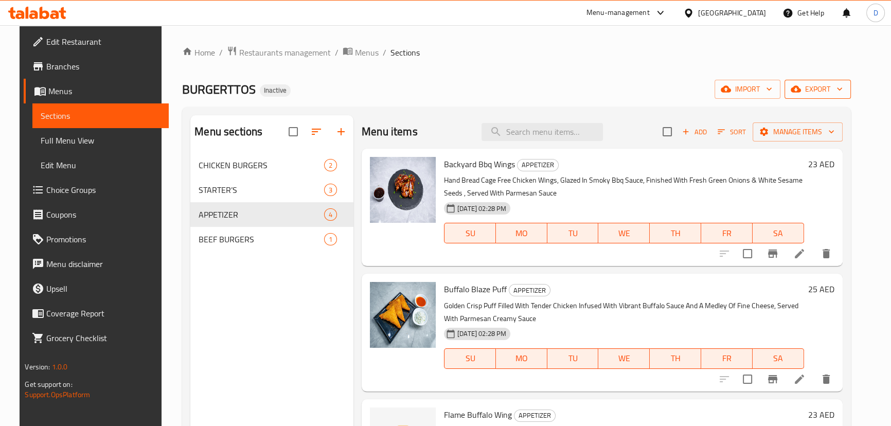
click at [801, 91] on icon "button" at bounding box center [796, 89] width 10 height 7
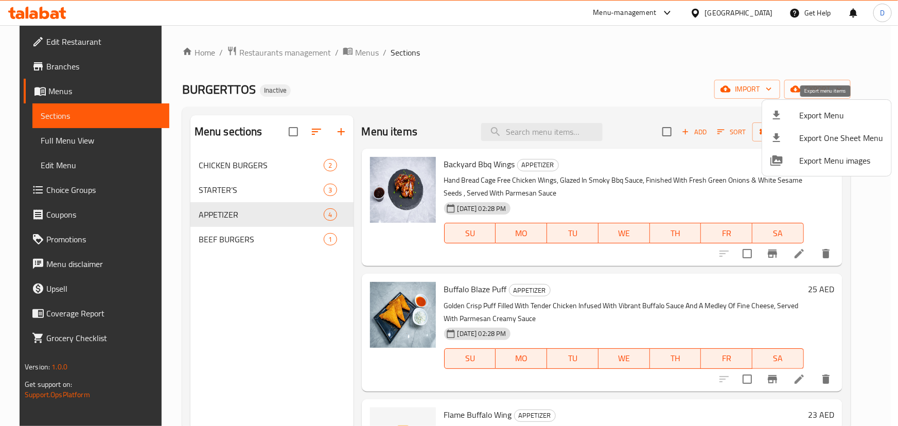
click at [815, 110] on span "Export Menu" at bounding box center [841, 115] width 84 height 12
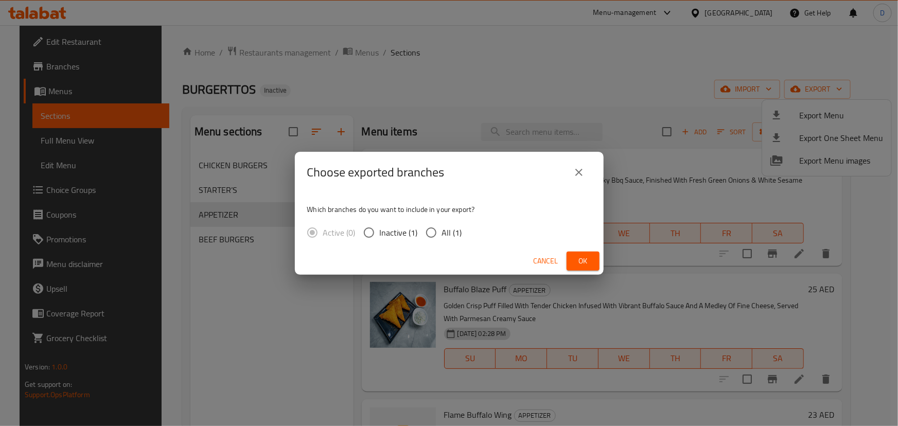
click at [455, 233] on span "All (1)" at bounding box center [452, 232] width 20 height 12
click at [442, 233] on input "All (1)" at bounding box center [431, 233] width 22 height 22
radio input "true"
click at [585, 255] on span "Ok" at bounding box center [583, 261] width 16 height 13
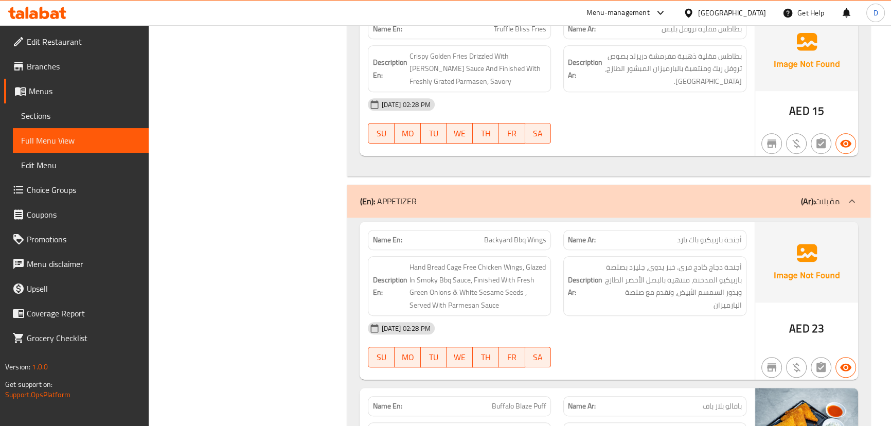
scroll to position [850, 0]
